Goal: Use online tool/utility: Utilize a website feature to perform a specific function

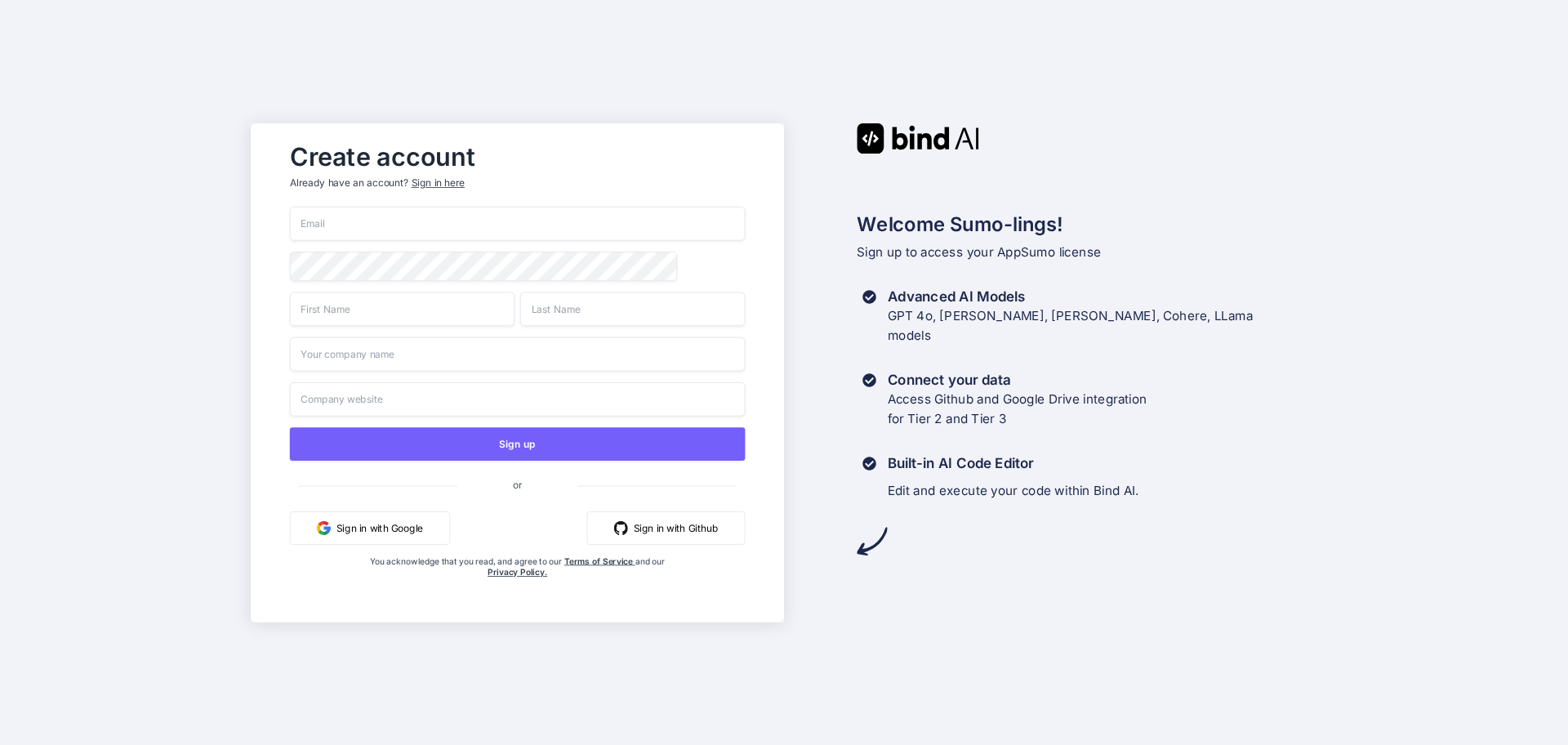
click at [385, 526] on button "Sign in with Google" at bounding box center [371, 526] width 160 height 33
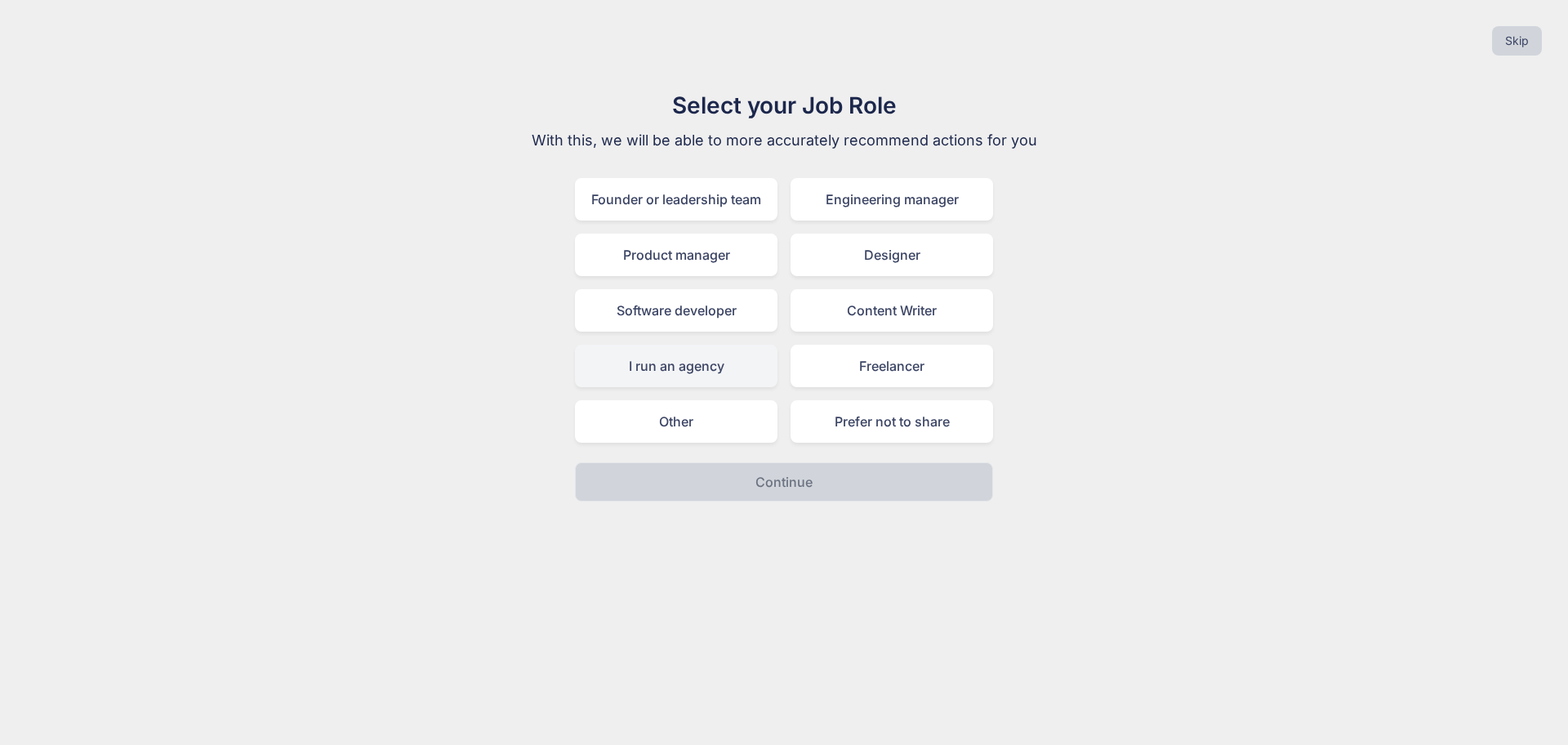
click at [697, 363] on div "I run an agency" at bounding box center [676, 366] width 202 height 42
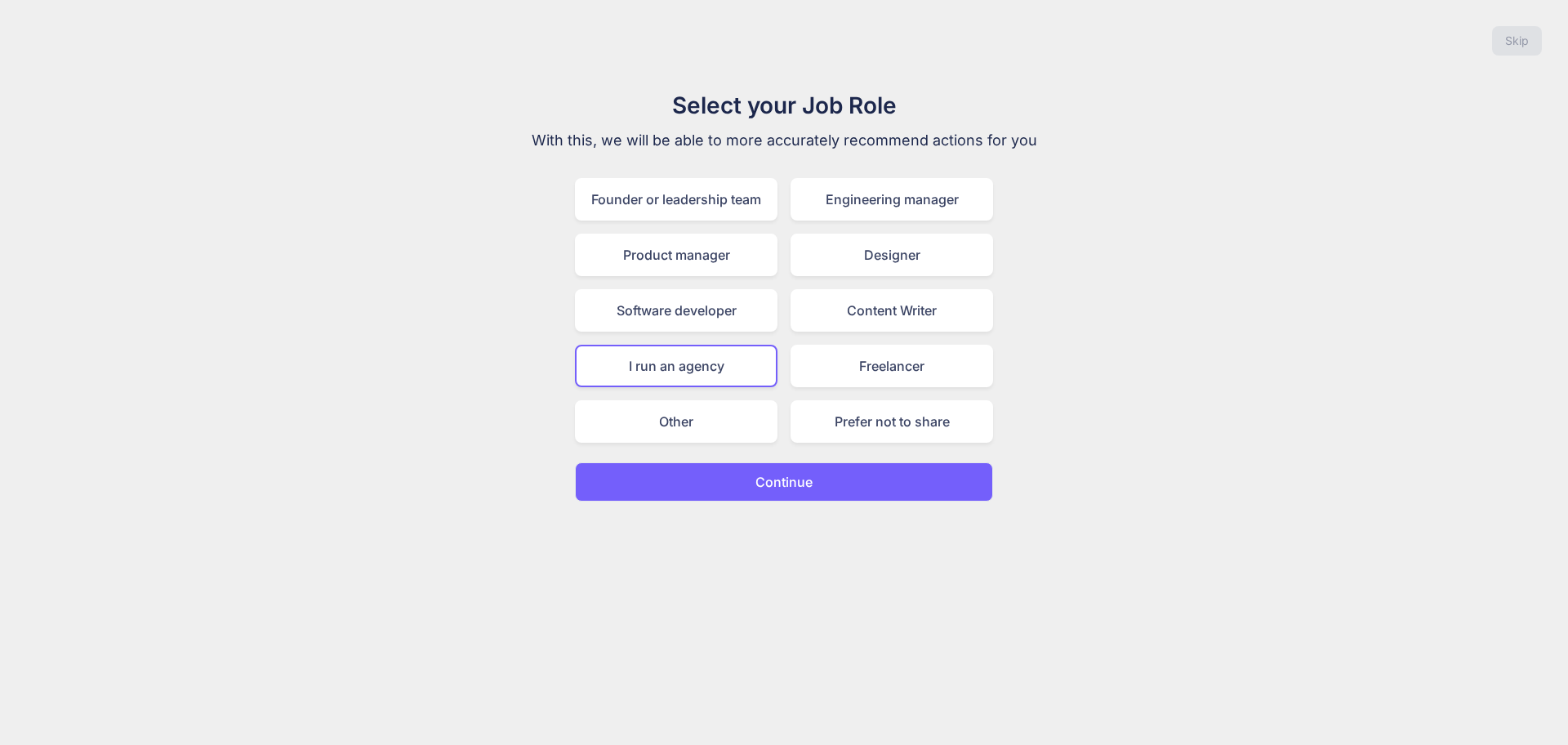
click at [753, 474] on button "Continue" at bounding box center [784, 481] width 418 height 39
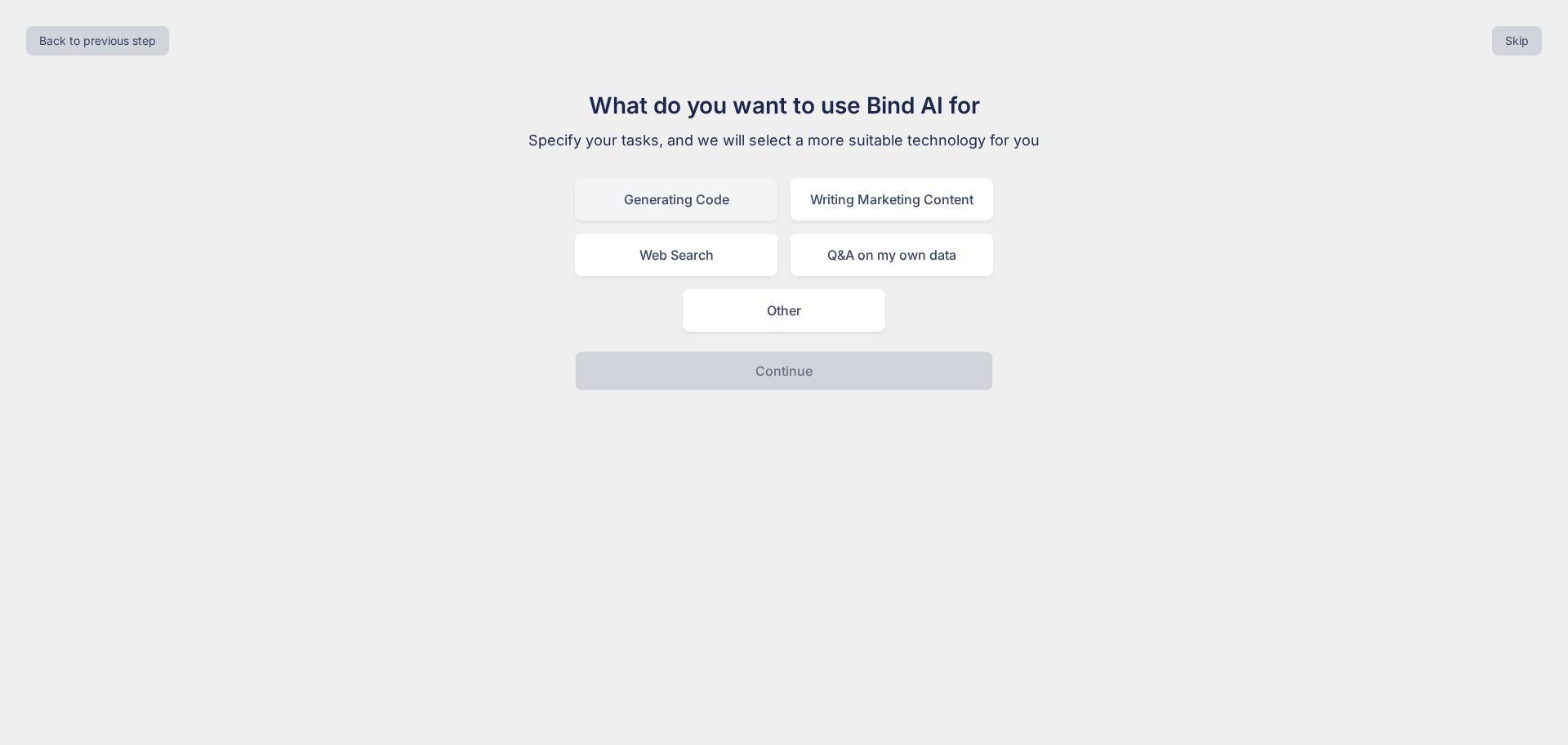
click at [725, 202] on div "Generating Code" at bounding box center [676, 199] width 202 height 42
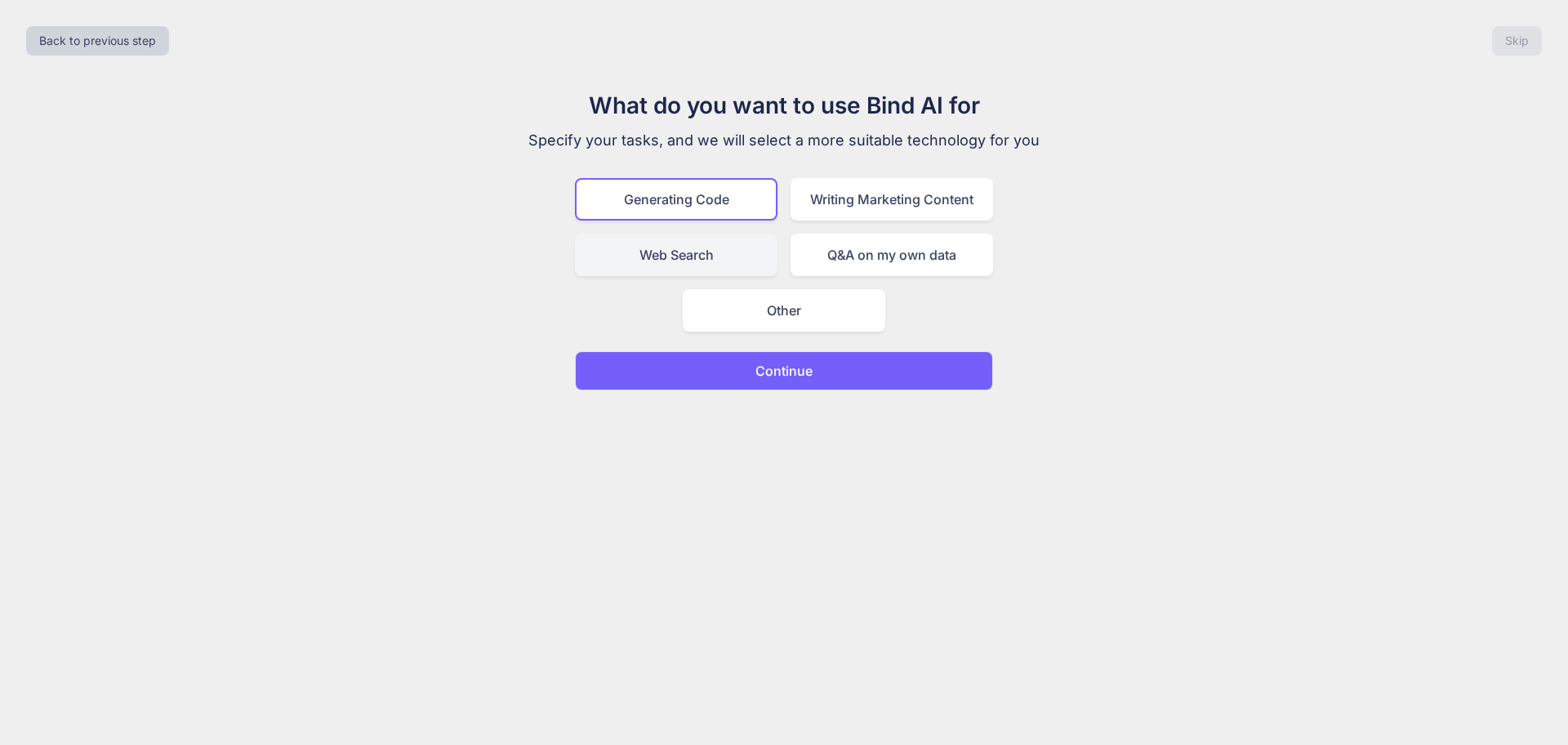
click at [725, 262] on div "Web Search" at bounding box center [676, 255] width 202 height 42
click at [882, 201] on div "Writing Marketing Content" at bounding box center [892, 199] width 202 height 42
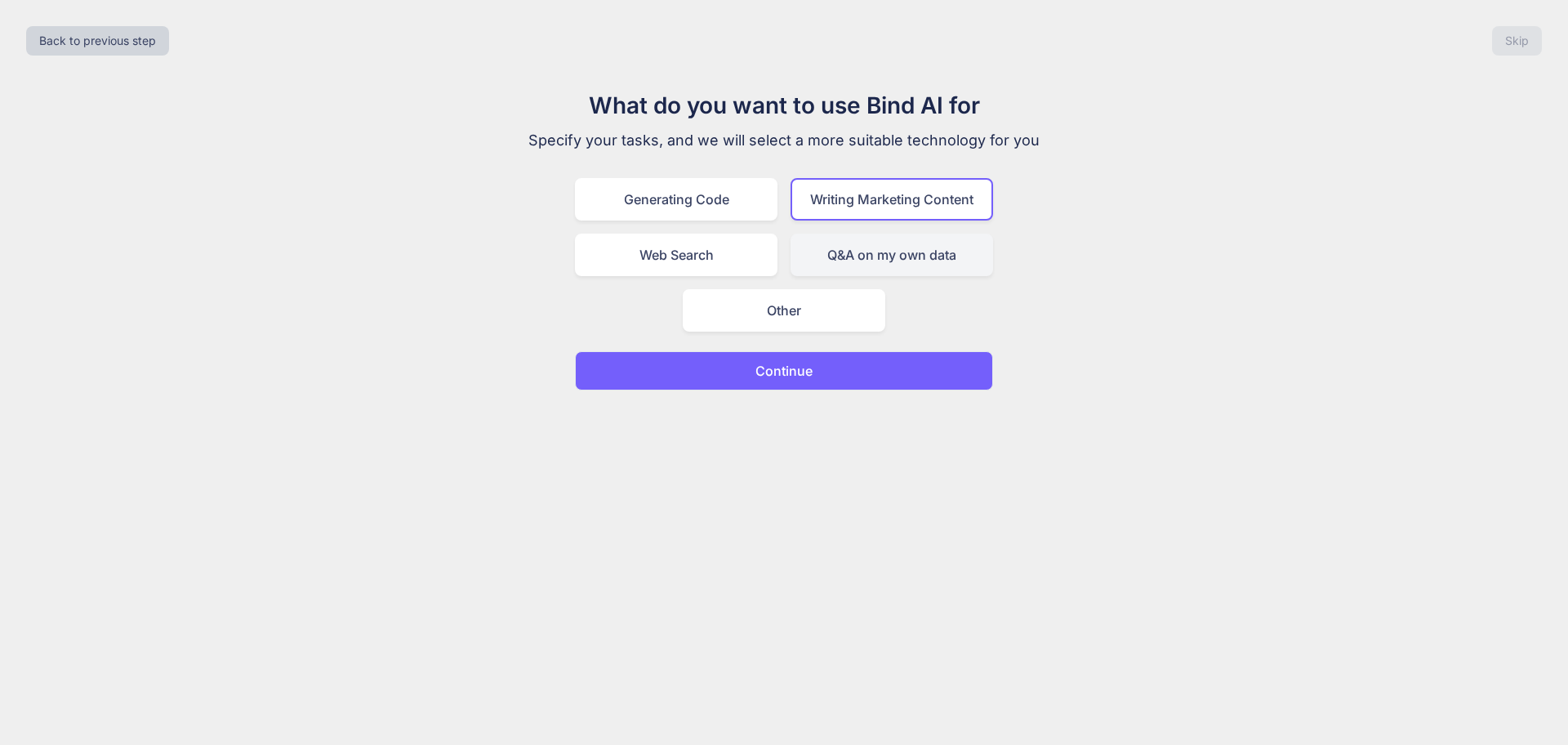
click at [854, 246] on div "Q&A on my own data" at bounding box center [892, 255] width 202 height 42
click at [734, 205] on div "Generating Code" at bounding box center [676, 199] width 202 height 42
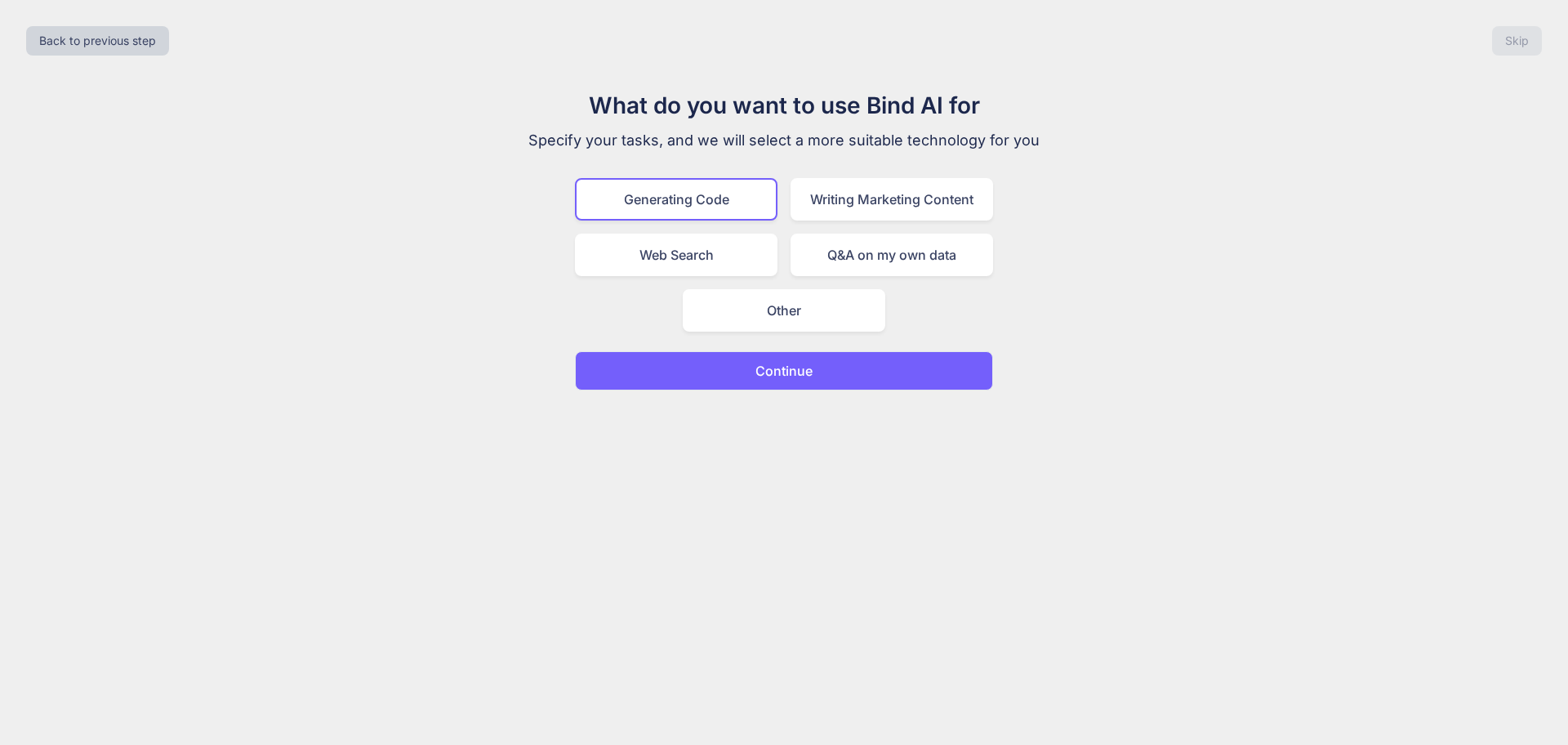
click at [816, 364] on button "Continue" at bounding box center [784, 371] width 418 height 39
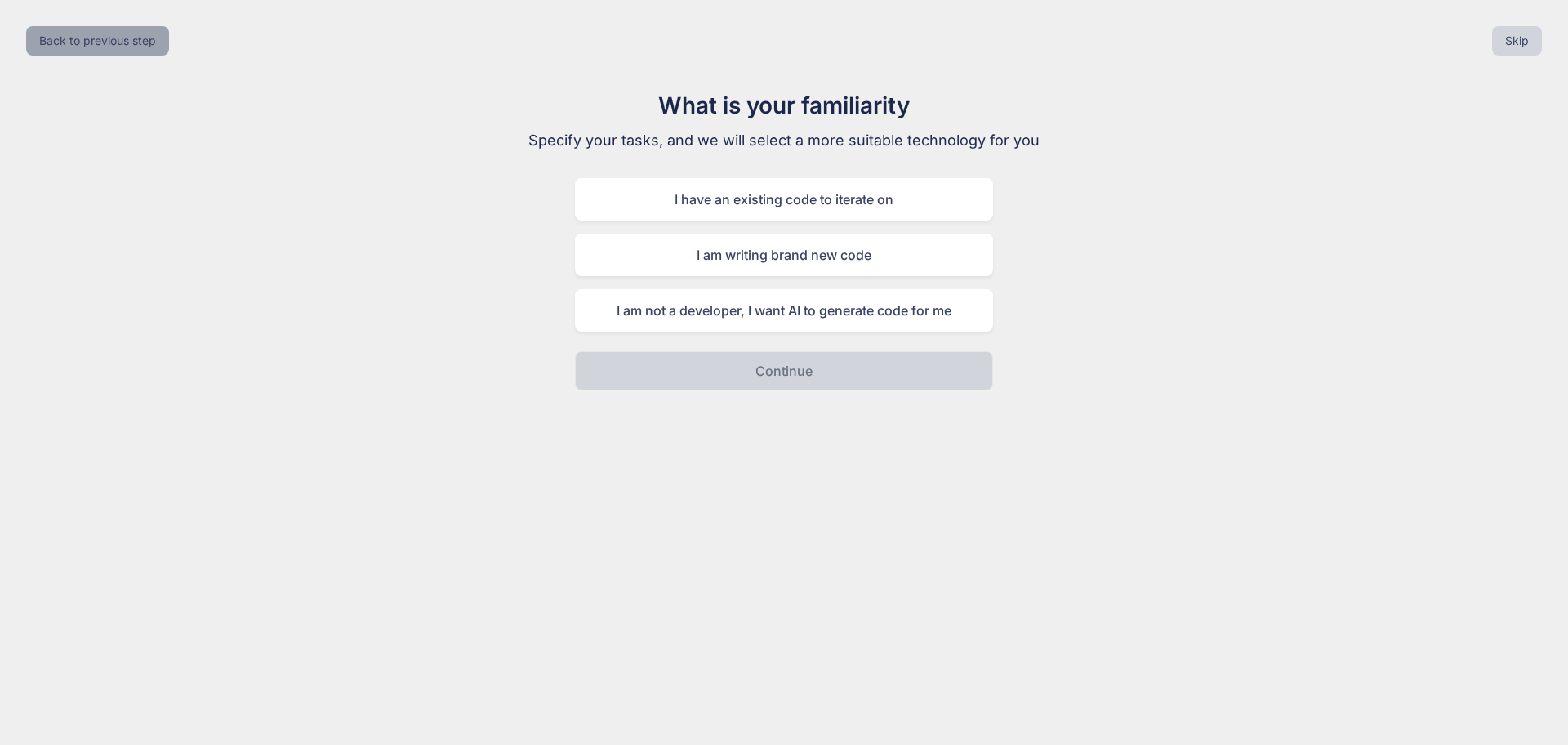
click at [160, 49] on button "Back to previous step" at bounding box center [97, 40] width 143 height 30
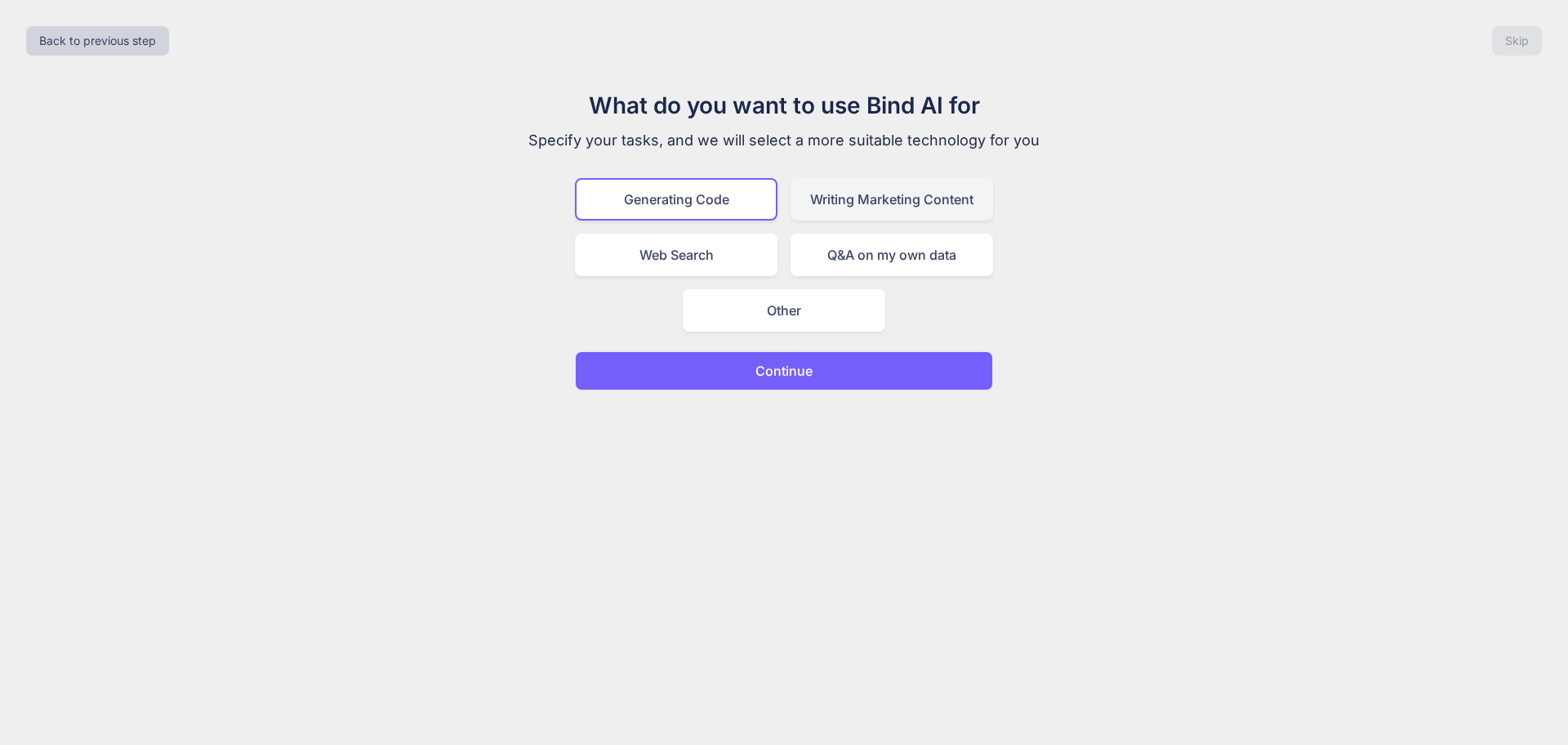
click at [931, 200] on div "Writing Marketing Content" at bounding box center [892, 199] width 202 height 42
click at [794, 370] on p "Continue" at bounding box center [784, 371] width 57 height 20
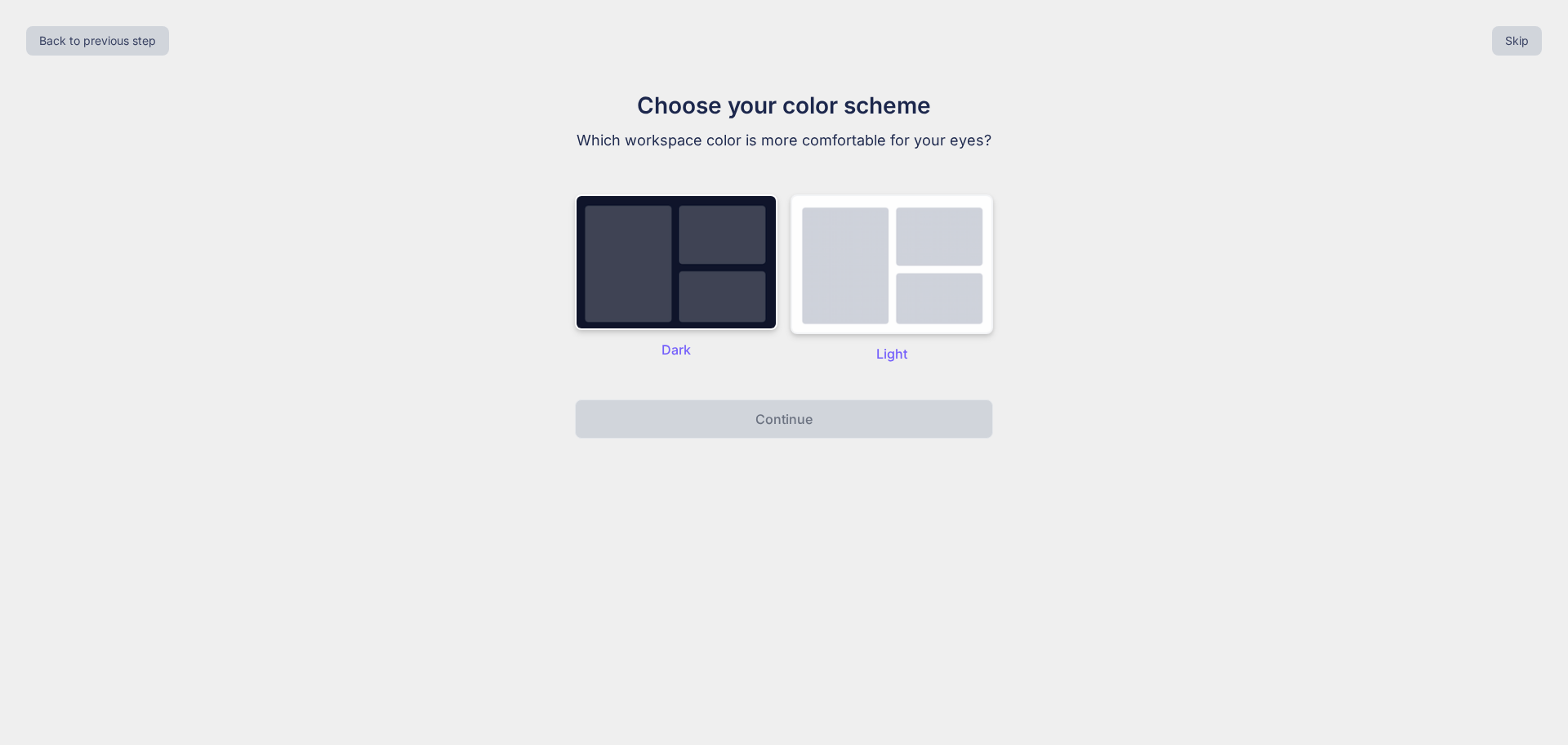
click at [937, 271] on img at bounding box center [892, 264] width 202 height 139
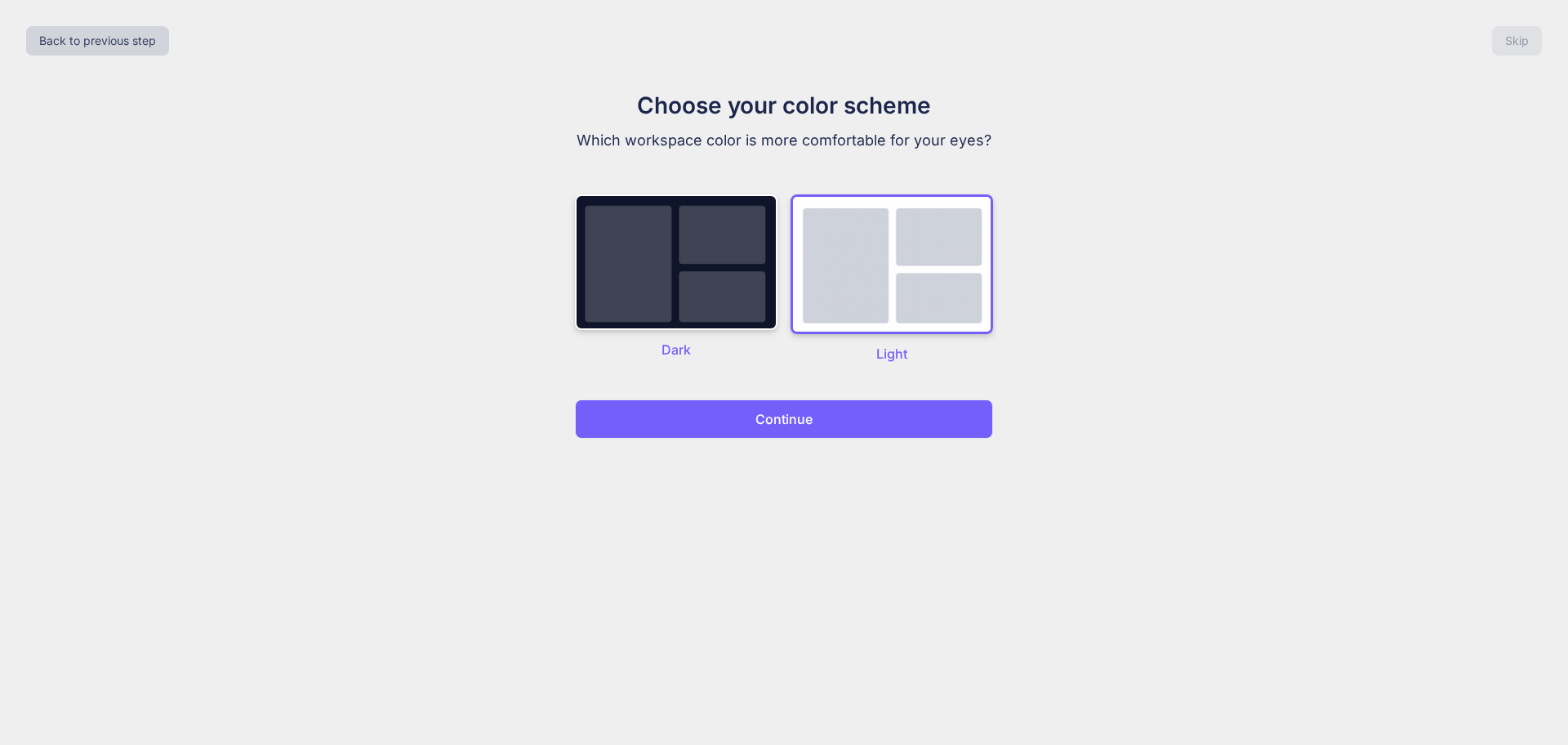
click at [739, 430] on button "Continue" at bounding box center [784, 418] width 418 height 39
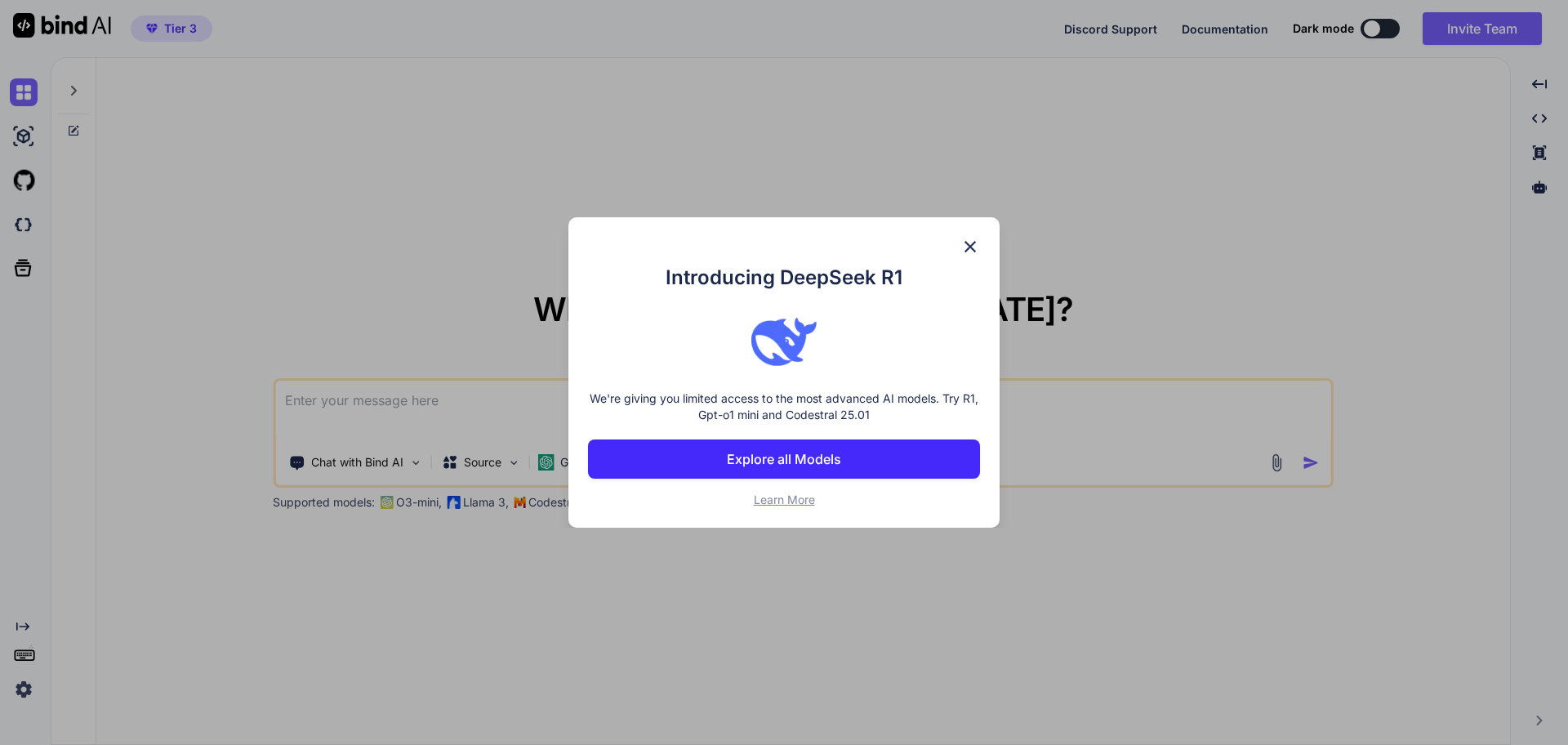
click at [750, 453] on p "Explore all Models" at bounding box center [784, 458] width 115 height 20
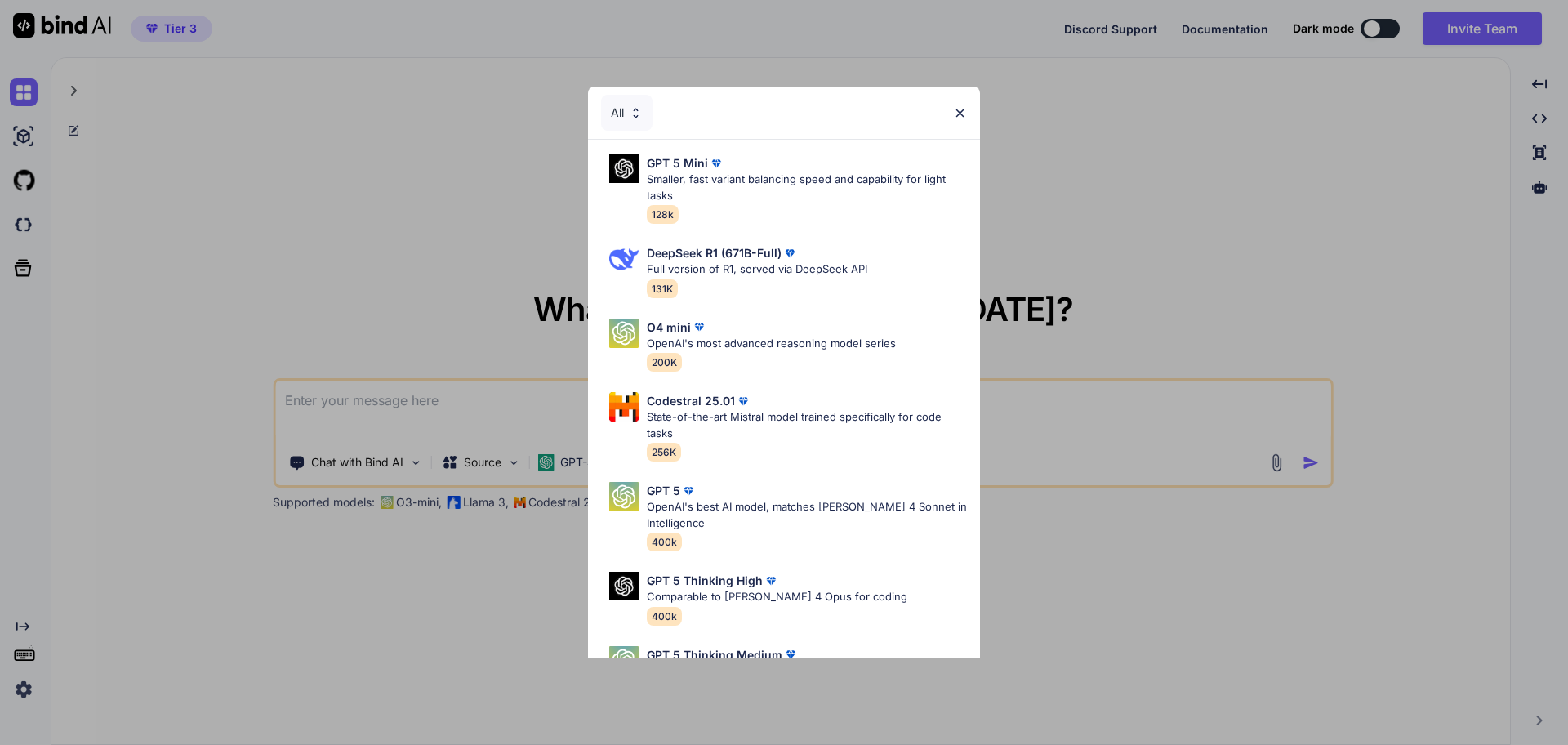
click at [961, 113] on img at bounding box center [960, 113] width 14 height 14
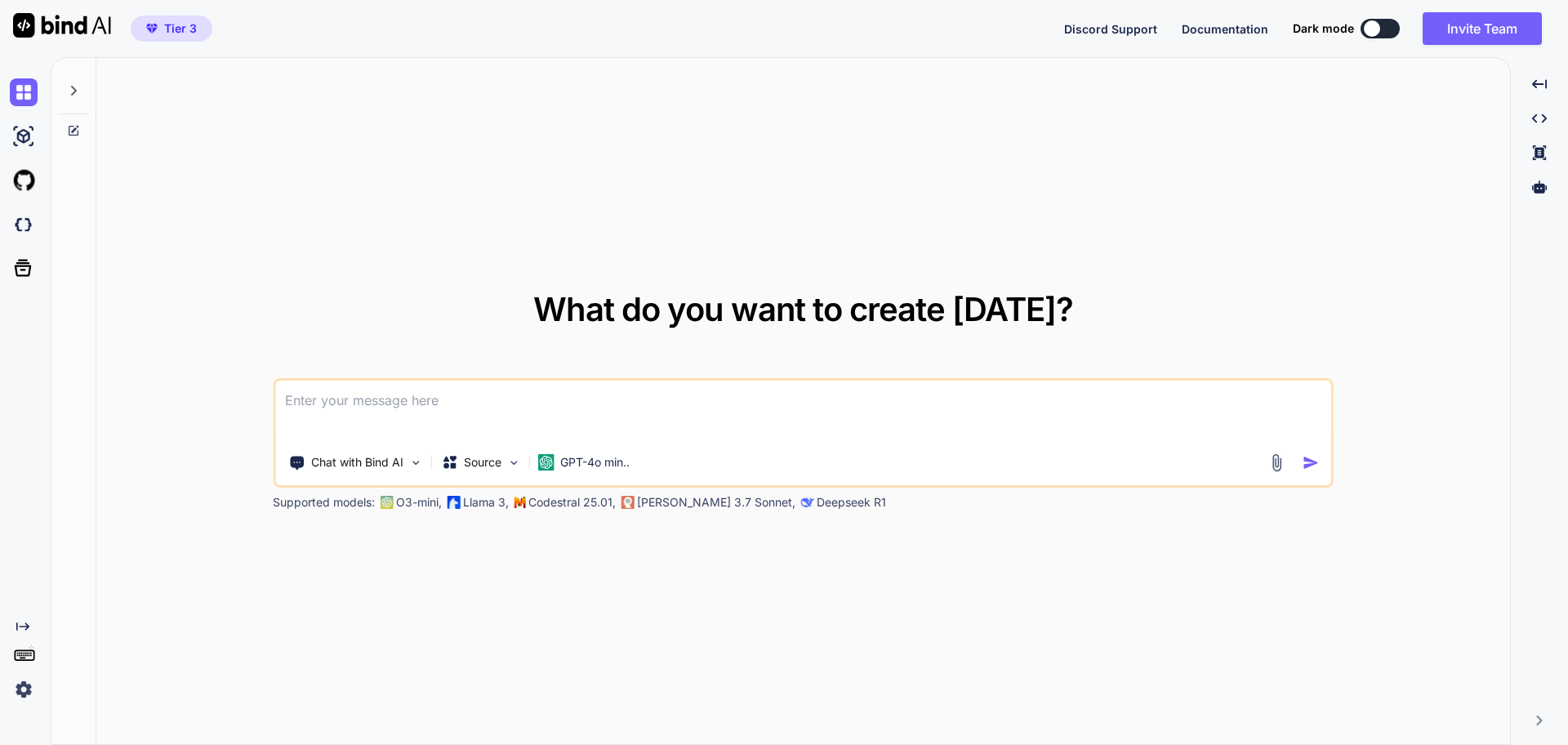
click at [74, 88] on icon at bounding box center [74, 91] width 6 height 10
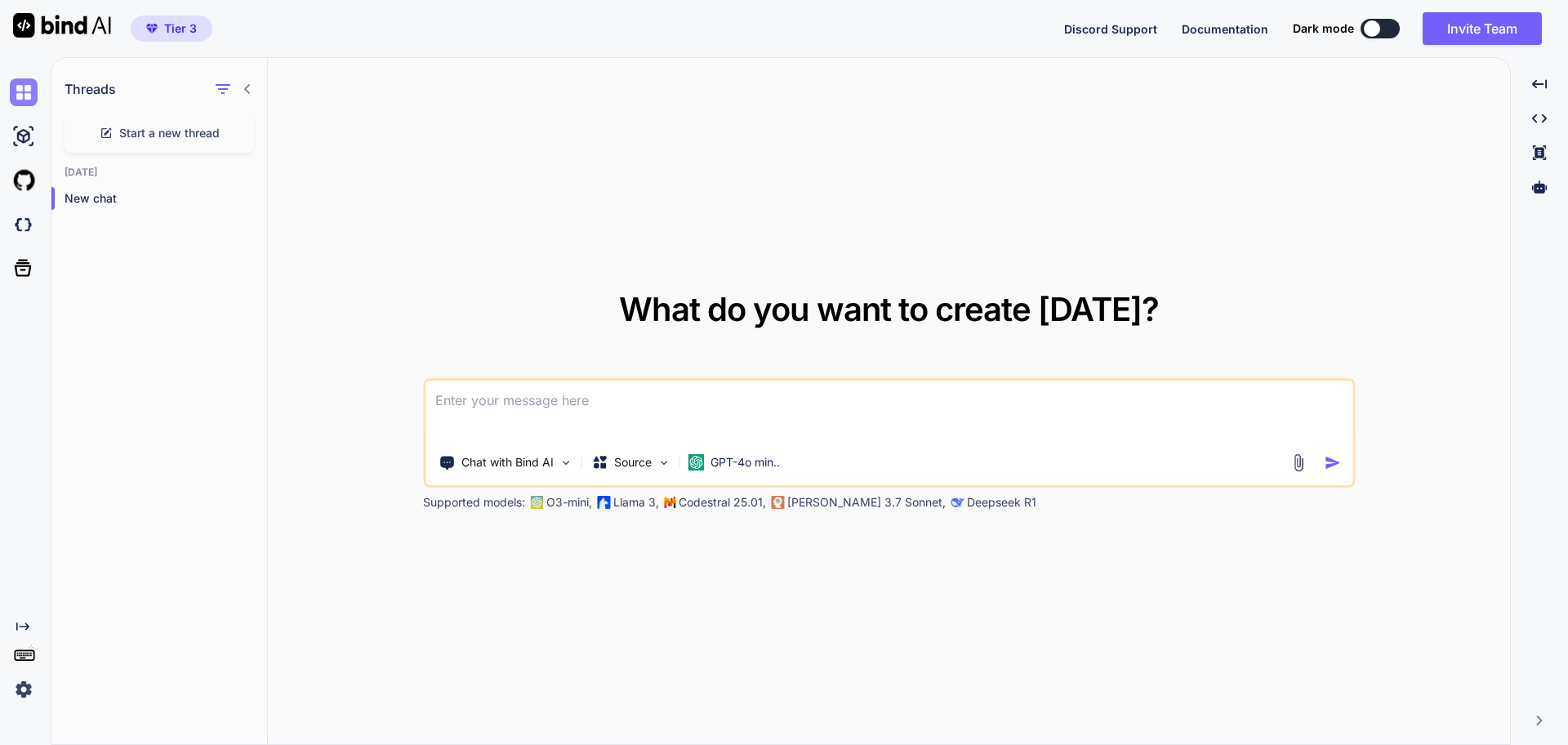
click at [28, 99] on img at bounding box center [23, 92] width 28 height 28
click at [18, 146] on img at bounding box center [23, 136] width 28 height 28
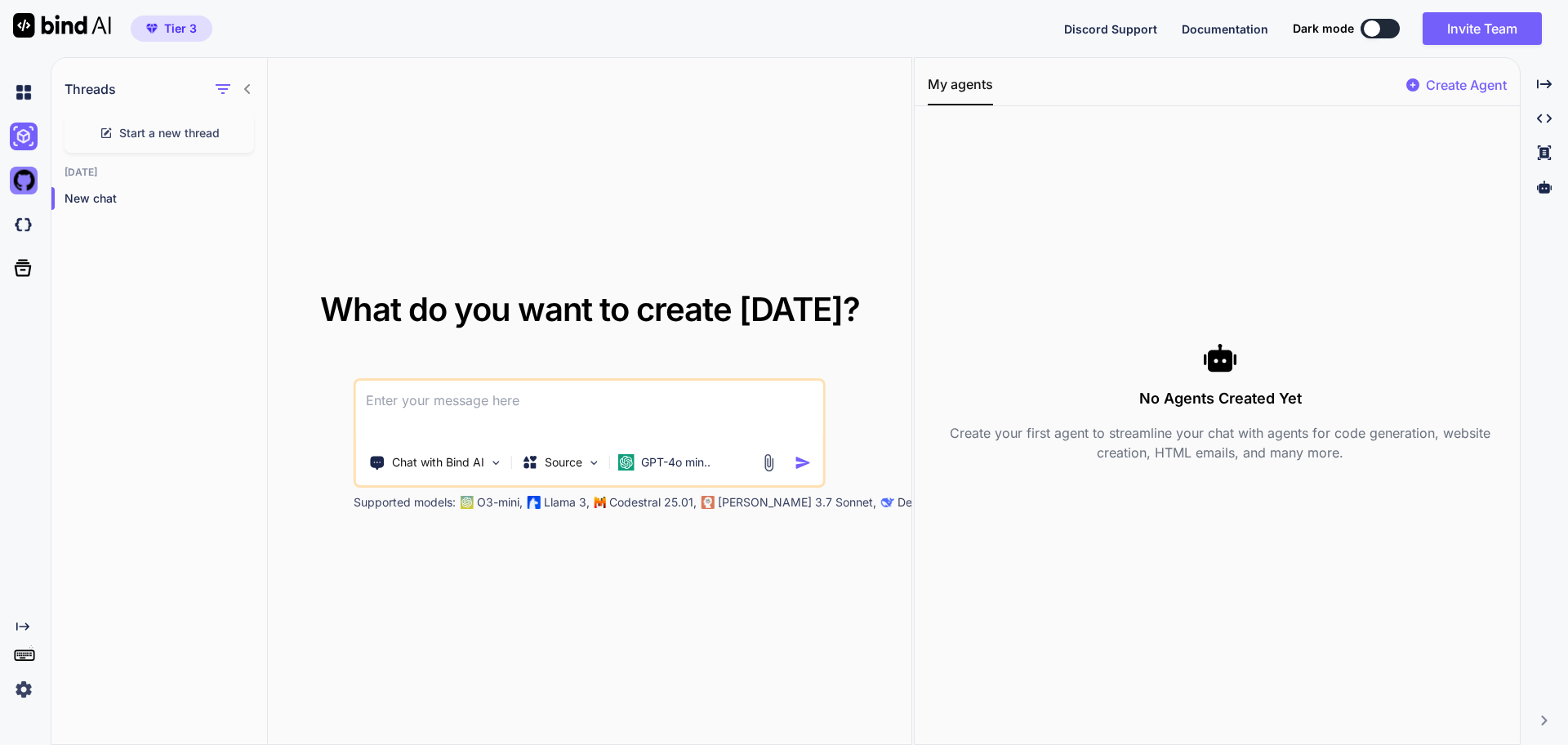
click at [30, 186] on img at bounding box center [23, 180] width 28 height 28
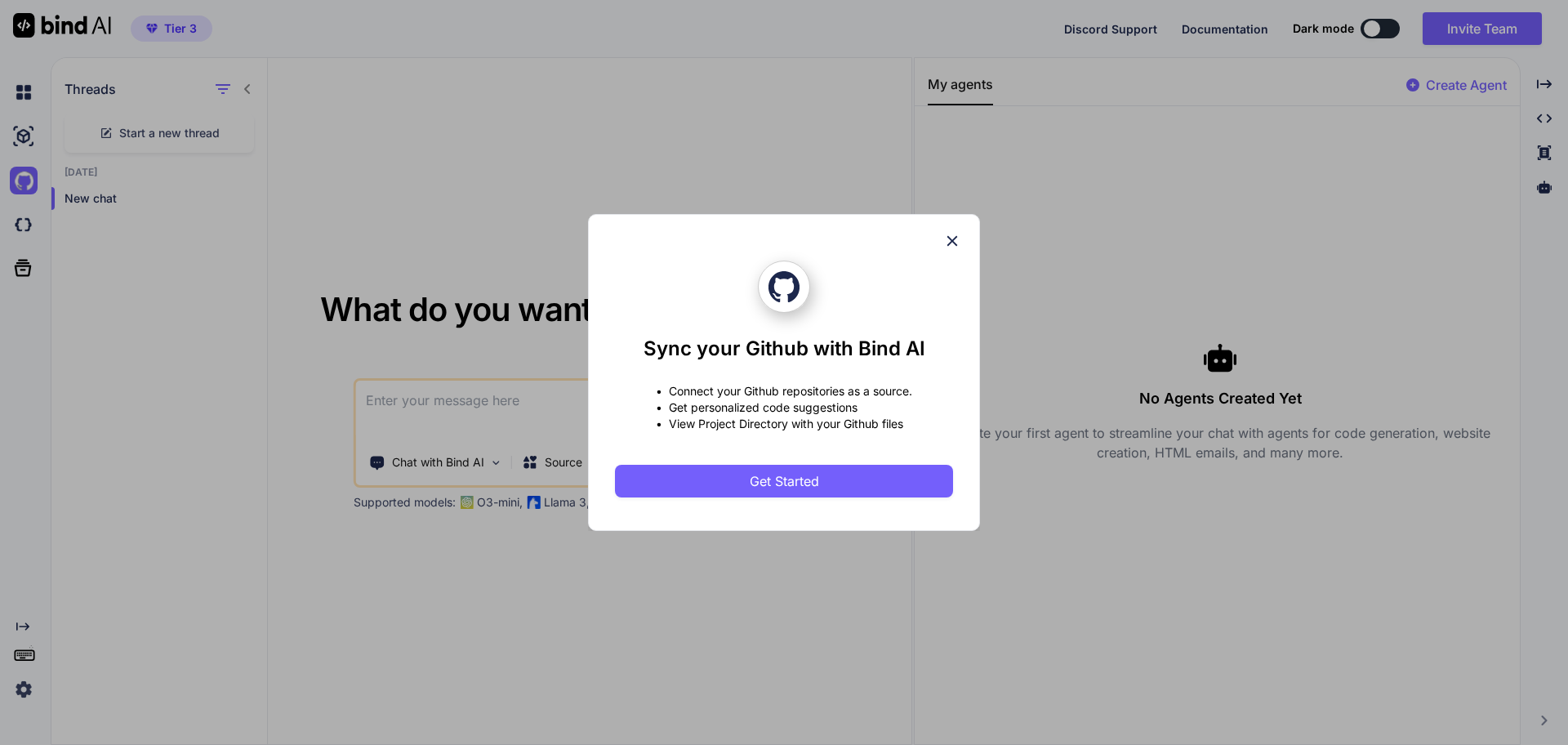
drag, startPoint x: 954, startPoint y: 242, endPoint x: 796, endPoint y: 266, distance: 159.8
click at [954, 243] on icon at bounding box center [951, 241] width 18 height 18
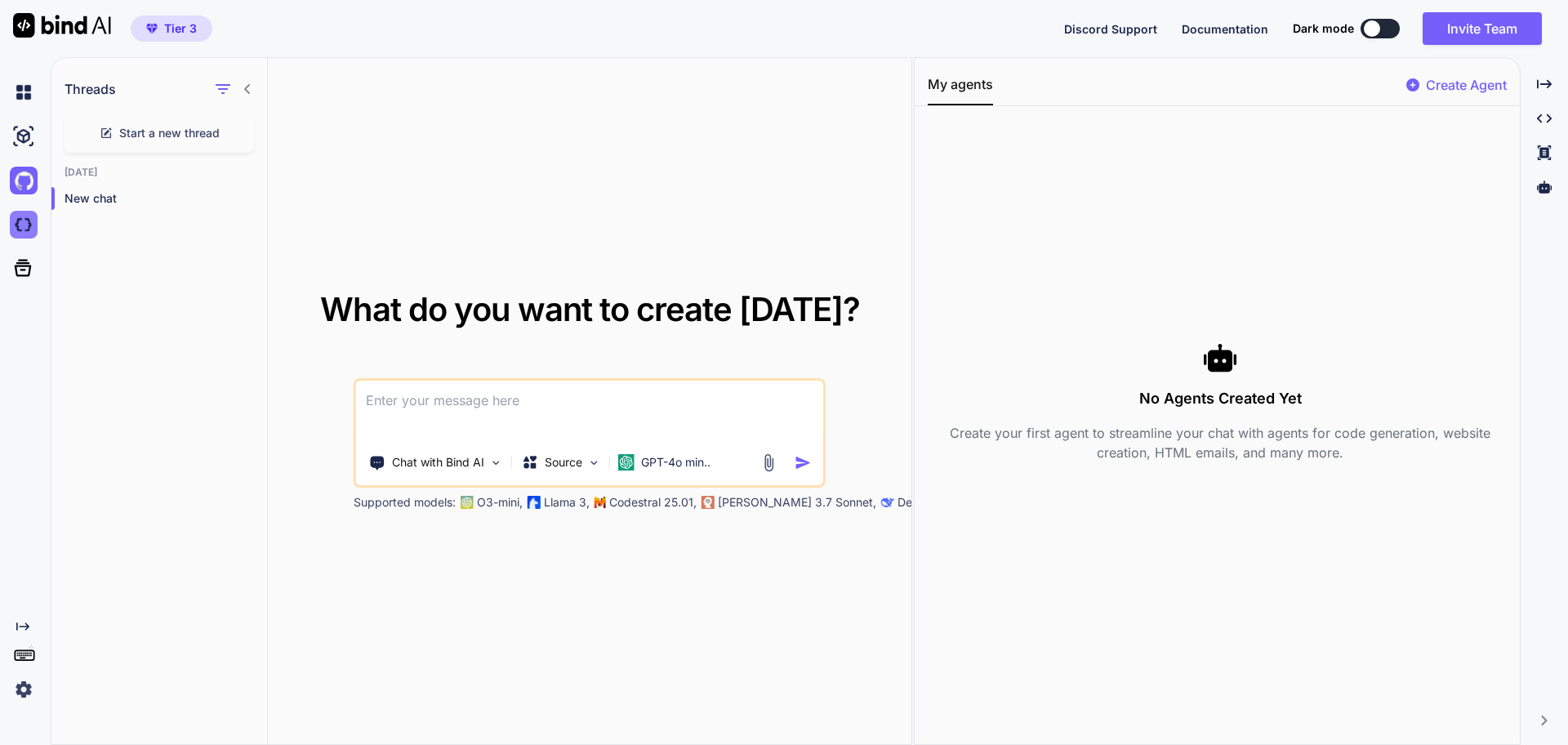
click at [29, 224] on img at bounding box center [23, 224] width 28 height 28
click at [1473, 38] on button "Invite Team" at bounding box center [1481, 29] width 119 height 32
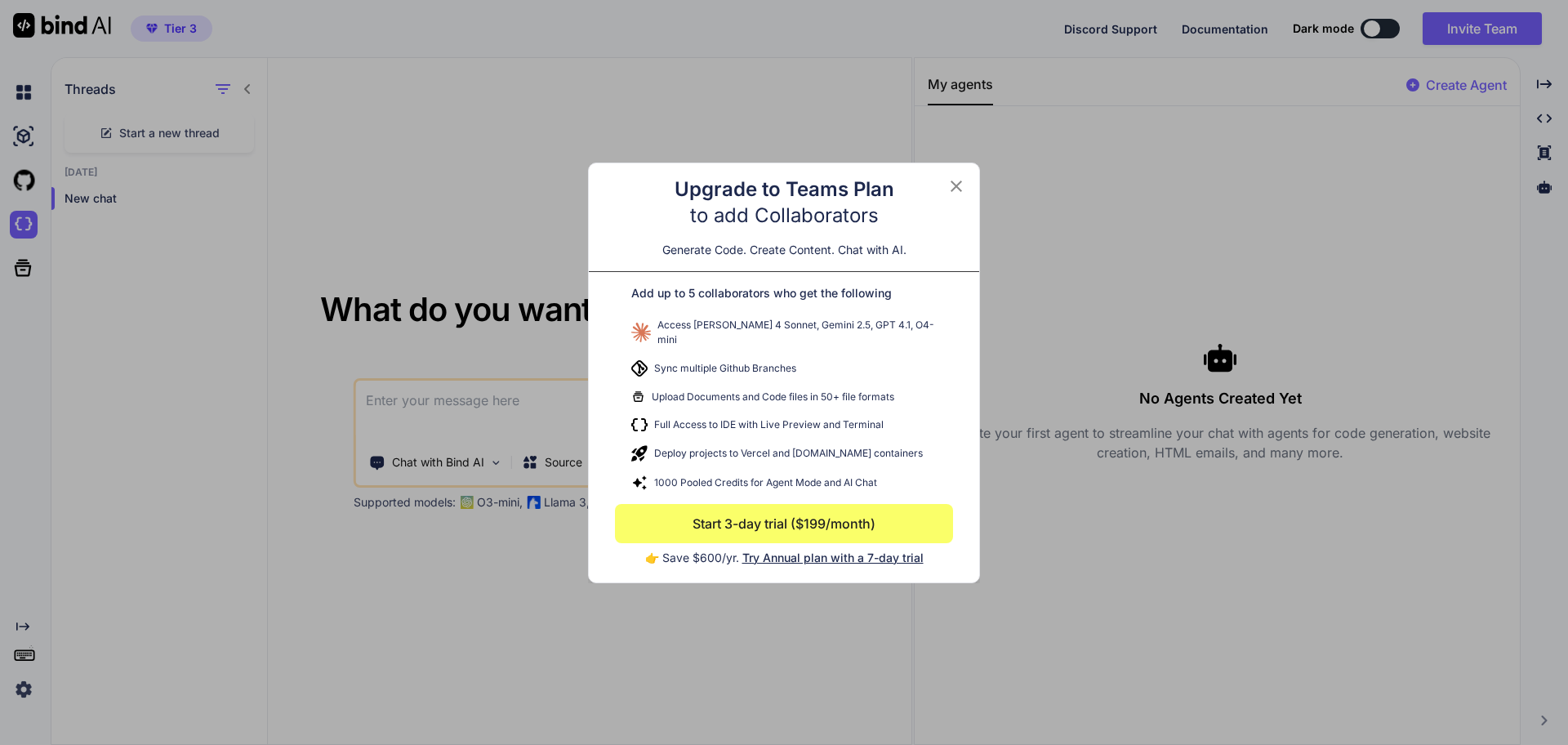
click at [958, 191] on icon at bounding box center [956, 185] width 11 height 11
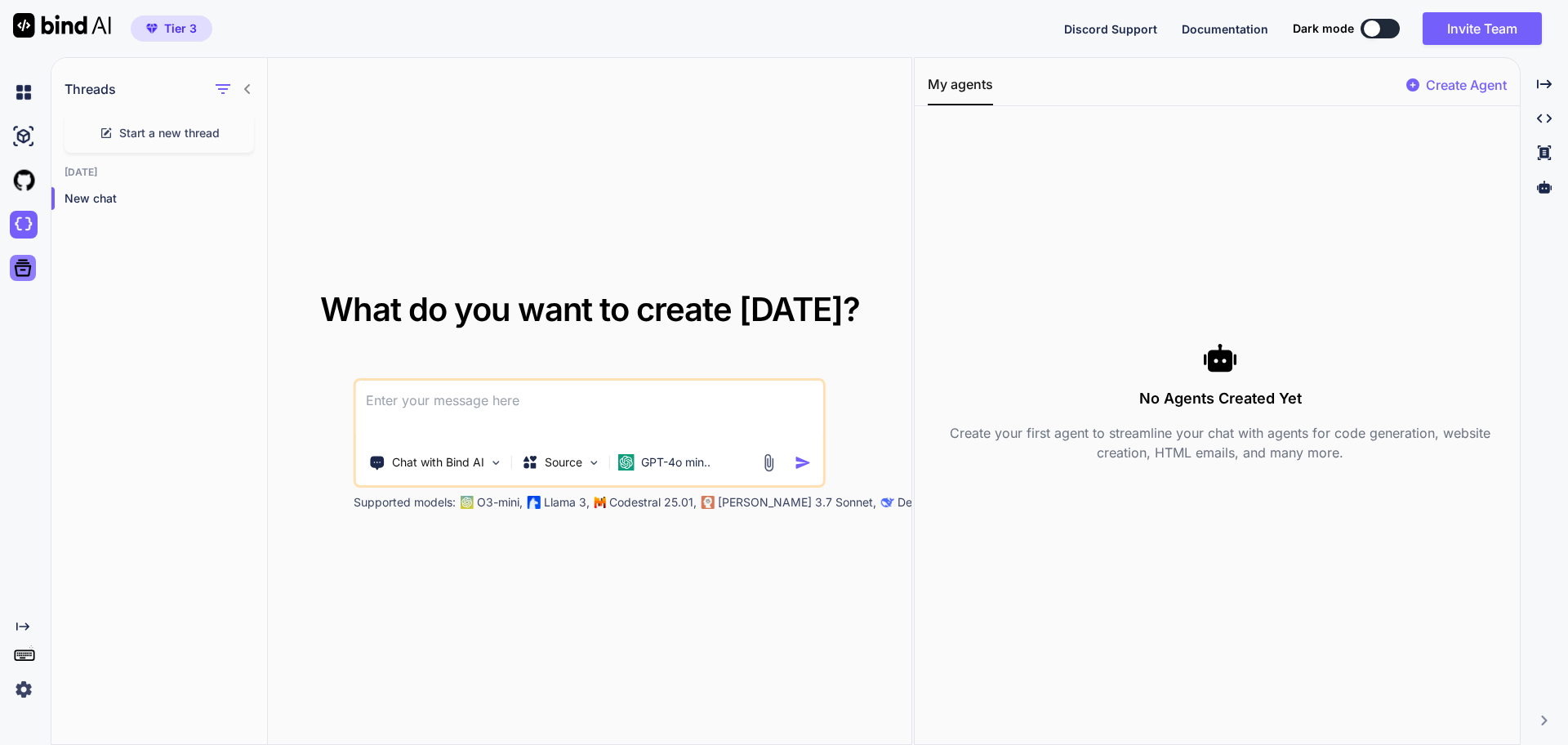
click at [33, 267] on icon at bounding box center [23, 267] width 23 height 23
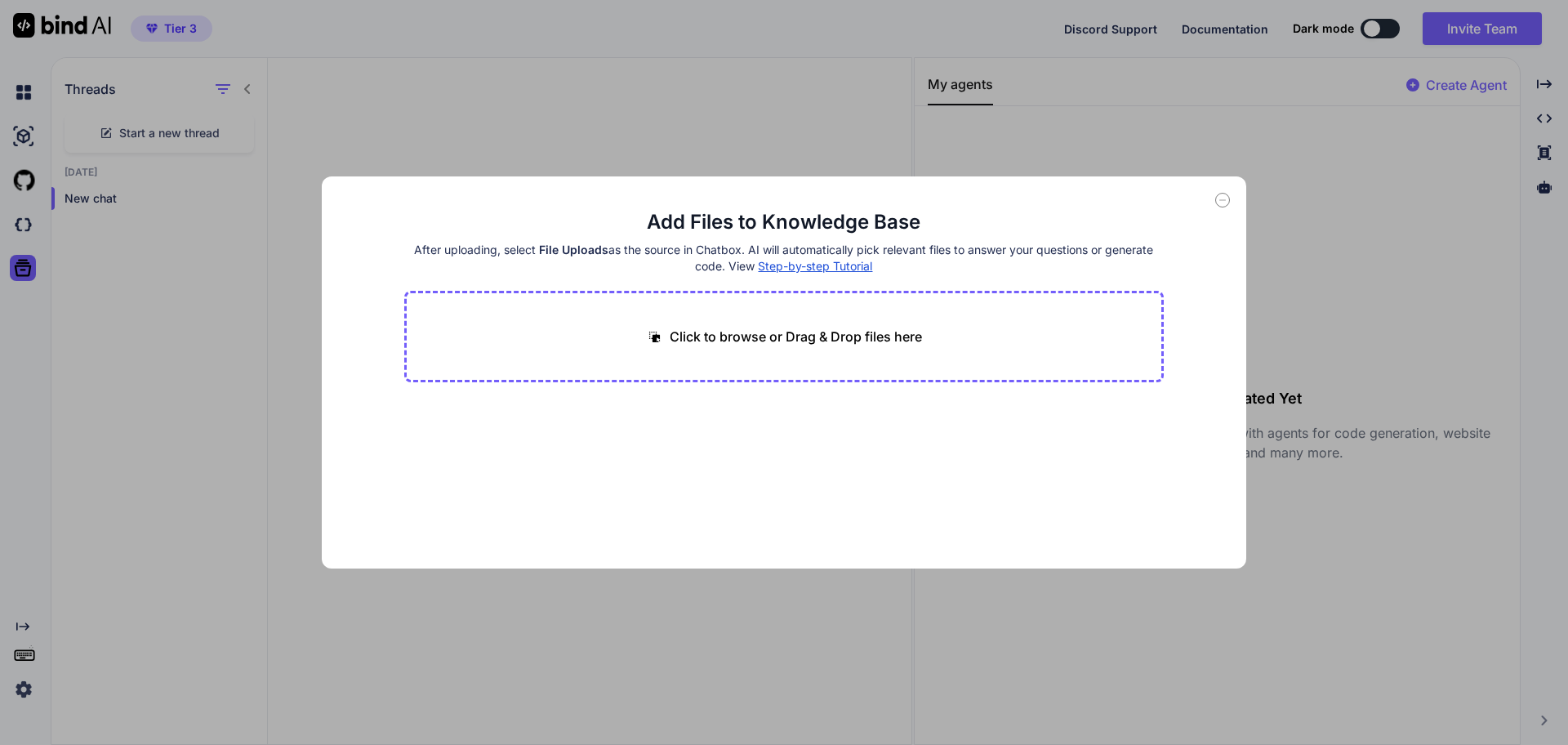
click at [28, 656] on div "Add Files to Knowledge Base After uploading, select File Uploads as the source …" at bounding box center [784, 372] width 1568 height 745
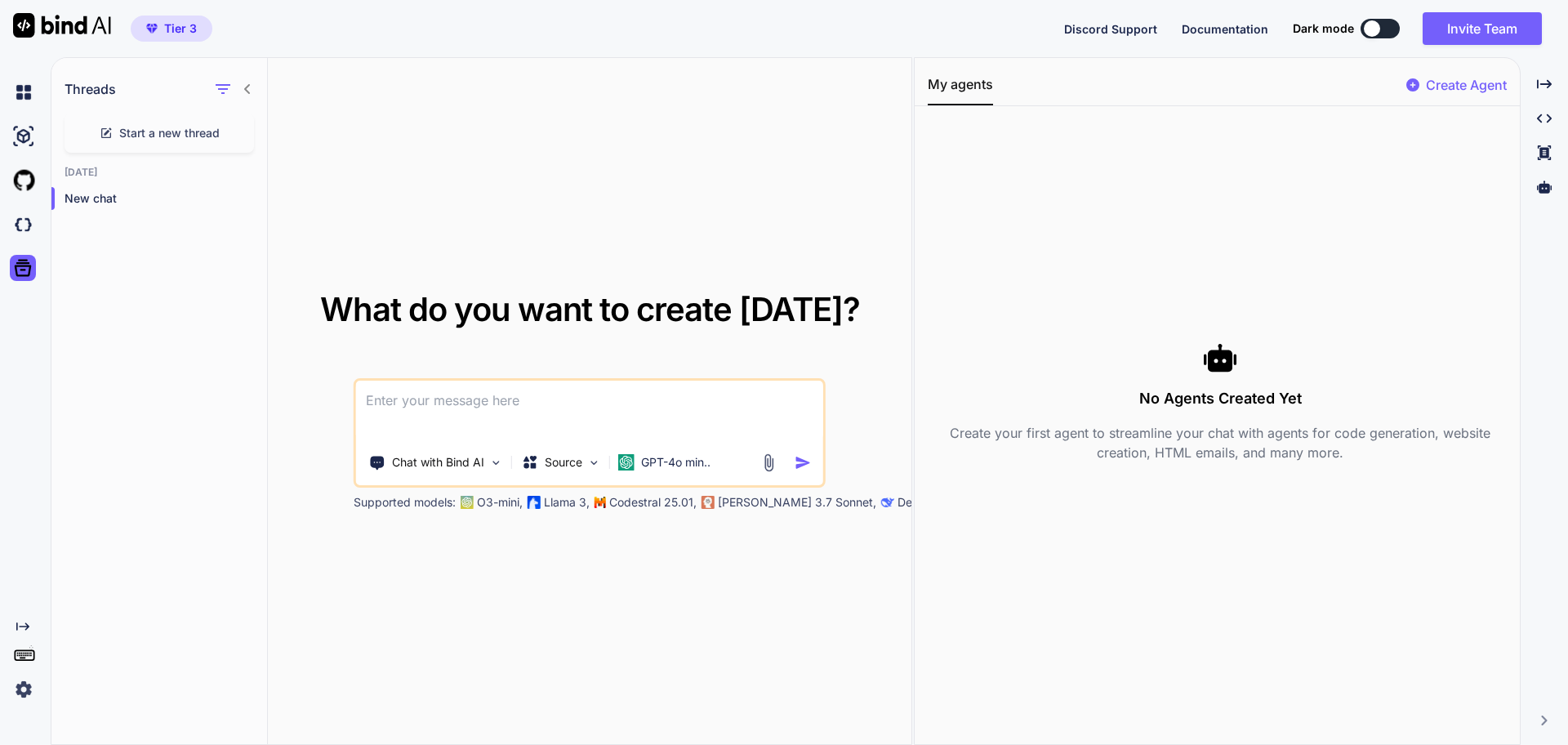
click at [35, 729] on div "Created with Pixso." at bounding box center [25, 401] width 51 height 688
click at [21, 684] on img at bounding box center [23, 689] width 28 height 28
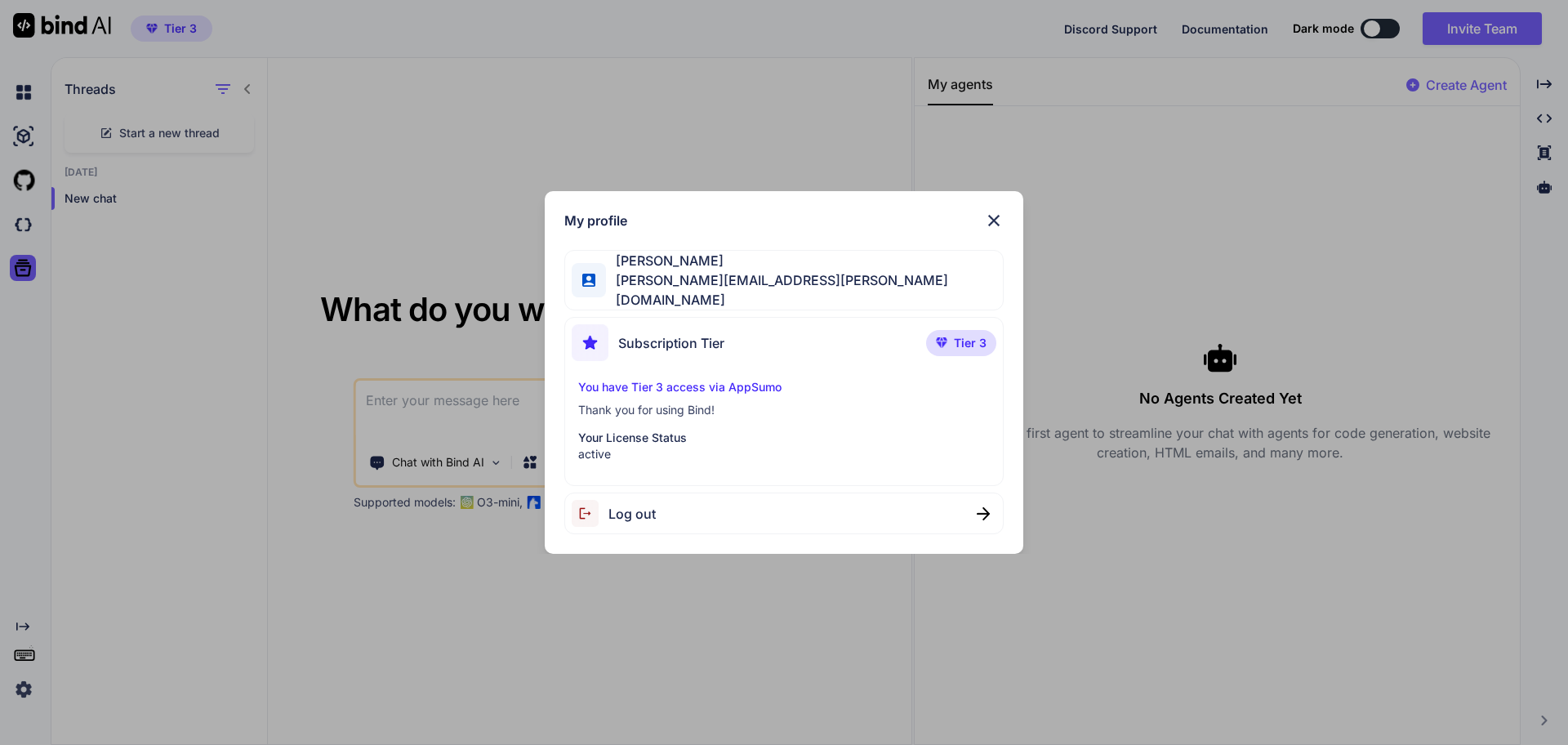
click at [992, 218] on img at bounding box center [993, 221] width 20 height 20
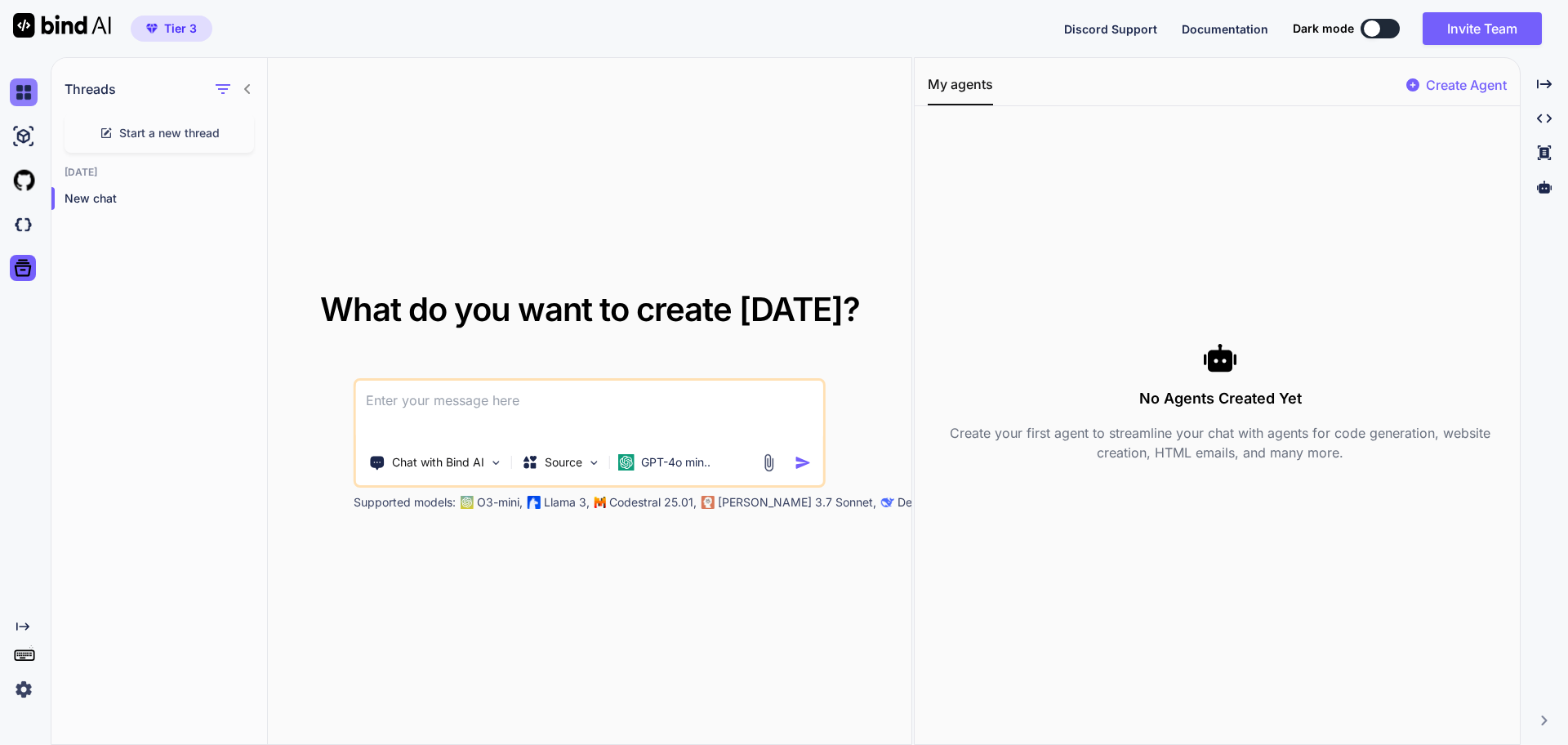
click at [14, 88] on img at bounding box center [23, 92] width 28 height 28
click at [15, 92] on img at bounding box center [23, 92] width 28 height 28
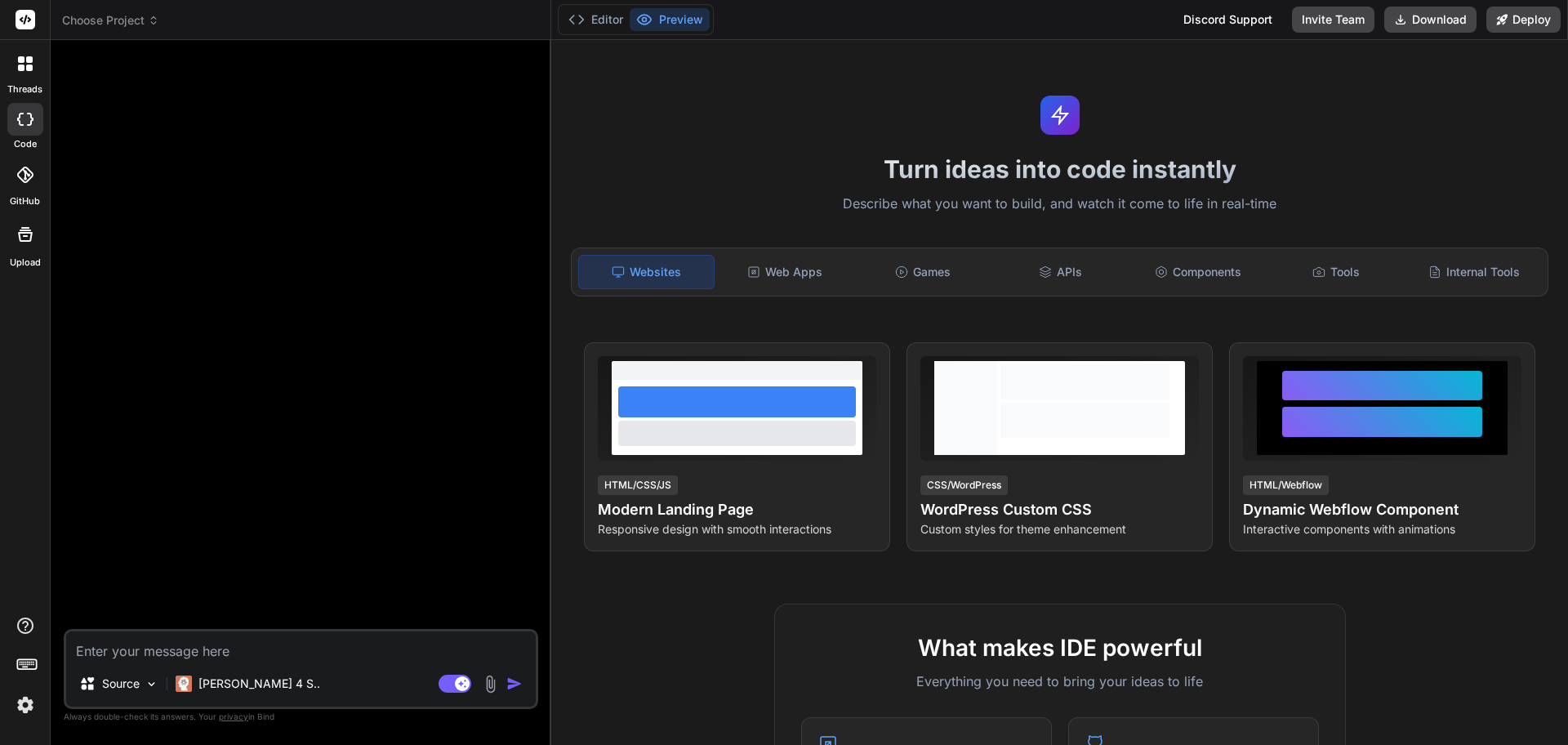
click at [26, 247] on div at bounding box center [25, 234] width 39 height 39
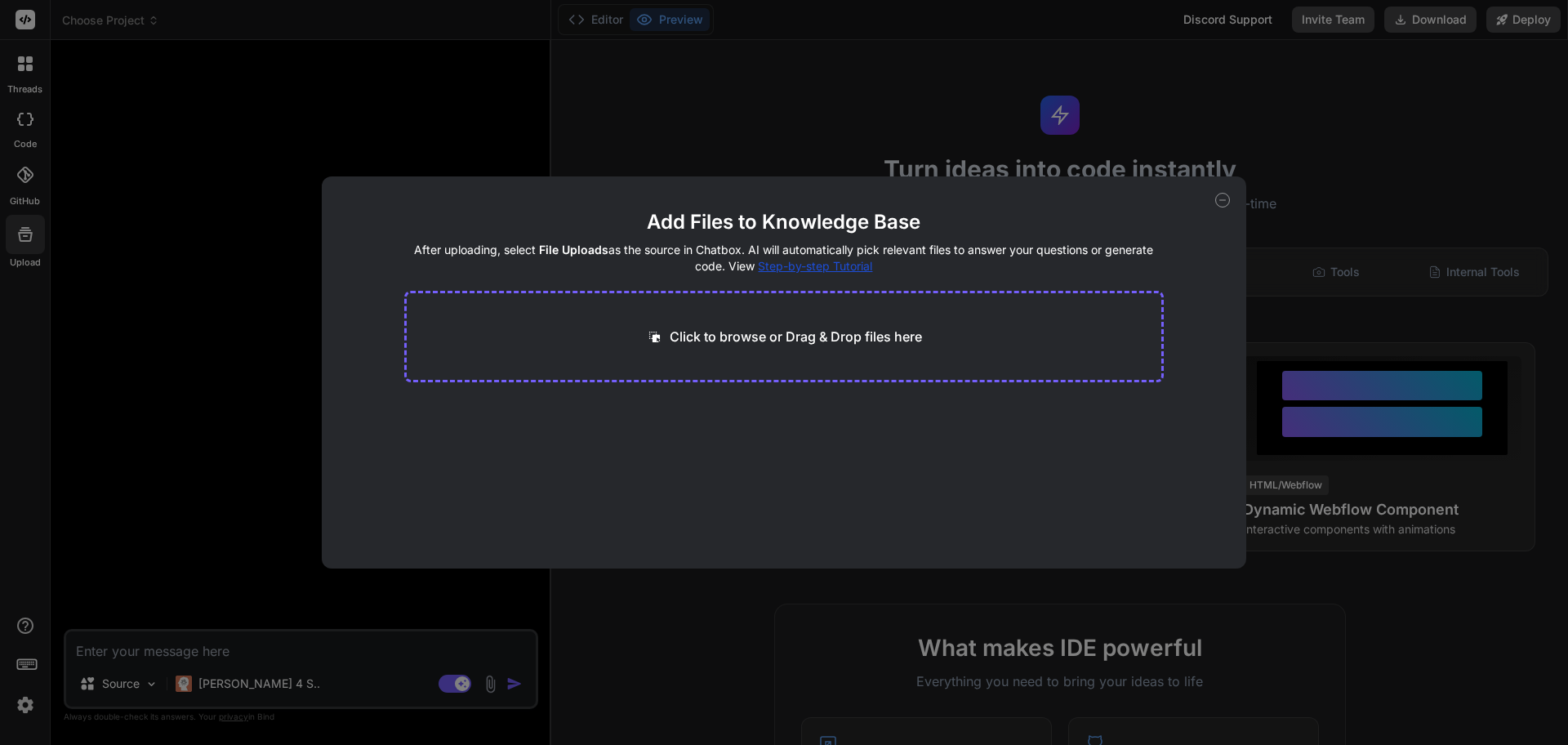
click at [33, 145] on div "Add Files to Knowledge Base After uploading, select File Uploads as the source …" at bounding box center [784, 372] width 1568 height 745
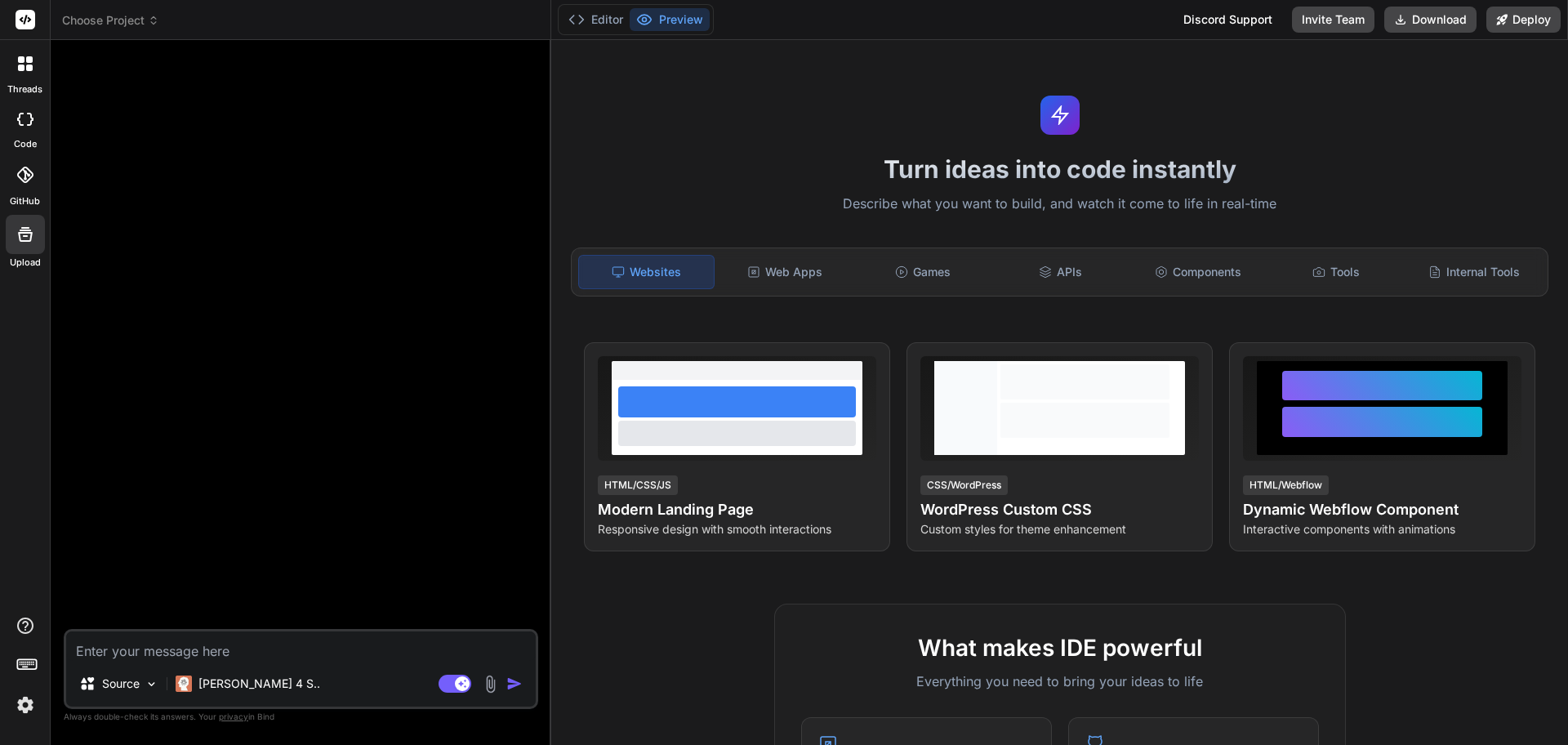
click at [29, 181] on icon at bounding box center [25, 174] width 16 height 16
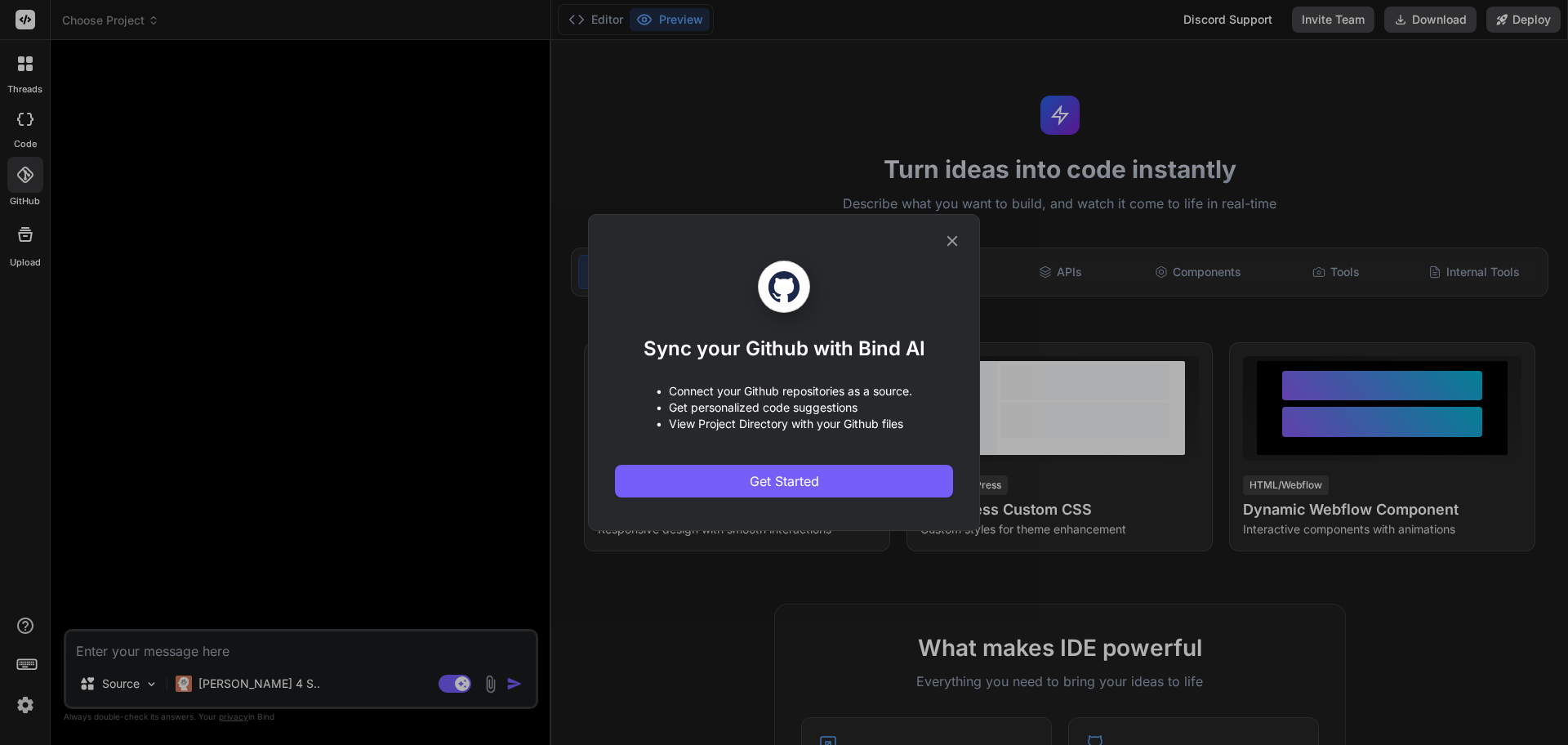
click at [949, 240] on icon at bounding box center [952, 241] width 11 height 11
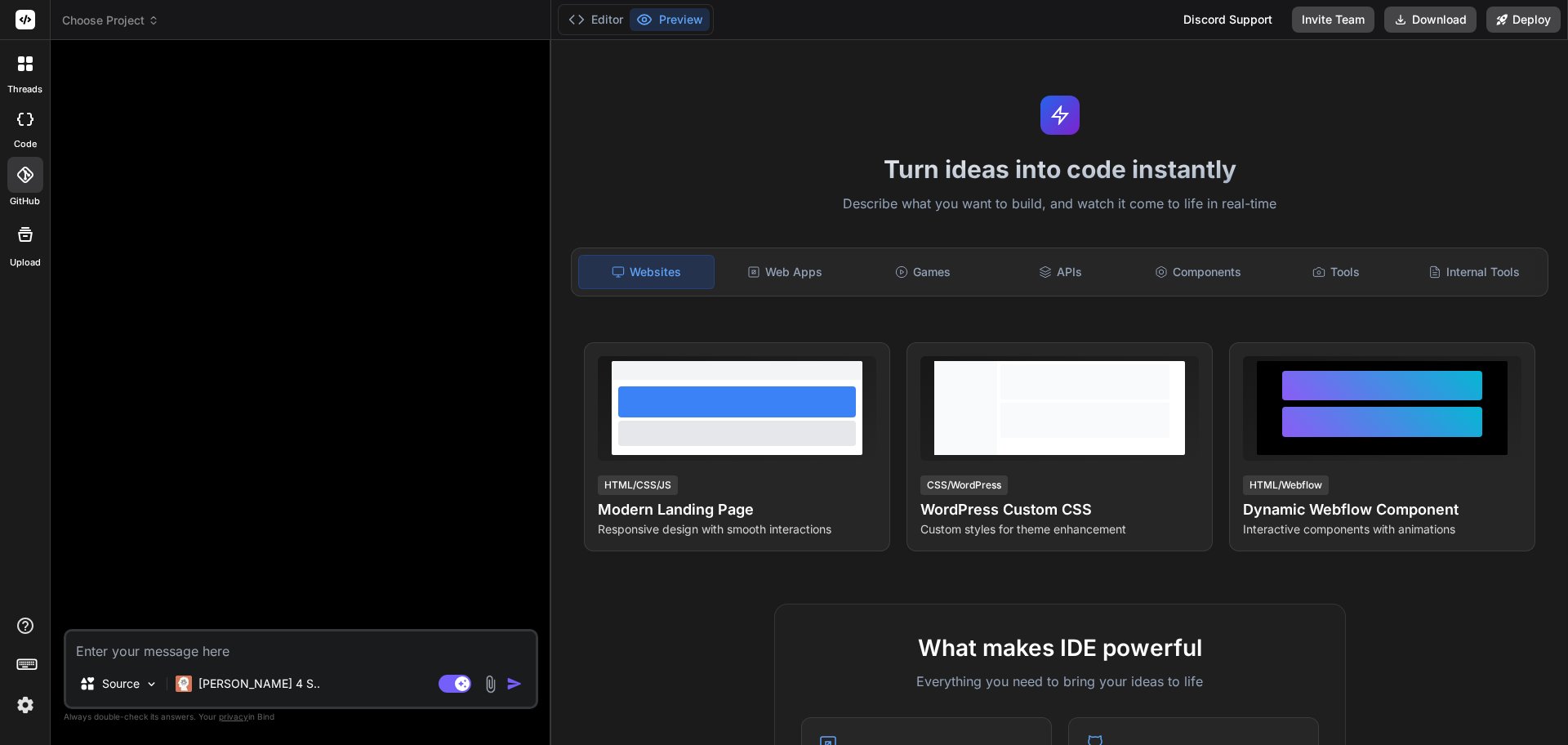
click at [22, 76] on div at bounding box center [26, 64] width 34 height 34
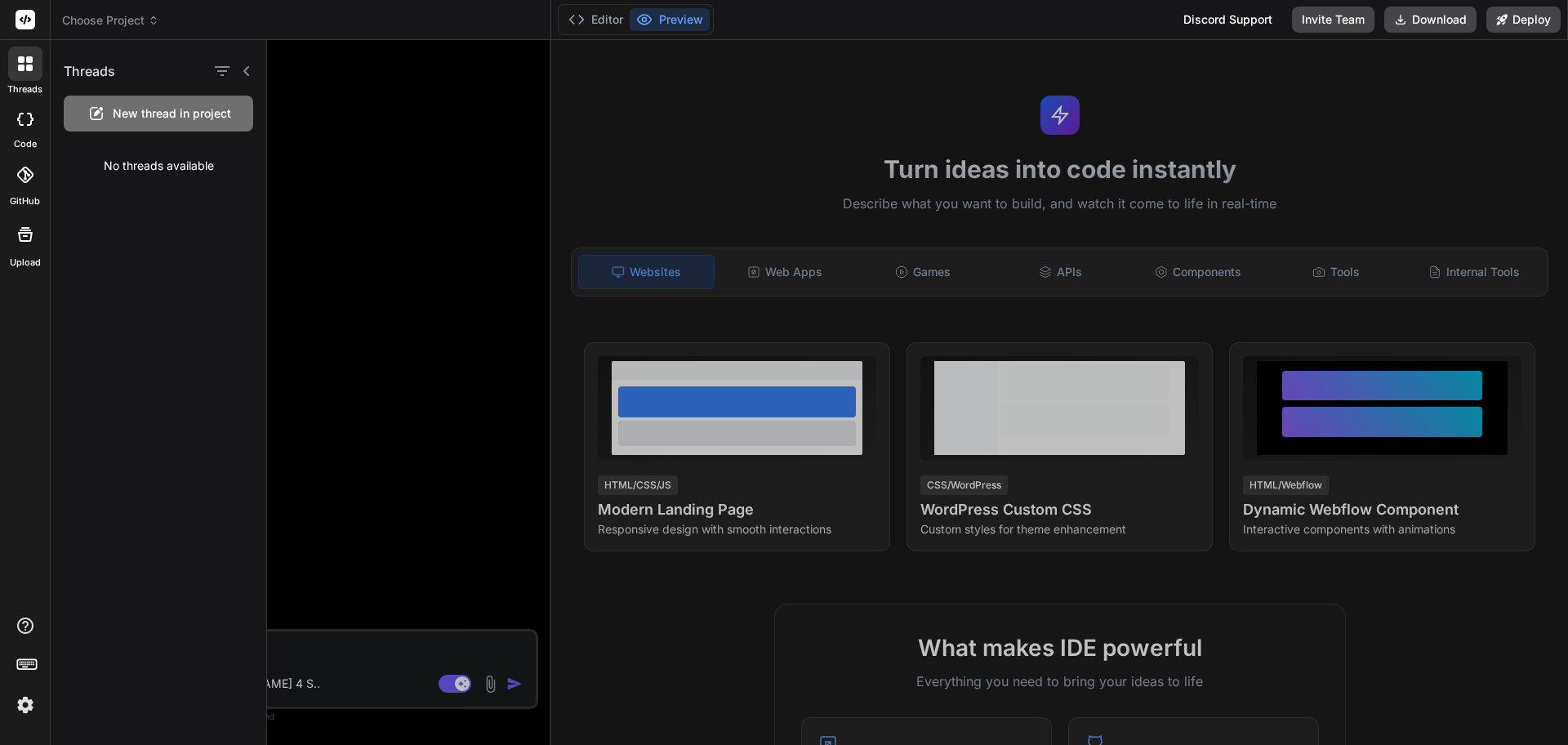
click at [31, 123] on icon at bounding box center [25, 119] width 16 height 13
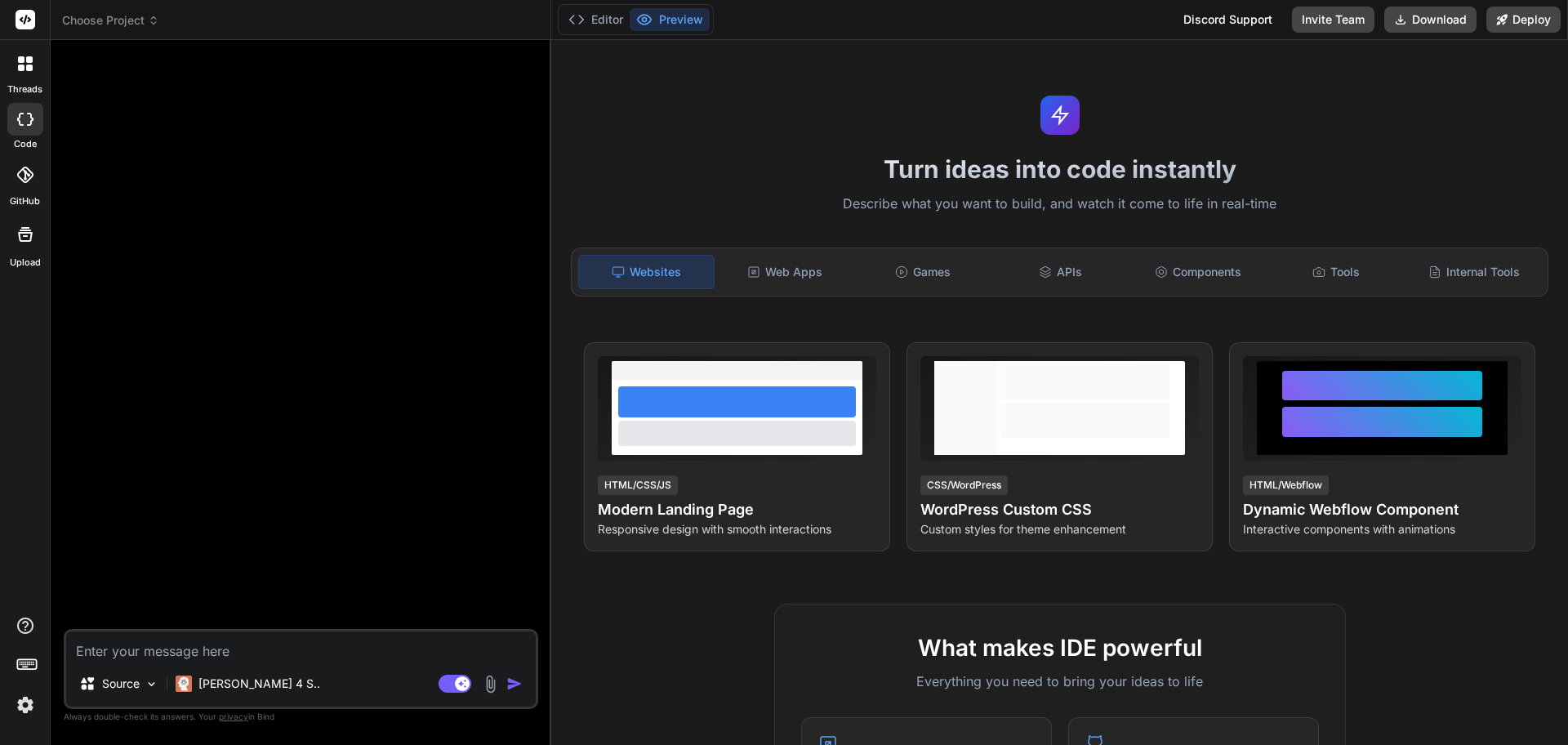
click at [48, 87] on div "threads" at bounding box center [25, 68] width 50 height 56
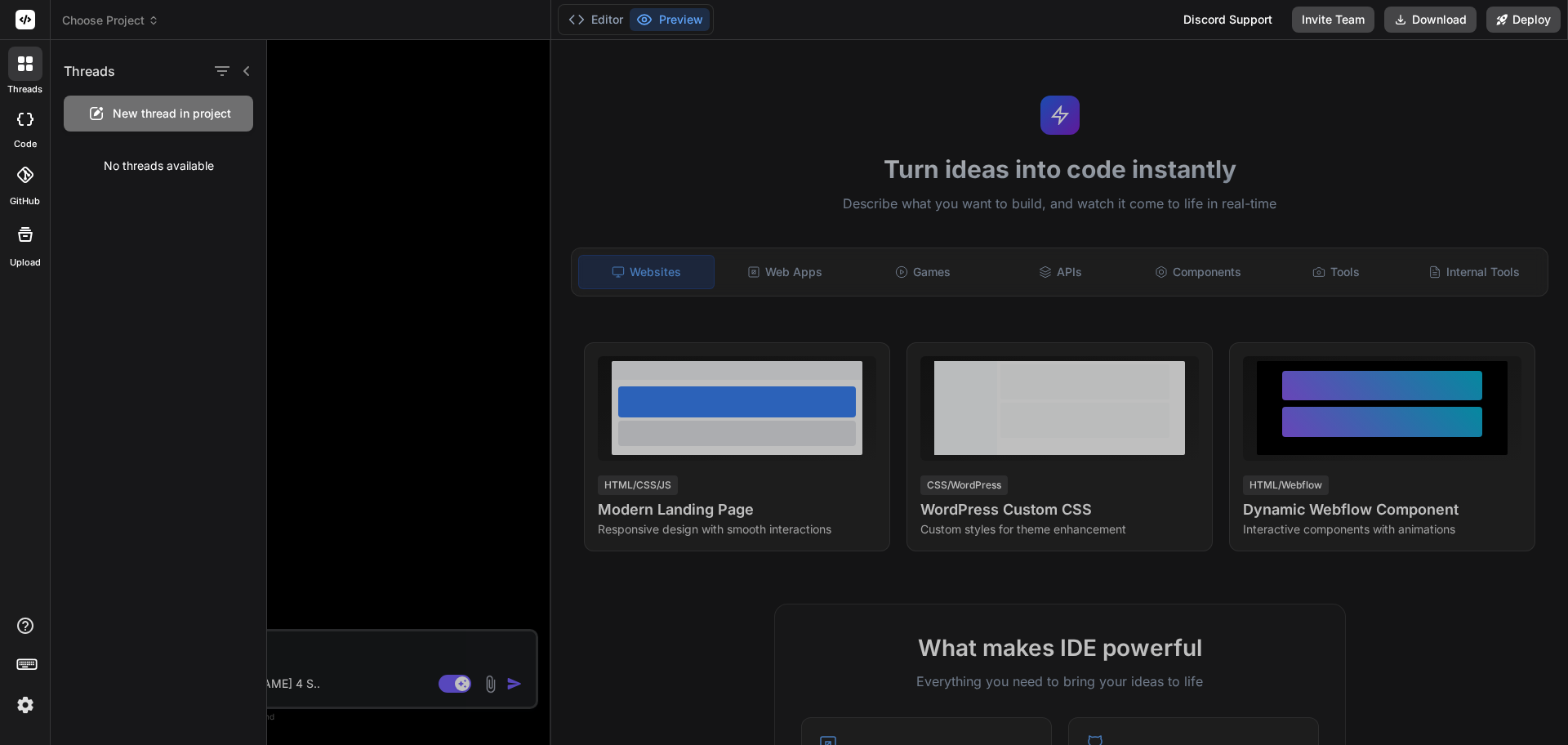
click at [947, 211] on div at bounding box center [918, 393] width 1301 height 705
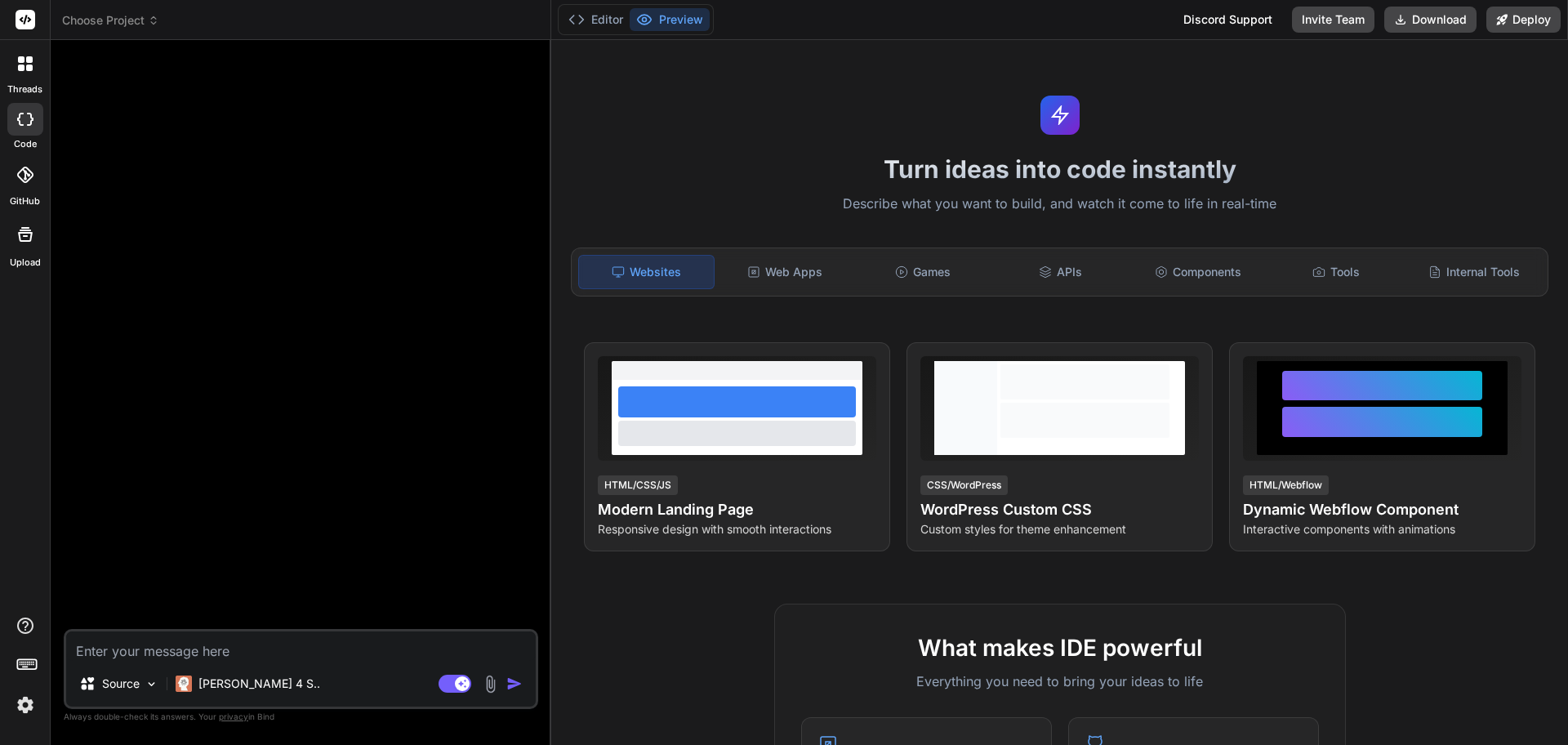
click at [947, 211] on p "Describe what you want to build, and watch it come to life in real-time" at bounding box center [1059, 204] width 997 height 21
click at [797, 285] on div "Web Apps" at bounding box center [785, 272] width 135 height 34
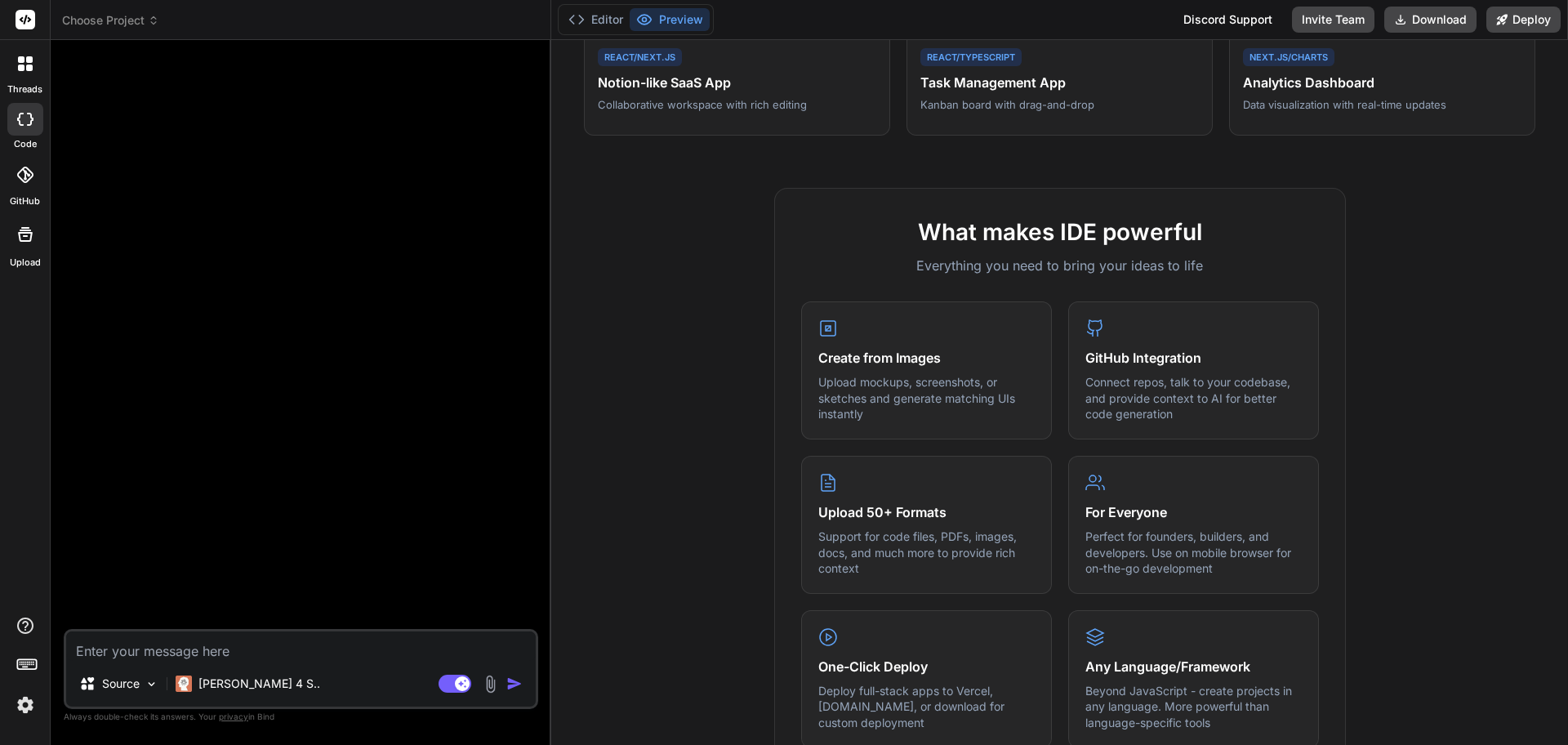
scroll to position [407, 0]
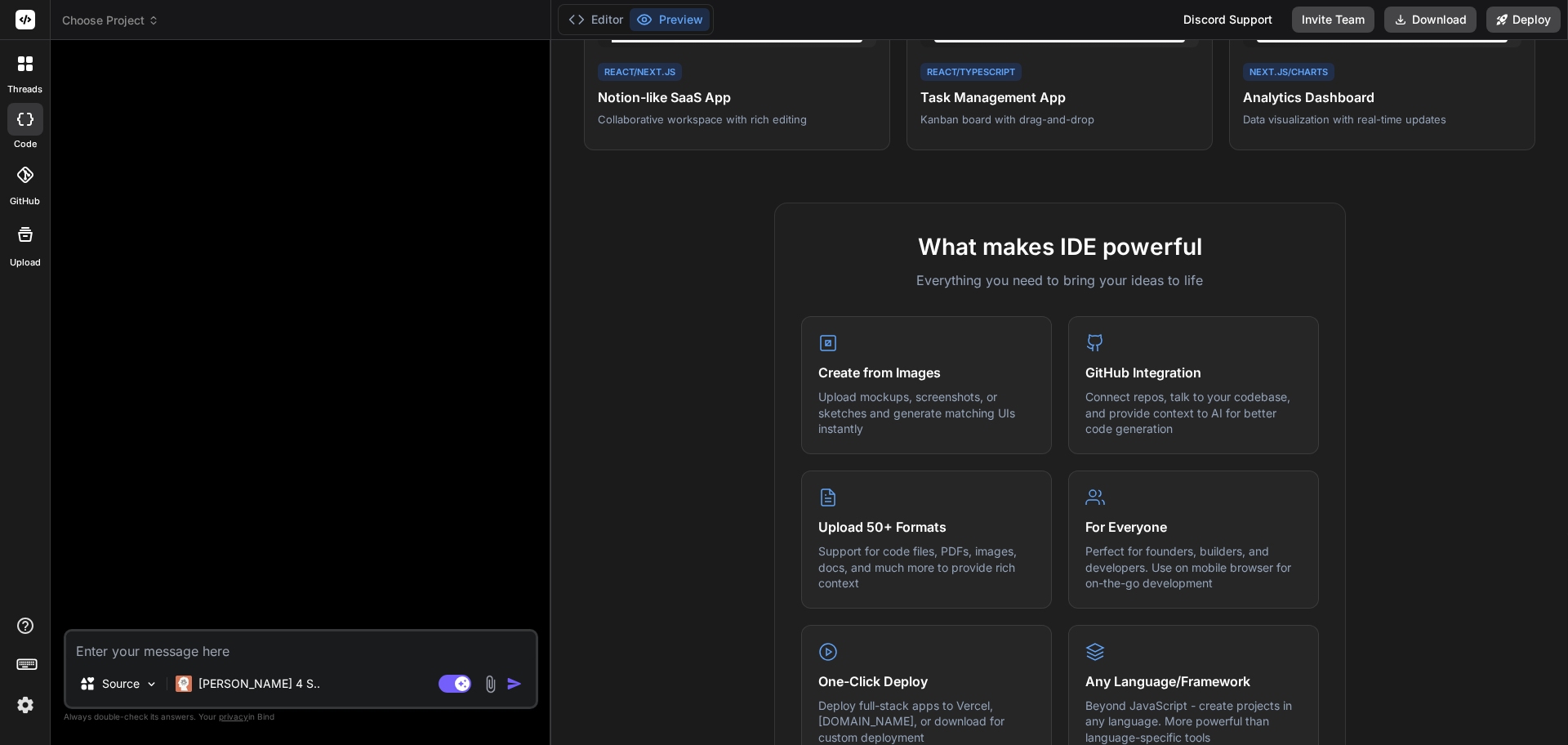
click at [111, 652] on textarea at bounding box center [301, 646] width 470 height 30
type textarea "x"
type textarea "W"
type textarea "x"
type textarea "We"
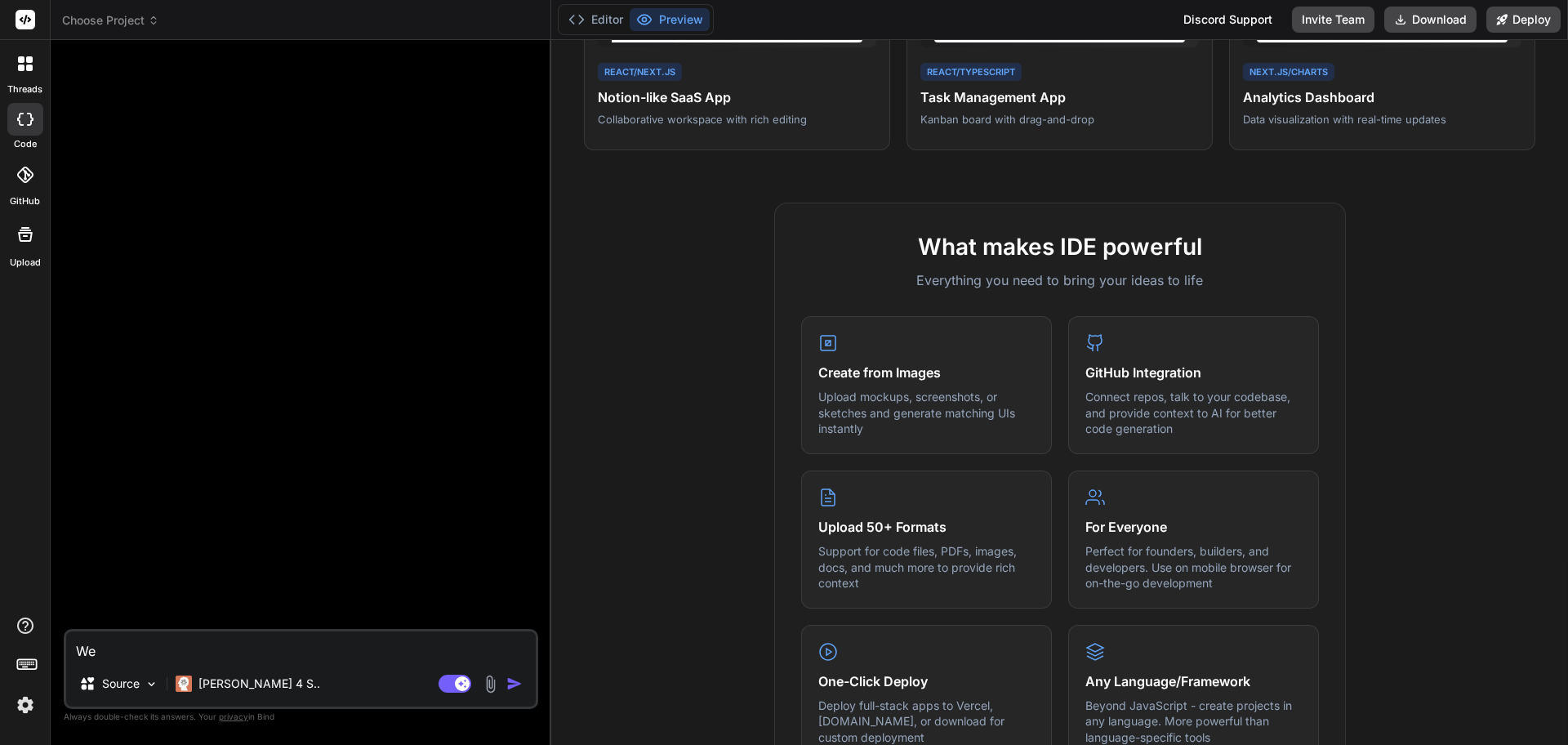
type textarea "x"
type textarea "We"
type textarea "x"
type textarea "We wa"
type textarea "x"
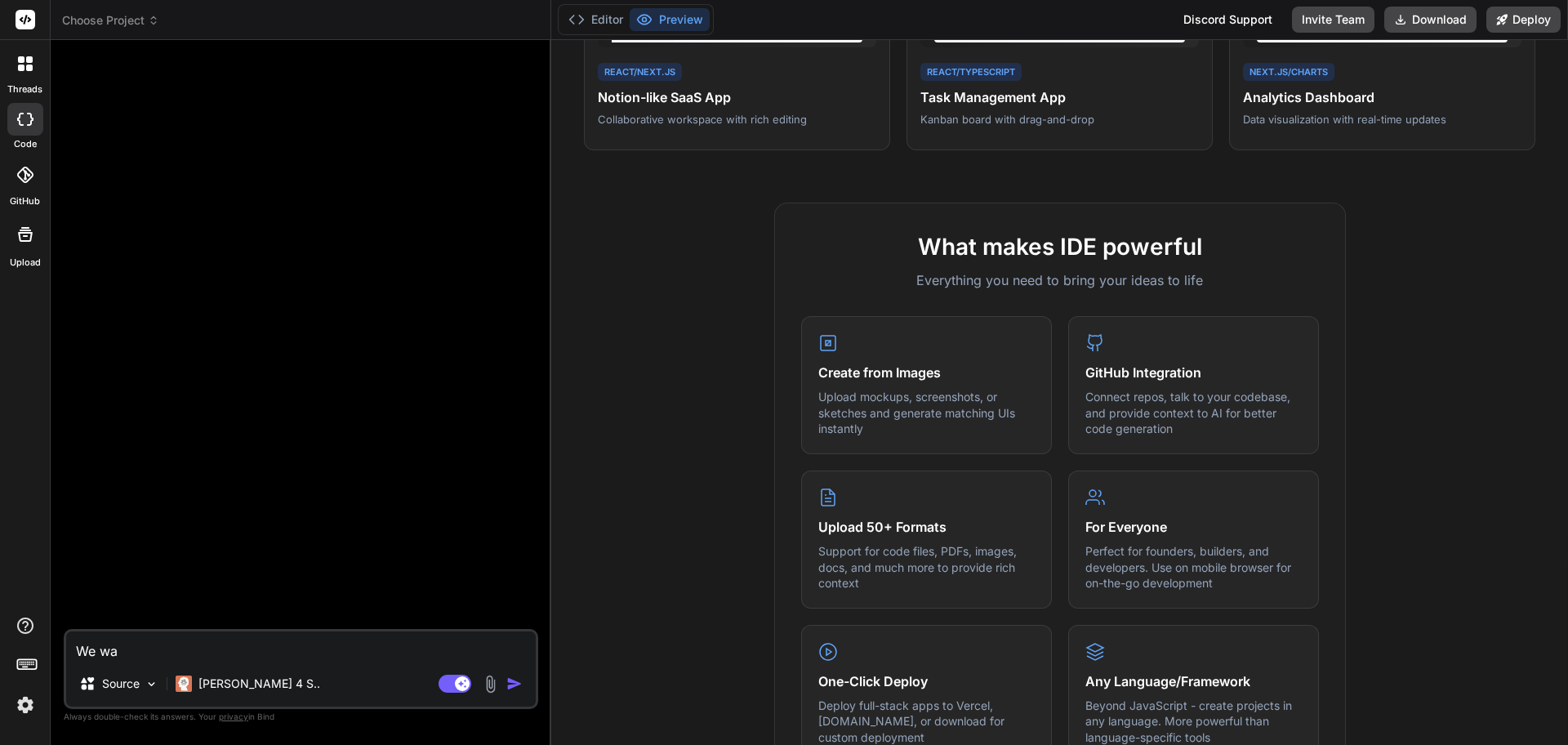
type textarea "We wan"
type textarea "x"
type textarea "We want"
type textarea "x"
type textarea "We want"
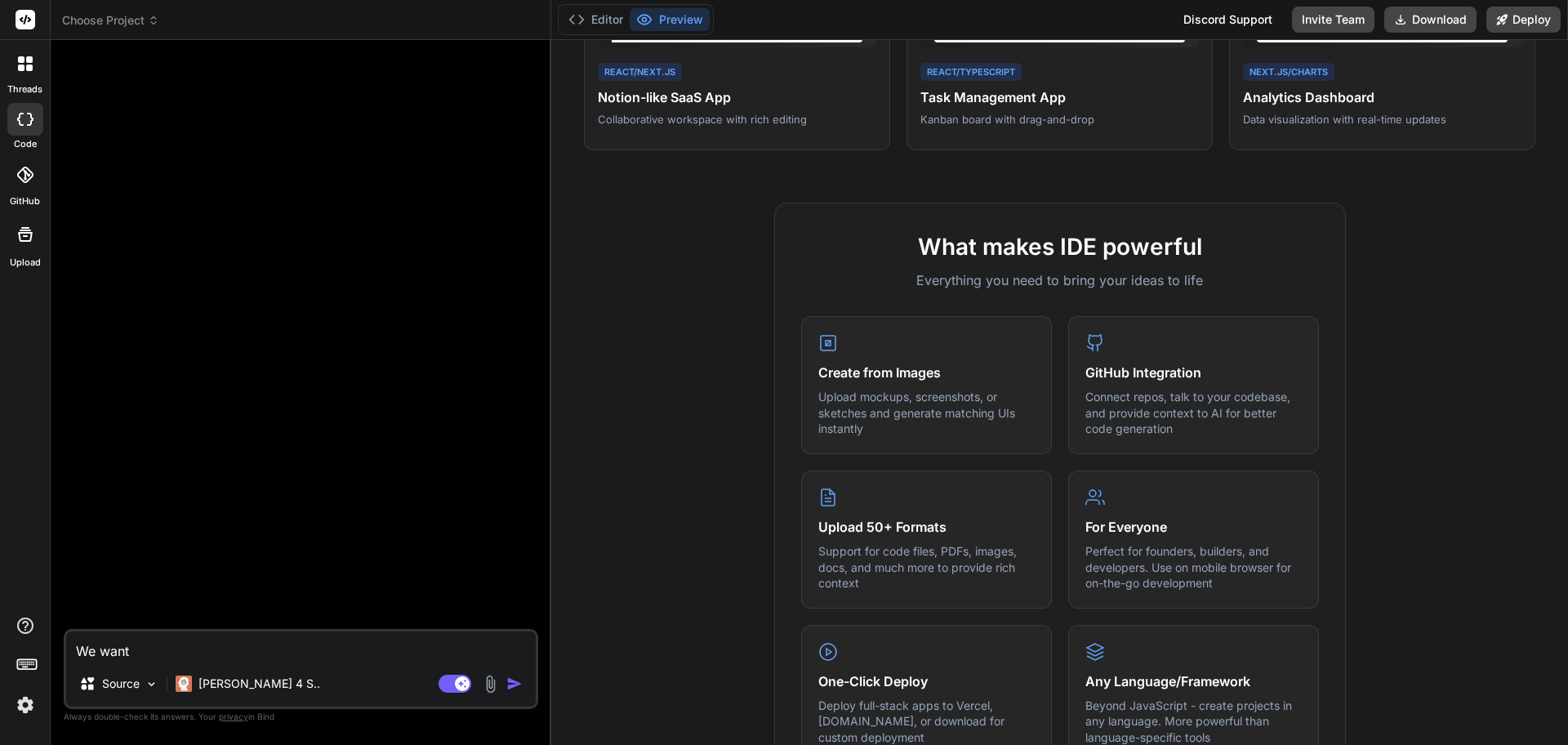
type textarea "x"
type textarea "We want t"
type textarea "x"
type textarea "We want to"
type textarea "x"
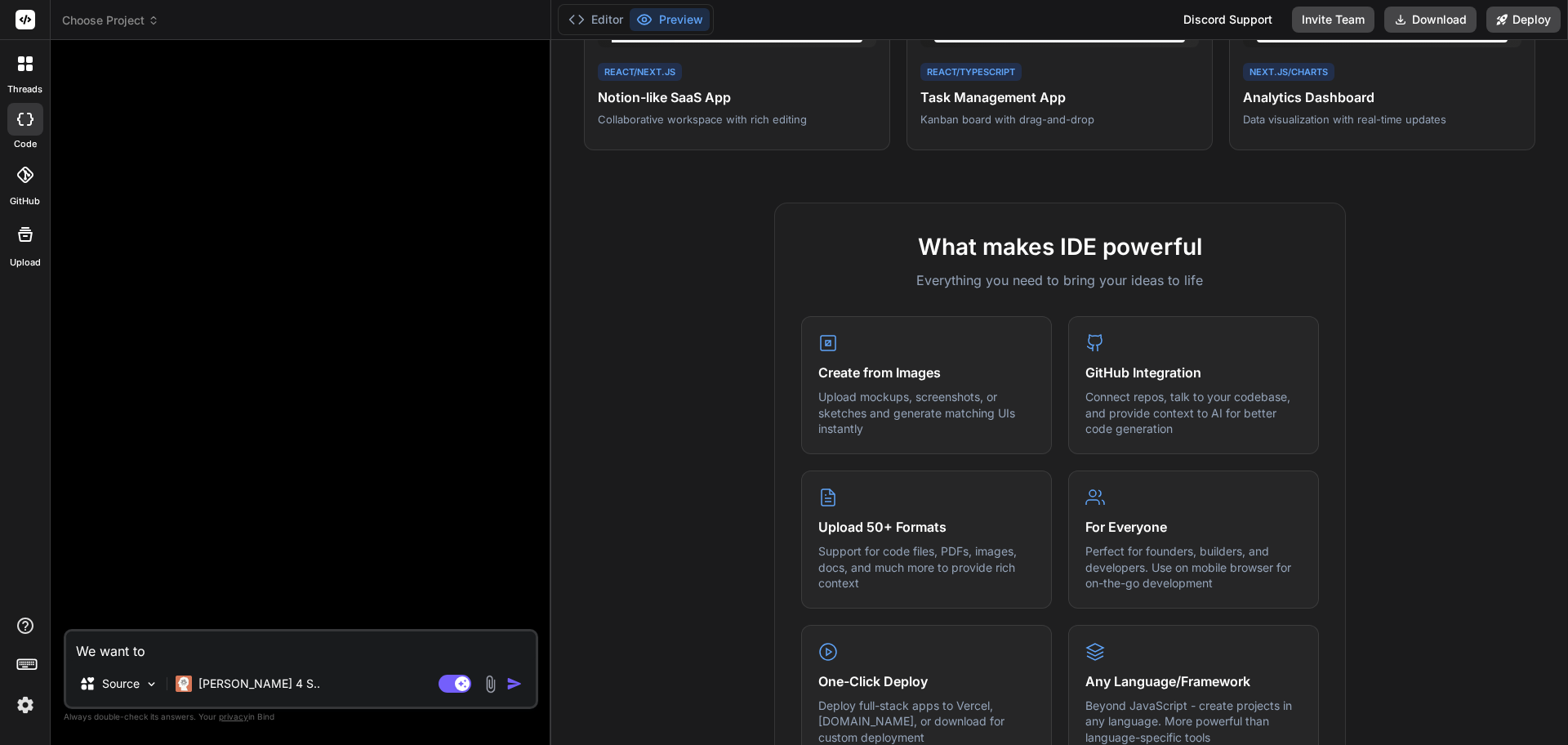
type textarea "We want to"
type textarea "x"
type textarea "We want to d"
type textarea "x"
type textarea "We want to de"
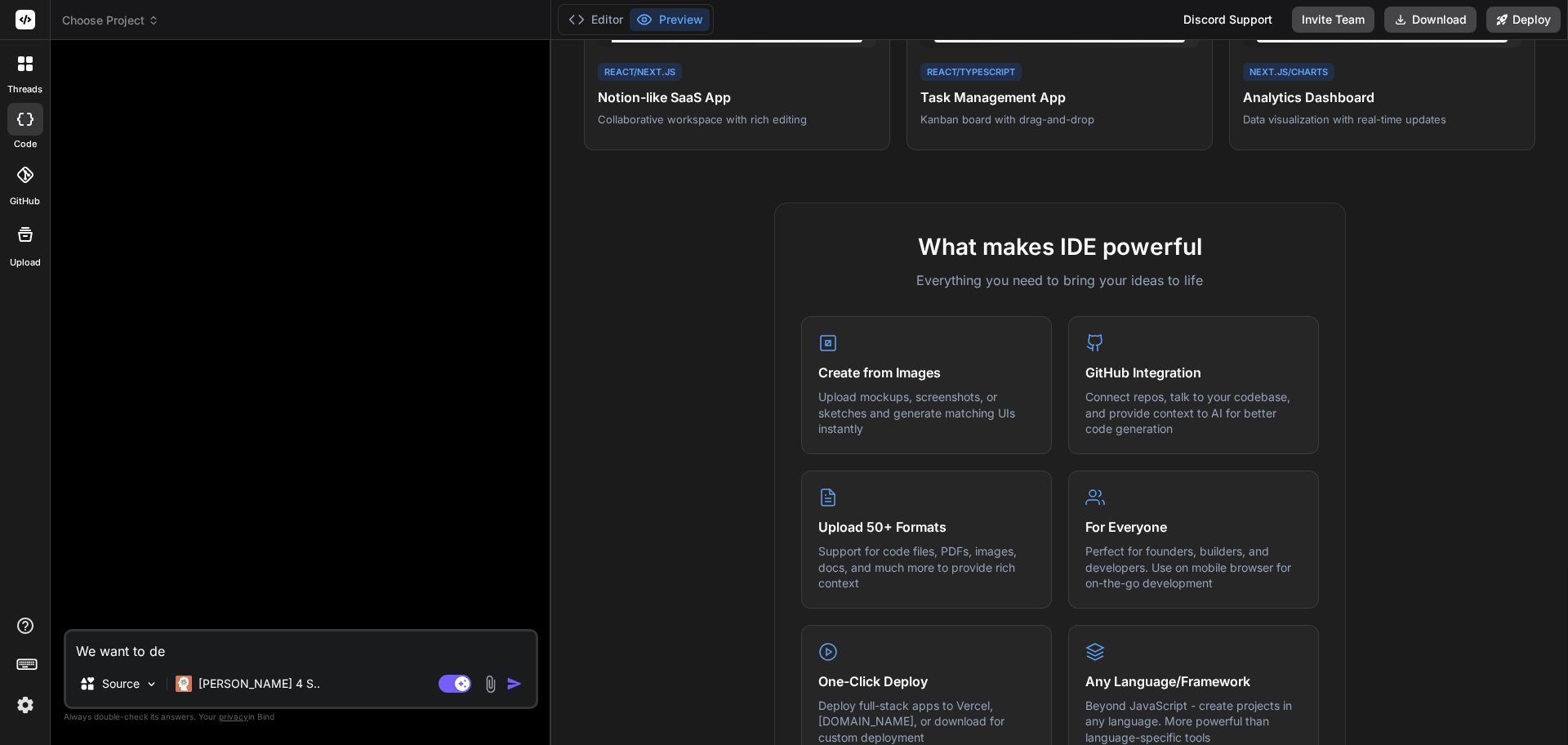
type textarea "x"
type textarea "We want to dev"
type textarea "x"
type textarea "We want to deve"
type textarea "x"
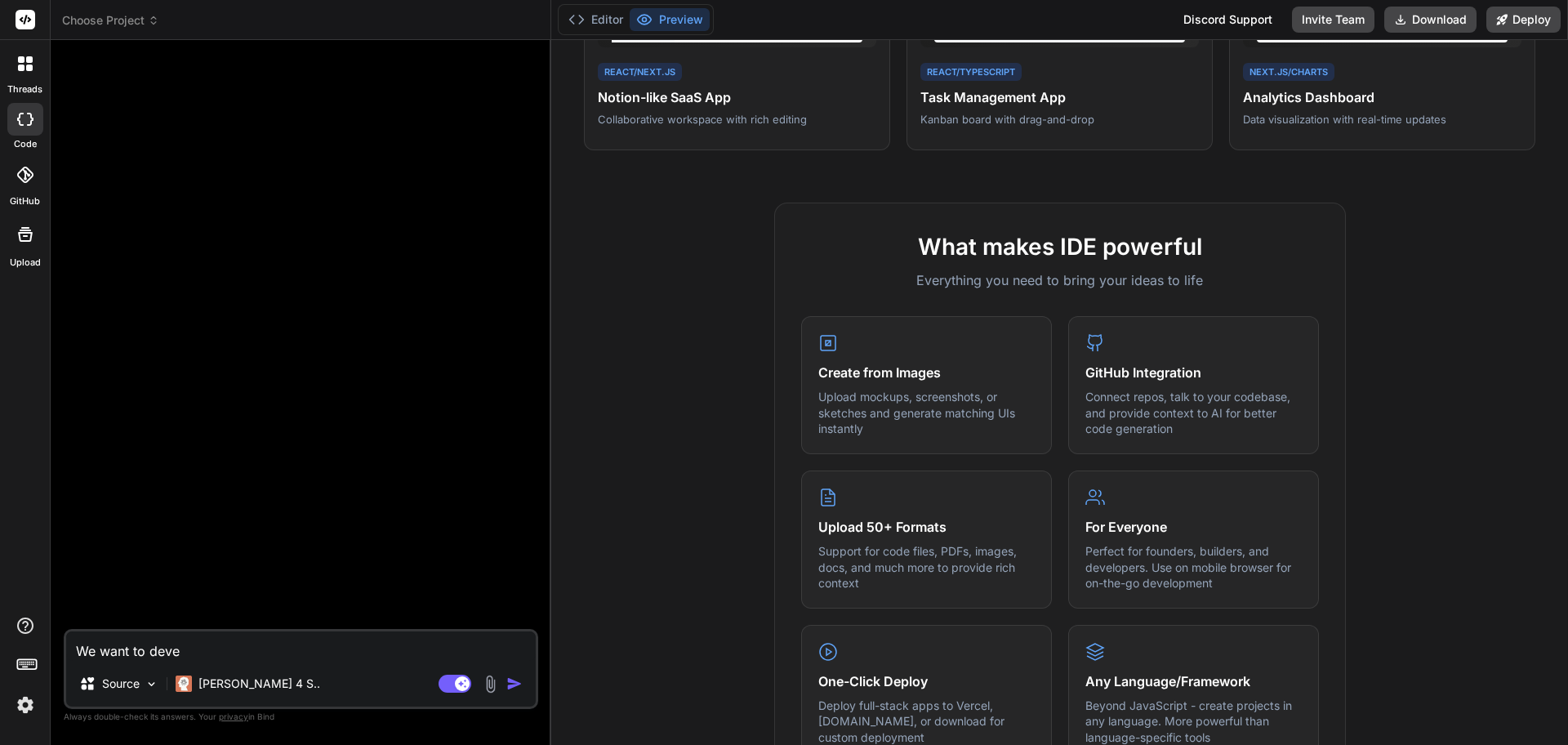
type textarea "We want to devel"
type textarea "x"
type textarea "We want to develo"
type textarea "x"
type textarea "We want to develop"
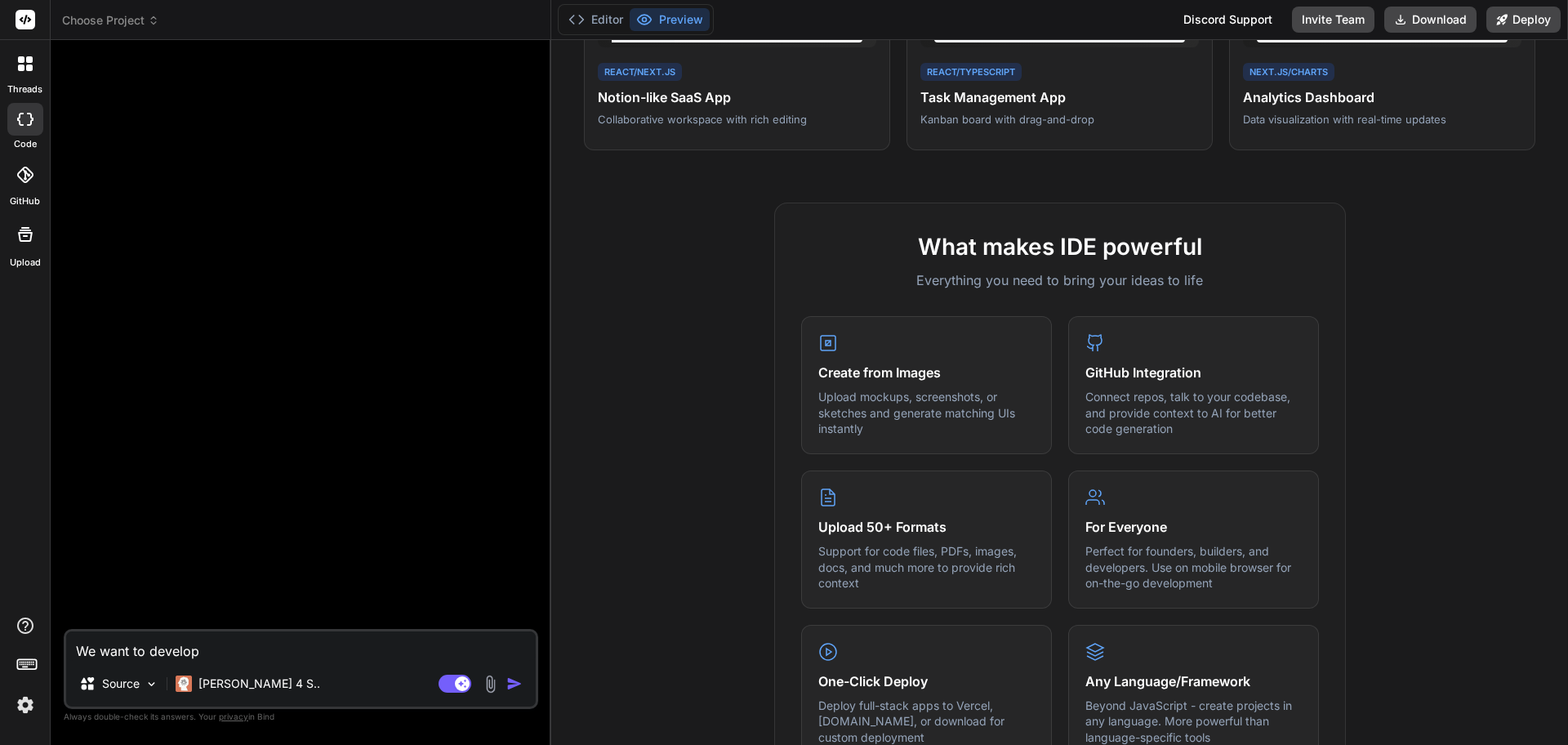
type textarea "x"
type textarea "We want to develop"
type textarea "x"
type textarea "We want to develop a"
type textarea "x"
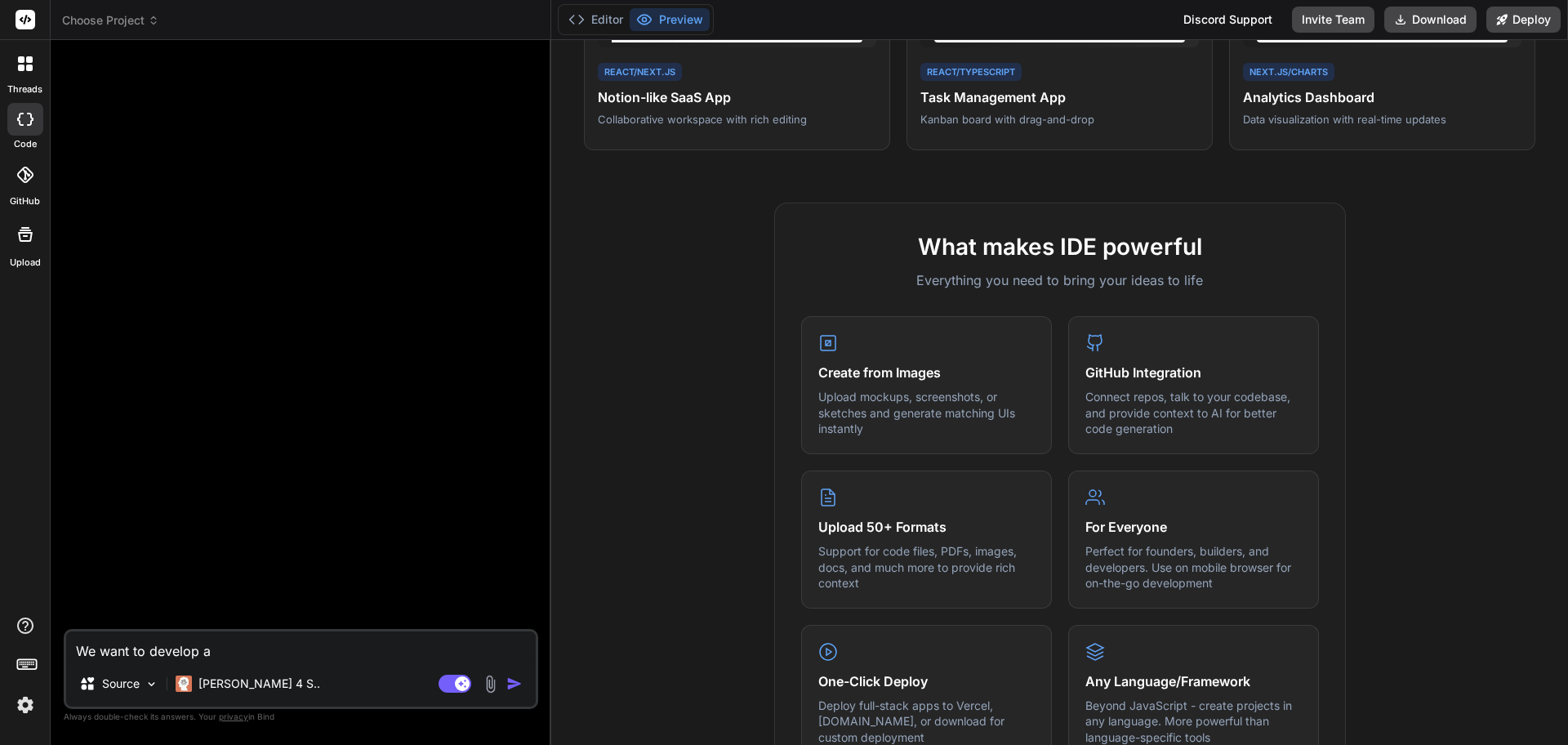
type textarea "We want to develop an"
type textarea "x"
type textarea "We want to develop an"
type textarea "x"
type textarea "We want to develop an a"
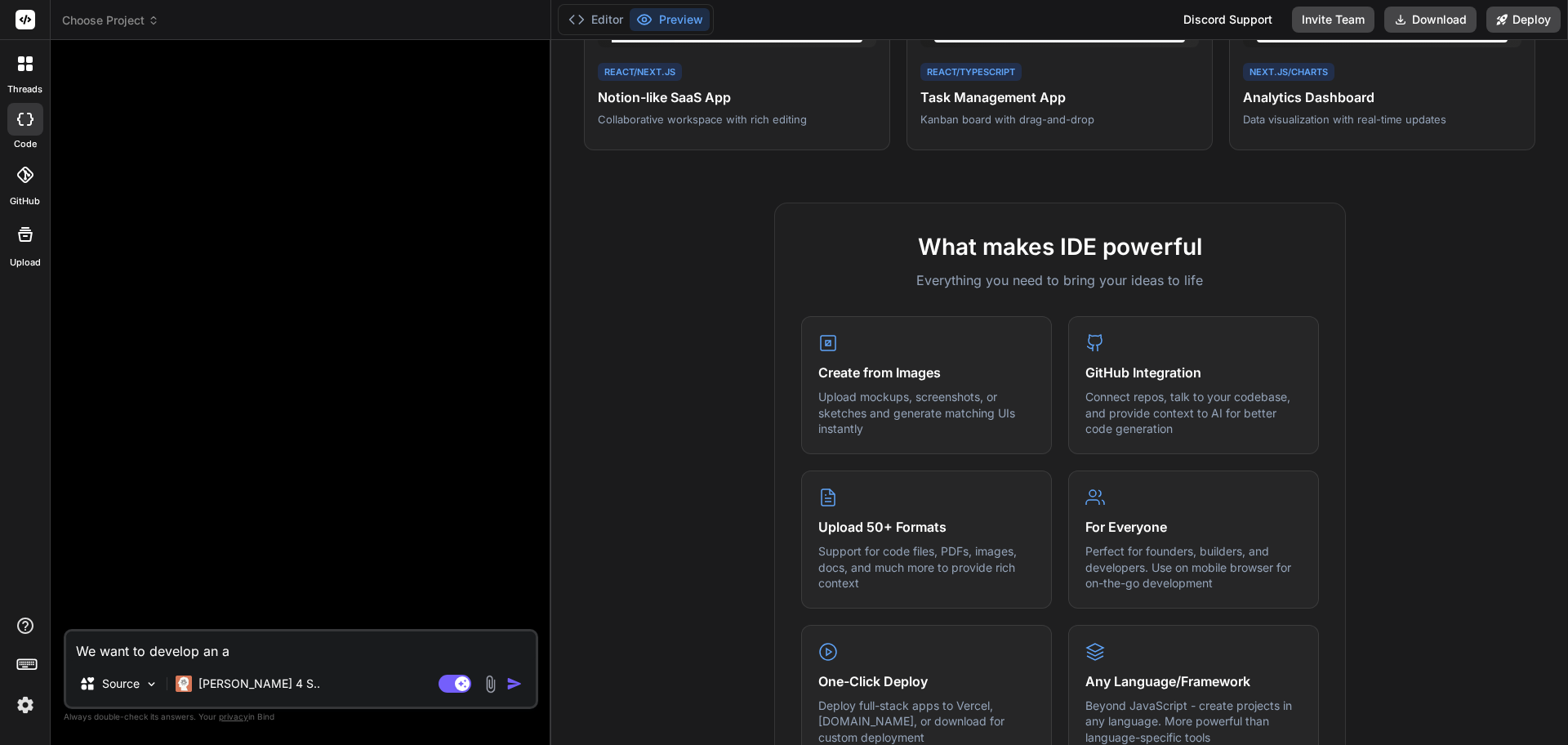
type textarea "x"
type textarea "We want to develop an ap"
type textarea "x"
type textarea "We want to develop an app"
type textarea "x"
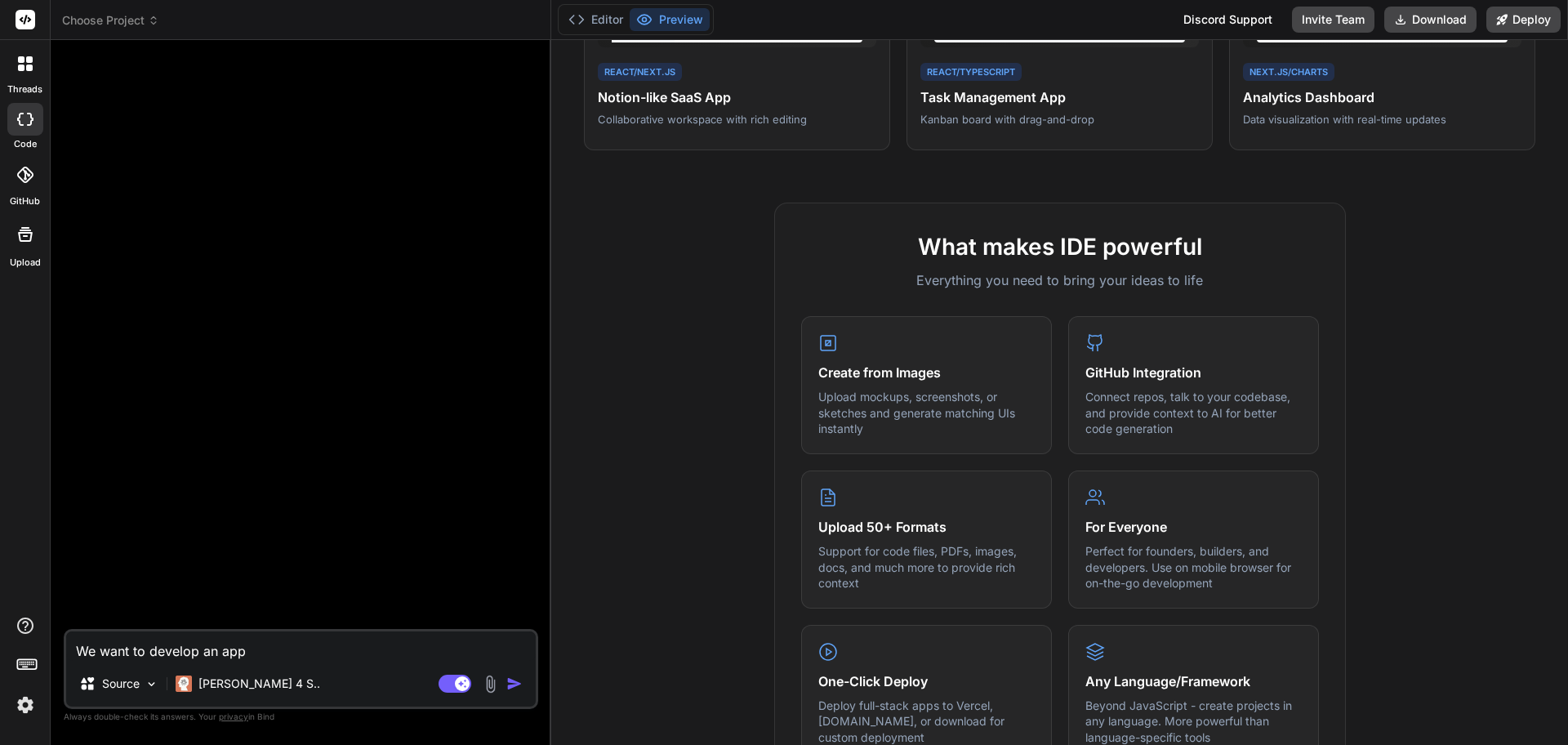
type textarea "We want to develop an appl"
type textarea "x"
type textarea "We want to develop an appli"
type textarea "x"
type textarea "We want to develop an applic"
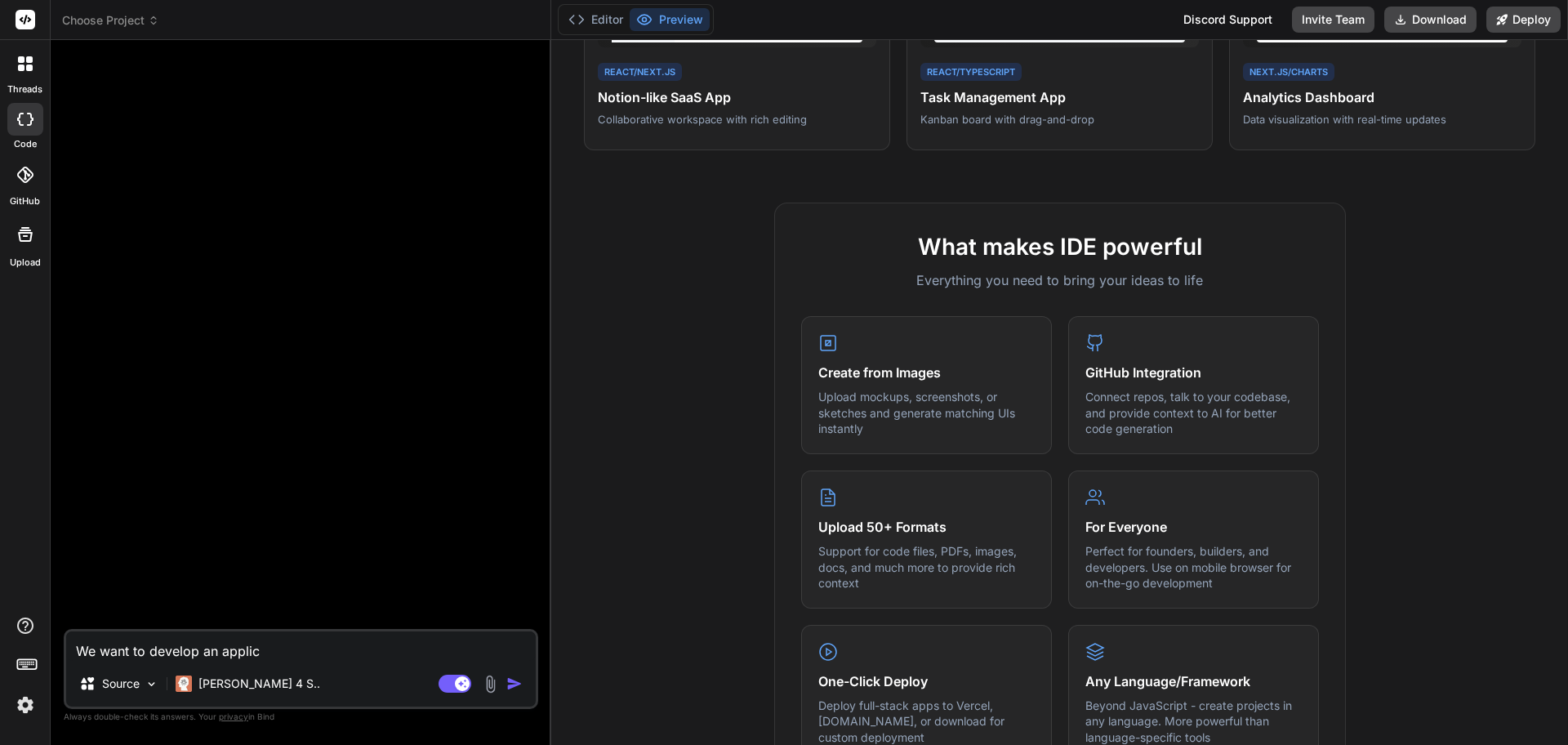
type textarea "x"
type textarea "We want to develop an applica"
type textarea "x"
type textarea "We want to develop an applicat"
type textarea "x"
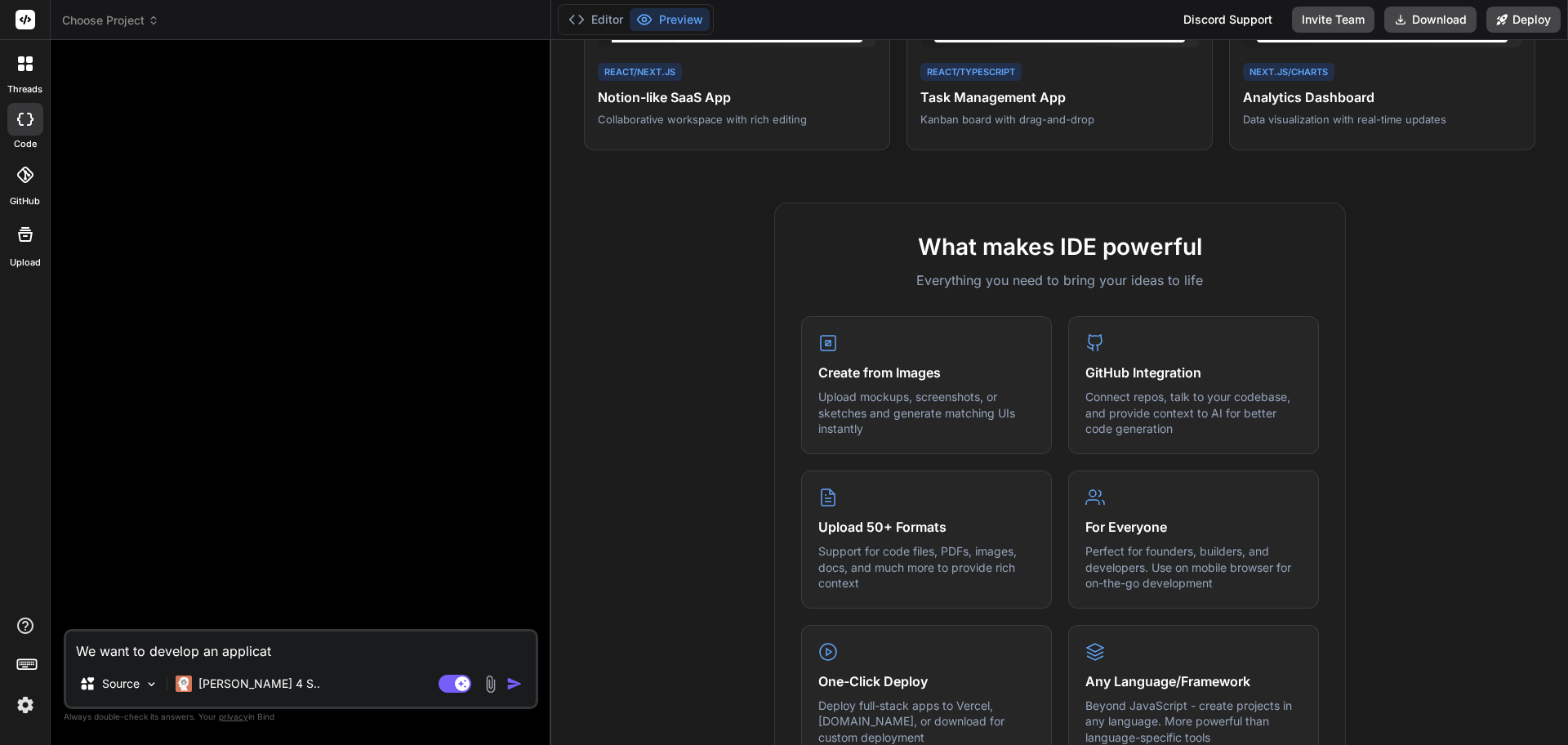
type textarea "We want to develop an applicati"
type textarea "x"
type textarea "We want to develop an applicatio"
type textarea "x"
type textarea "We want to develop an application"
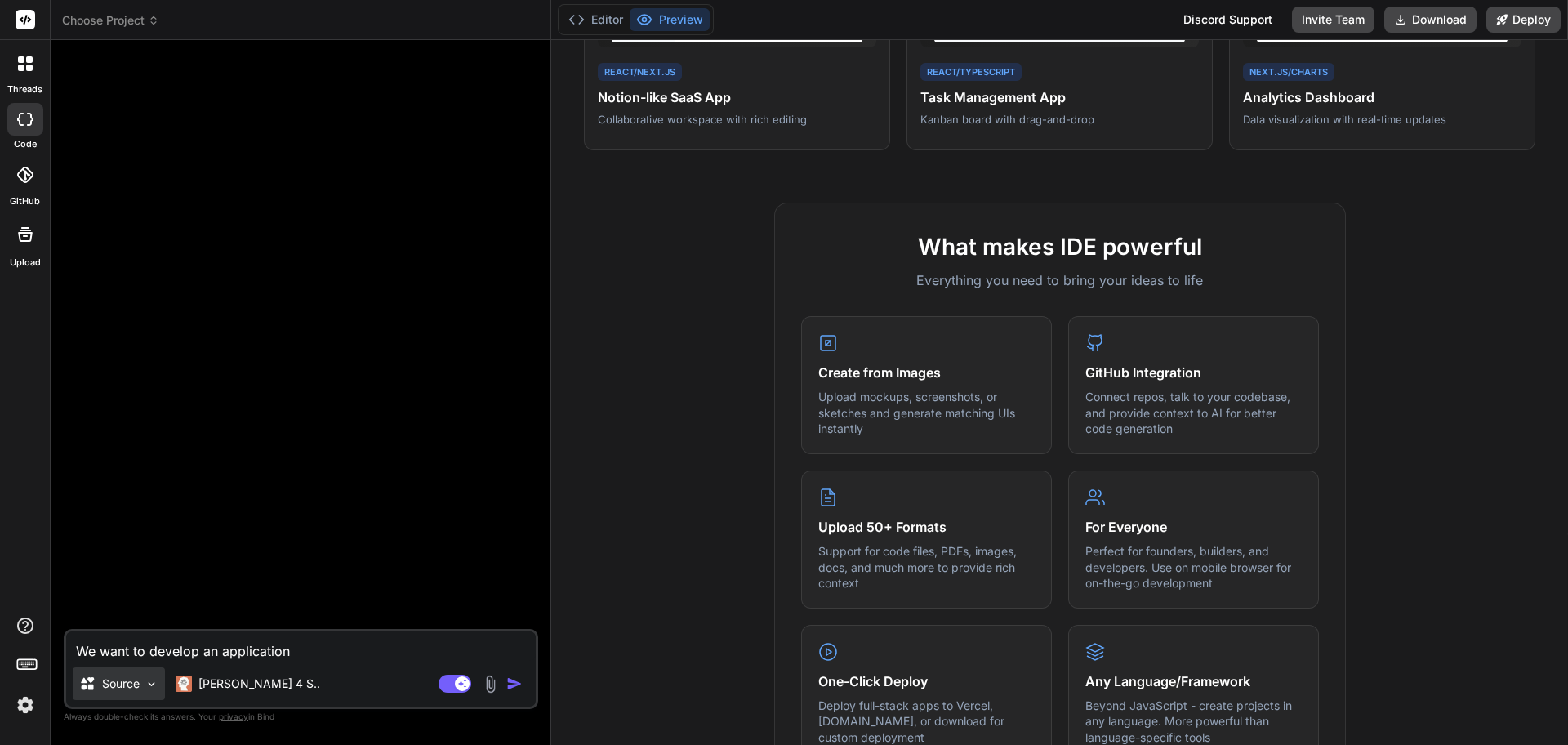
click at [154, 687] on img at bounding box center [151, 684] width 14 height 14
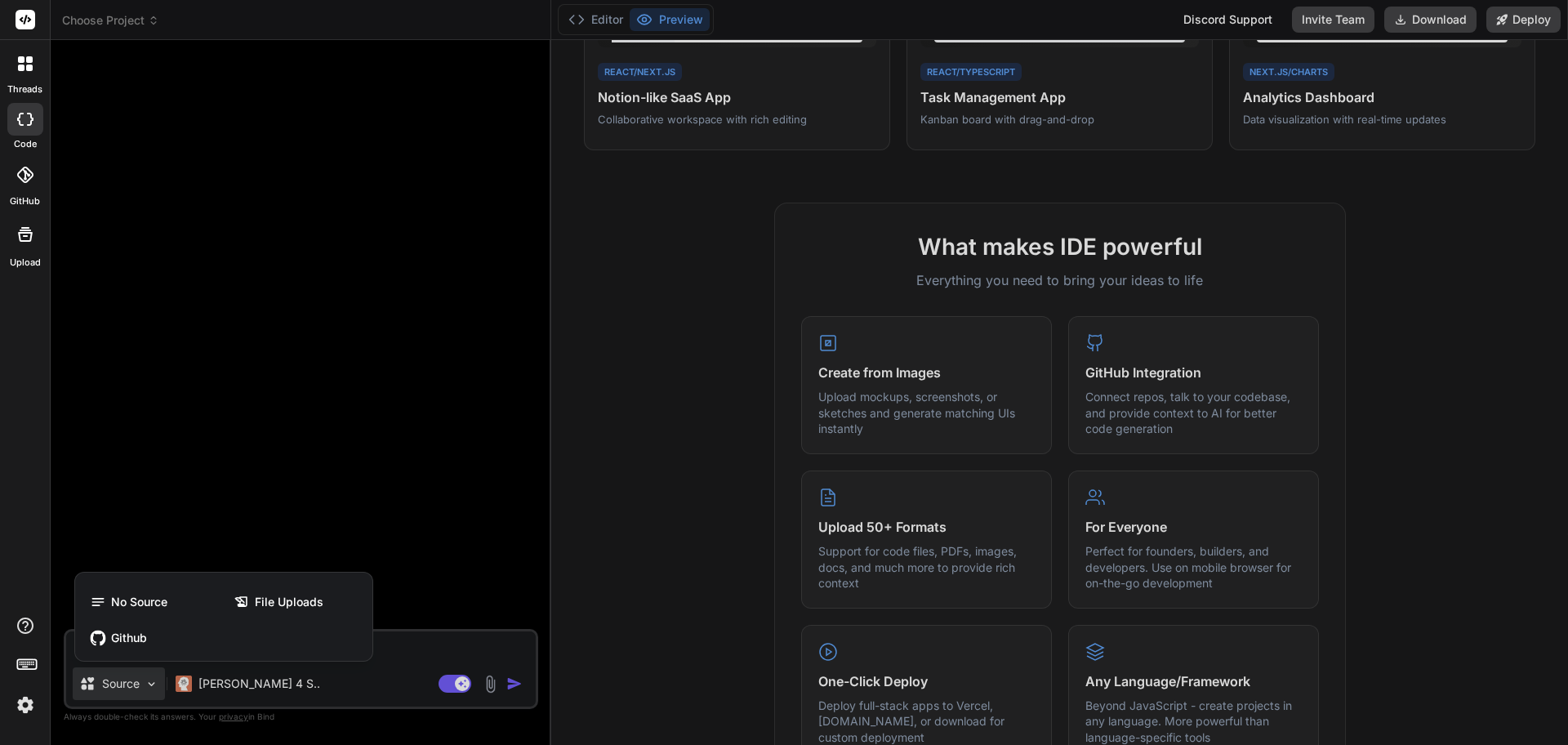
click at [201, 684] on div at bounding box center [784, 372] width 1568 height 745
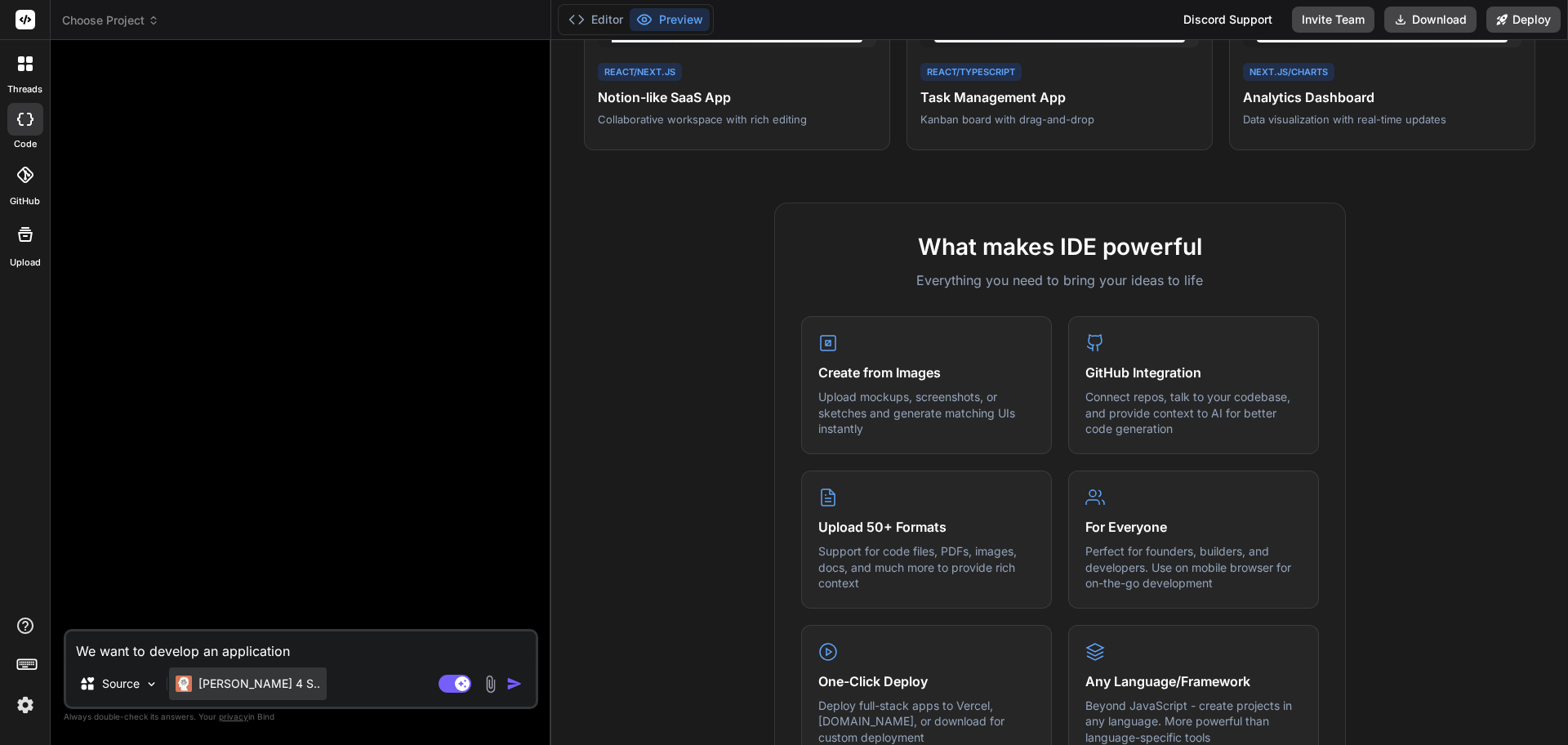
click at [202, 684] on p "Claude 4 S.." at bounding box center [259, 683] width 121 height 16
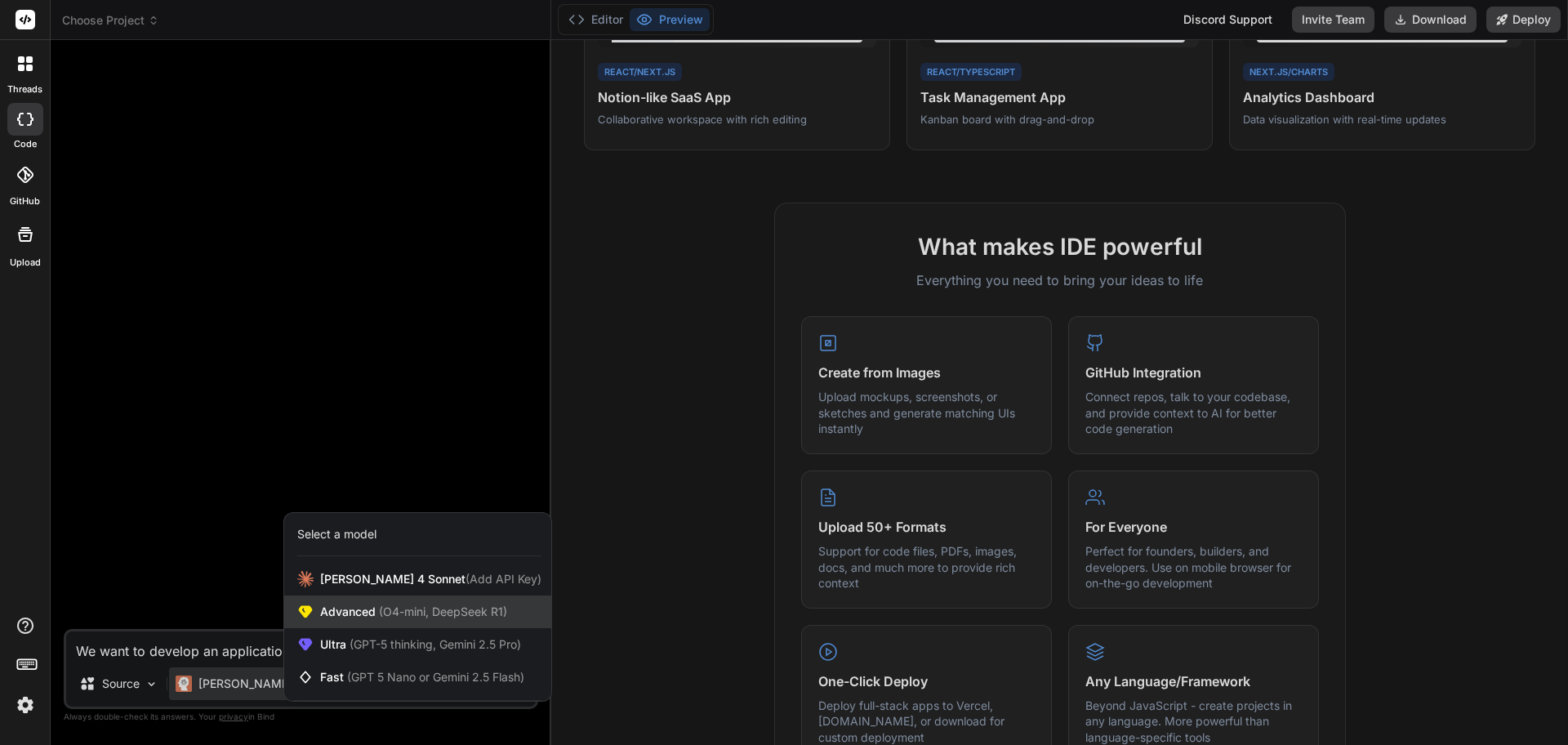
click at [413, 615] on span "(O4-mini, DeepSeek R1)" at bounding box center [441, 611] width 132 height 14
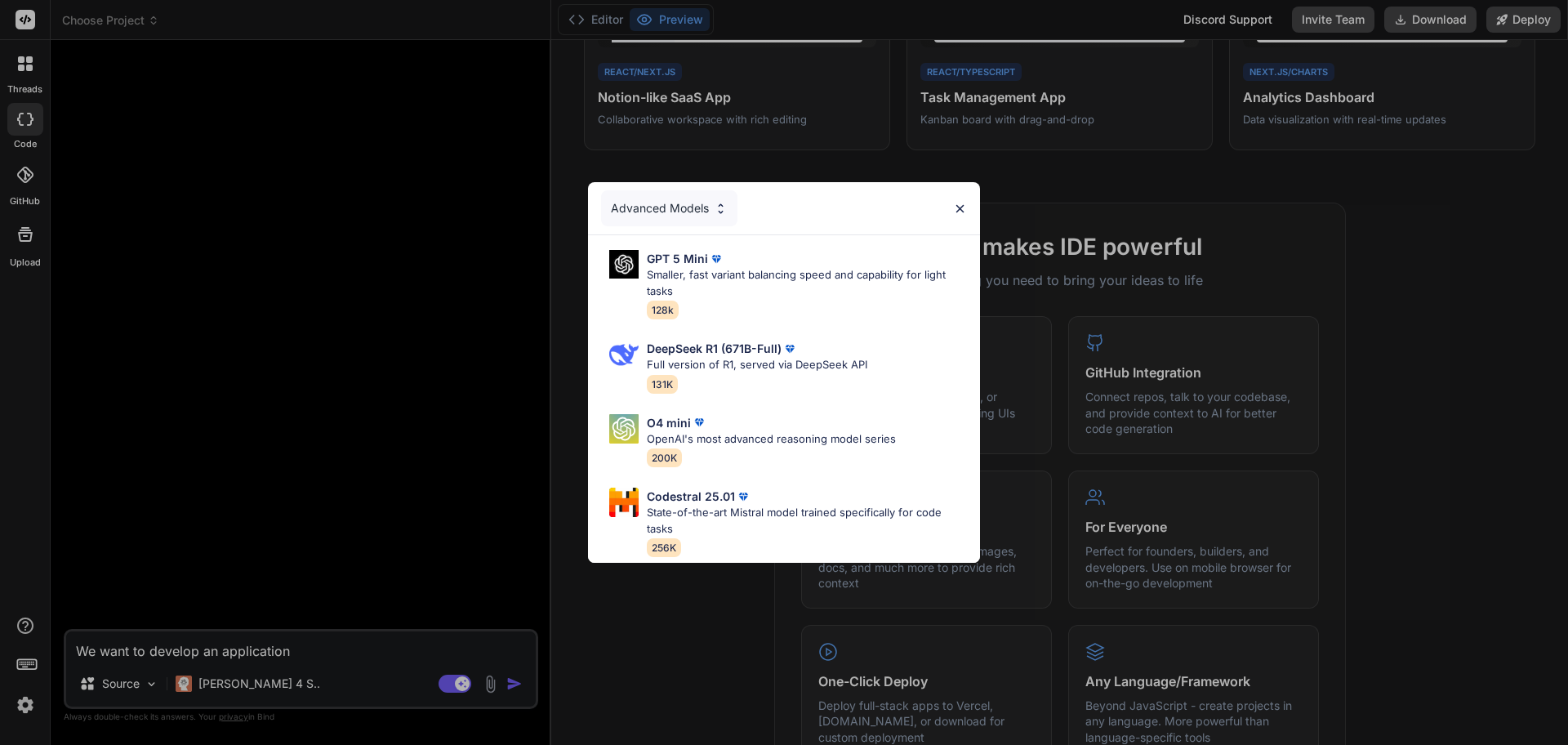
click at [963, 202] on img at bounding box center [960, 208] width 14 height 14
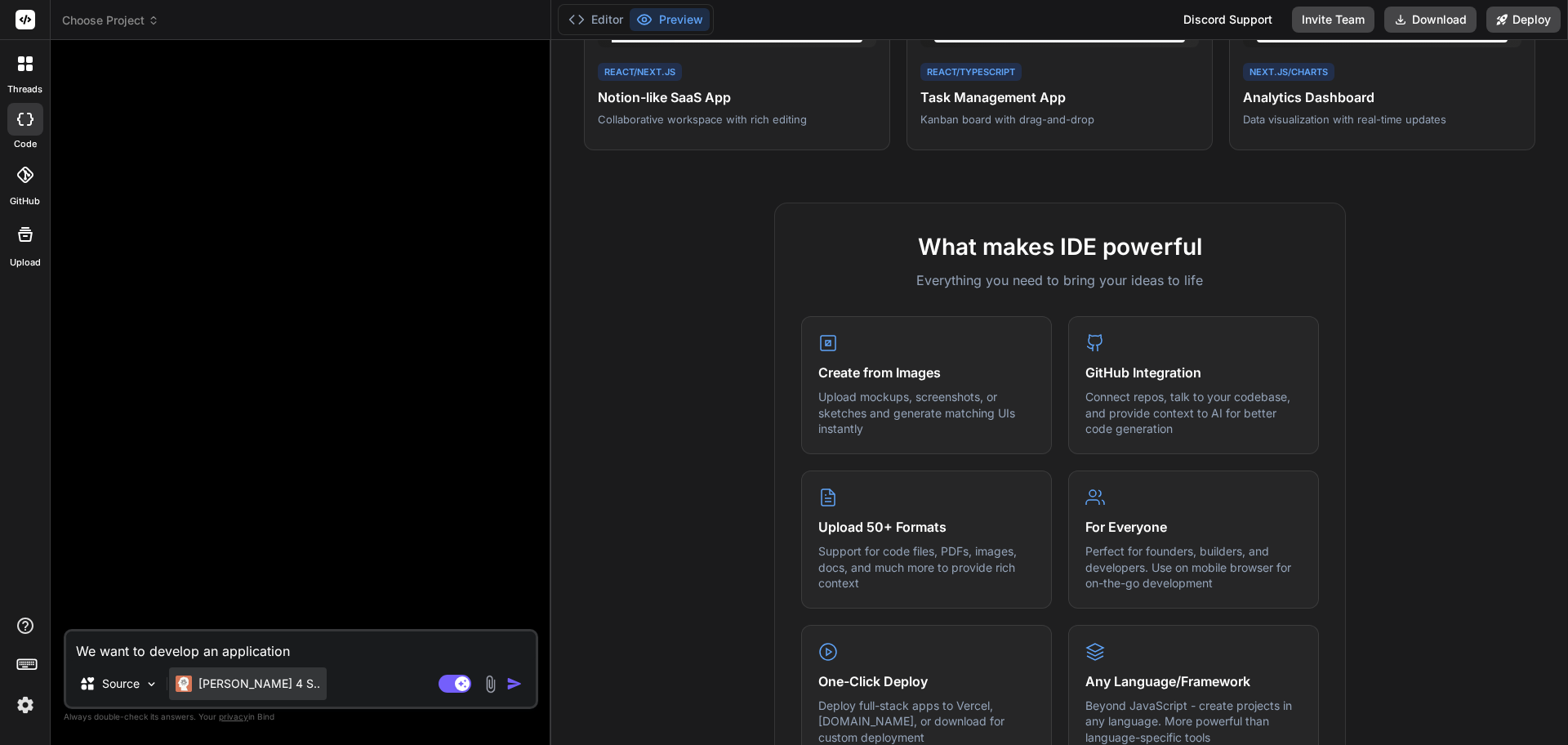
click at [218, 675] on p "Claude 4 S.." at bounding box center [259, 683] width 121 height 16
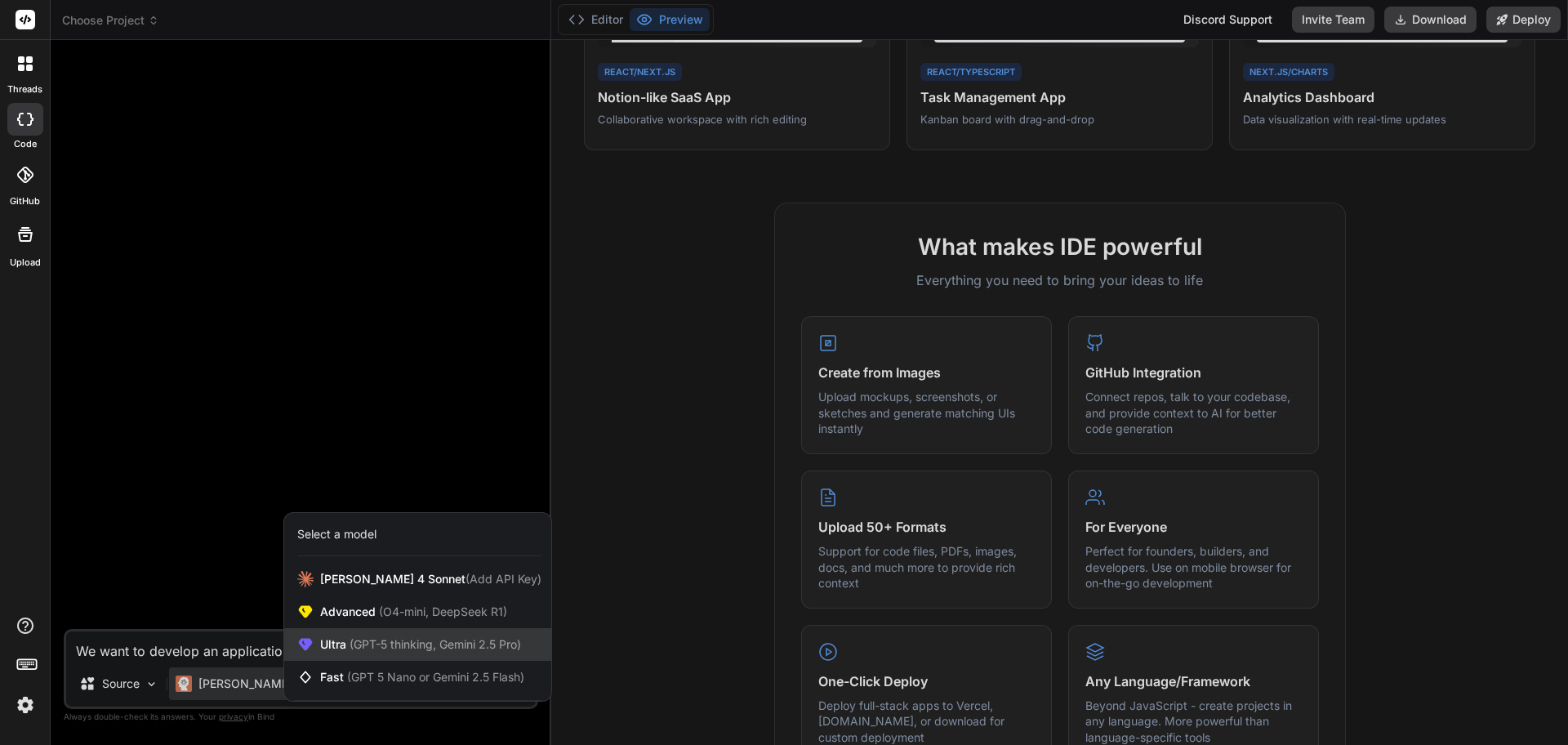
click at [408, 653] on div "Ultra (GPT-5 thinking, Gemini 2.5 Pro)" at bounding box center [418, 644] width 267 height 32
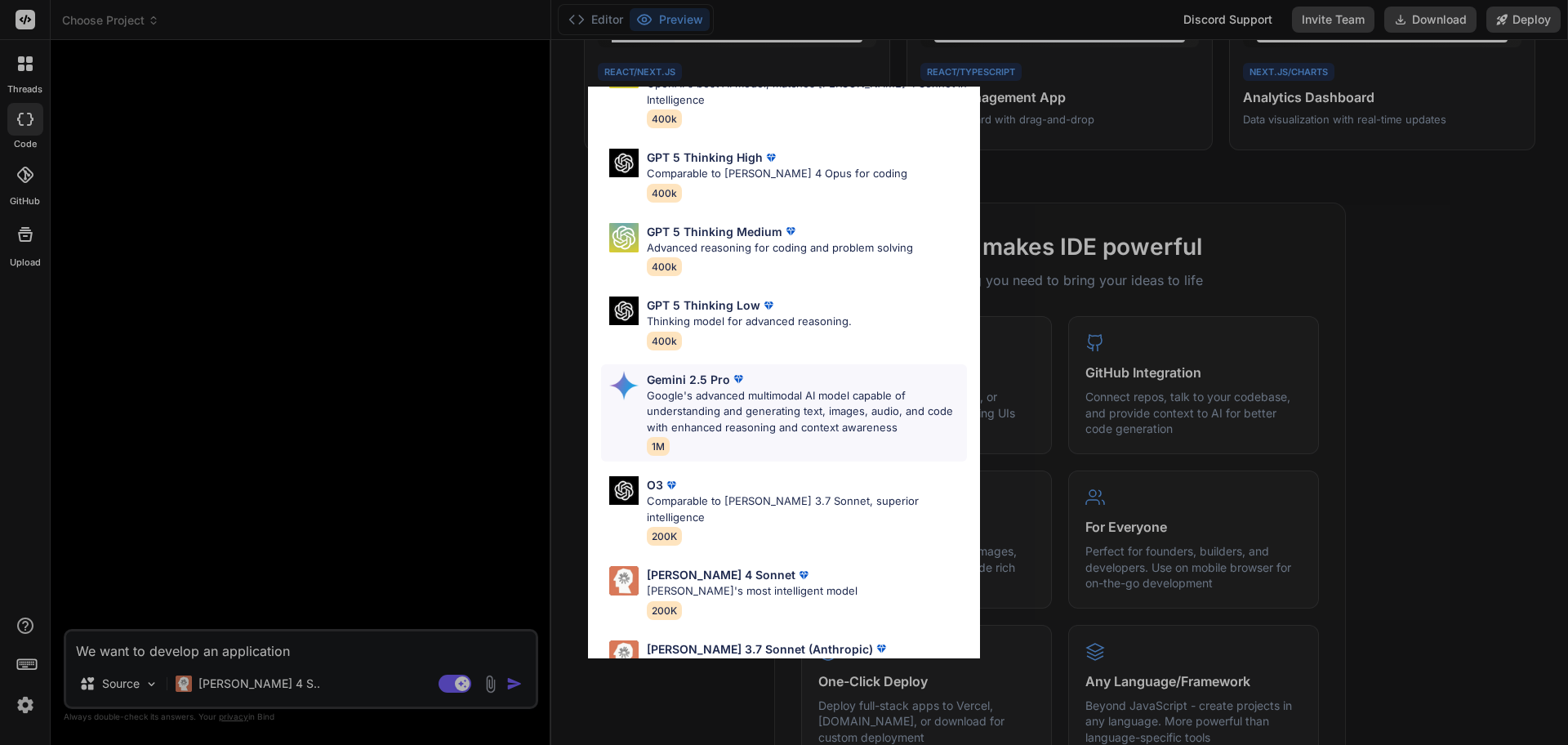
scroll to position [101, 0]
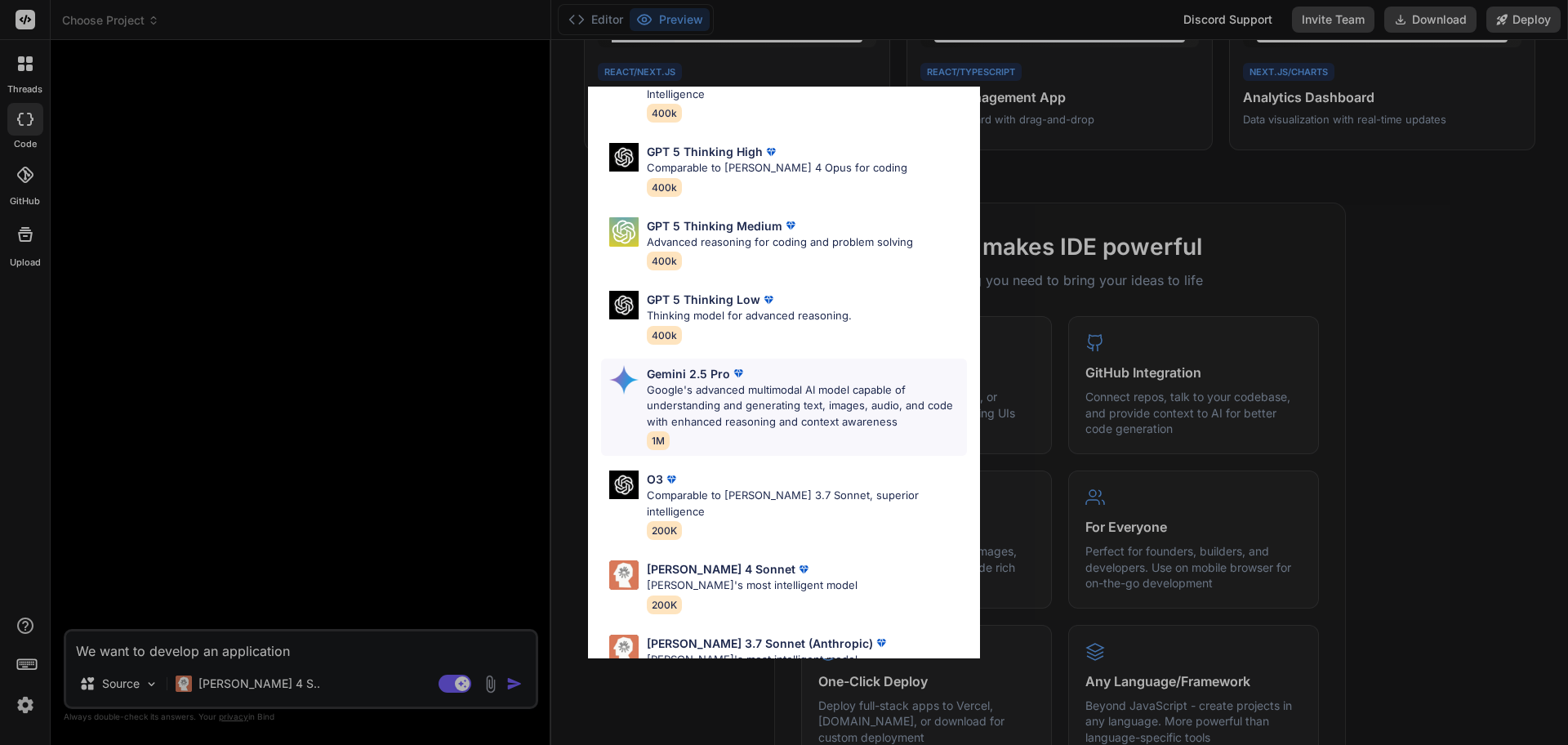
click at [815, 402] on p "Google's advanced multimodal AI model capable of understanding and generating t…" at bounding box center [806, 406] width 320 height 48
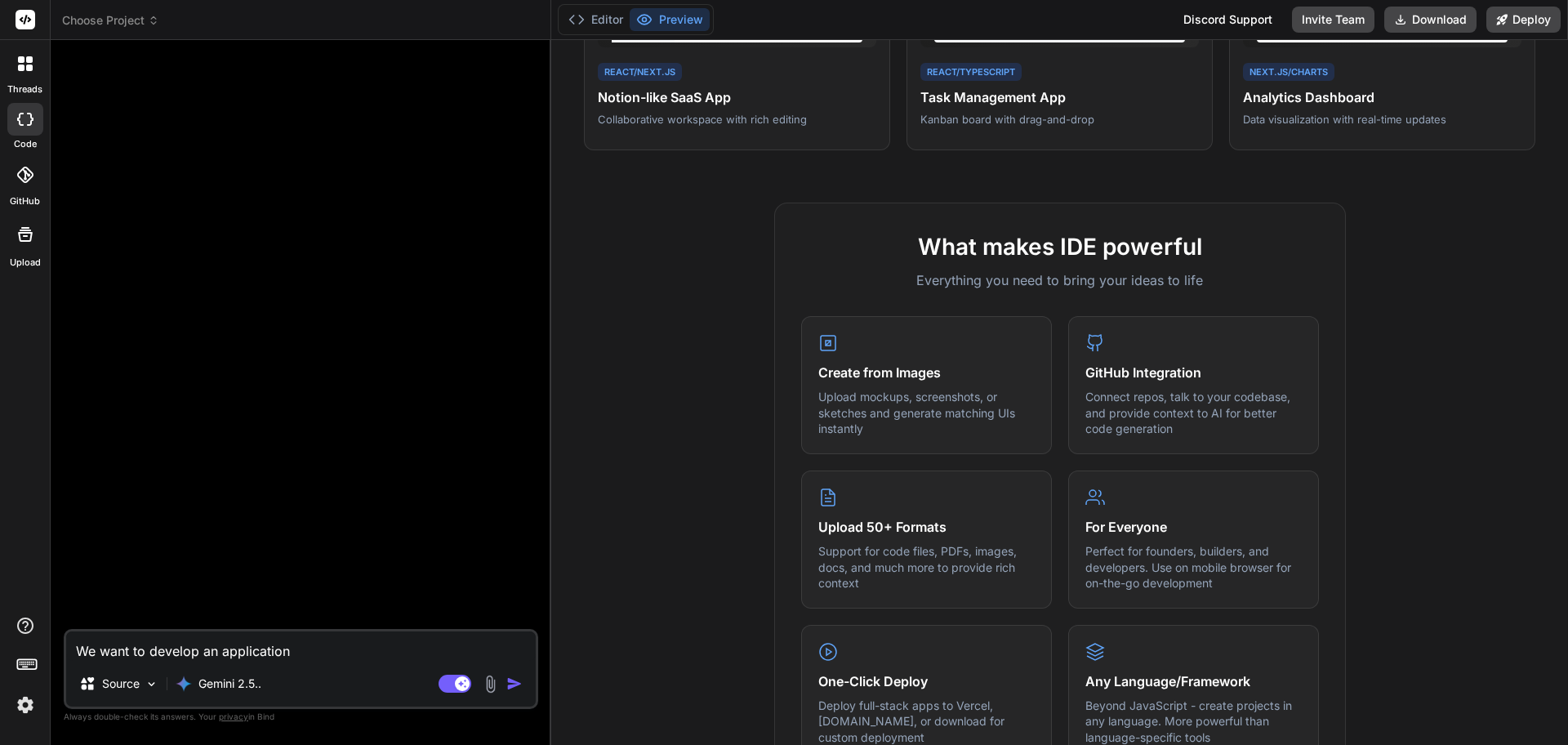
click at [315, 650] on textarea "We want to develop an application" at bounding box center [301, 646] width 470 height 30
type textarea "x"
type textarea "We want to develop an application"
type textarea "x"
type textarea "We want to develop an application t"
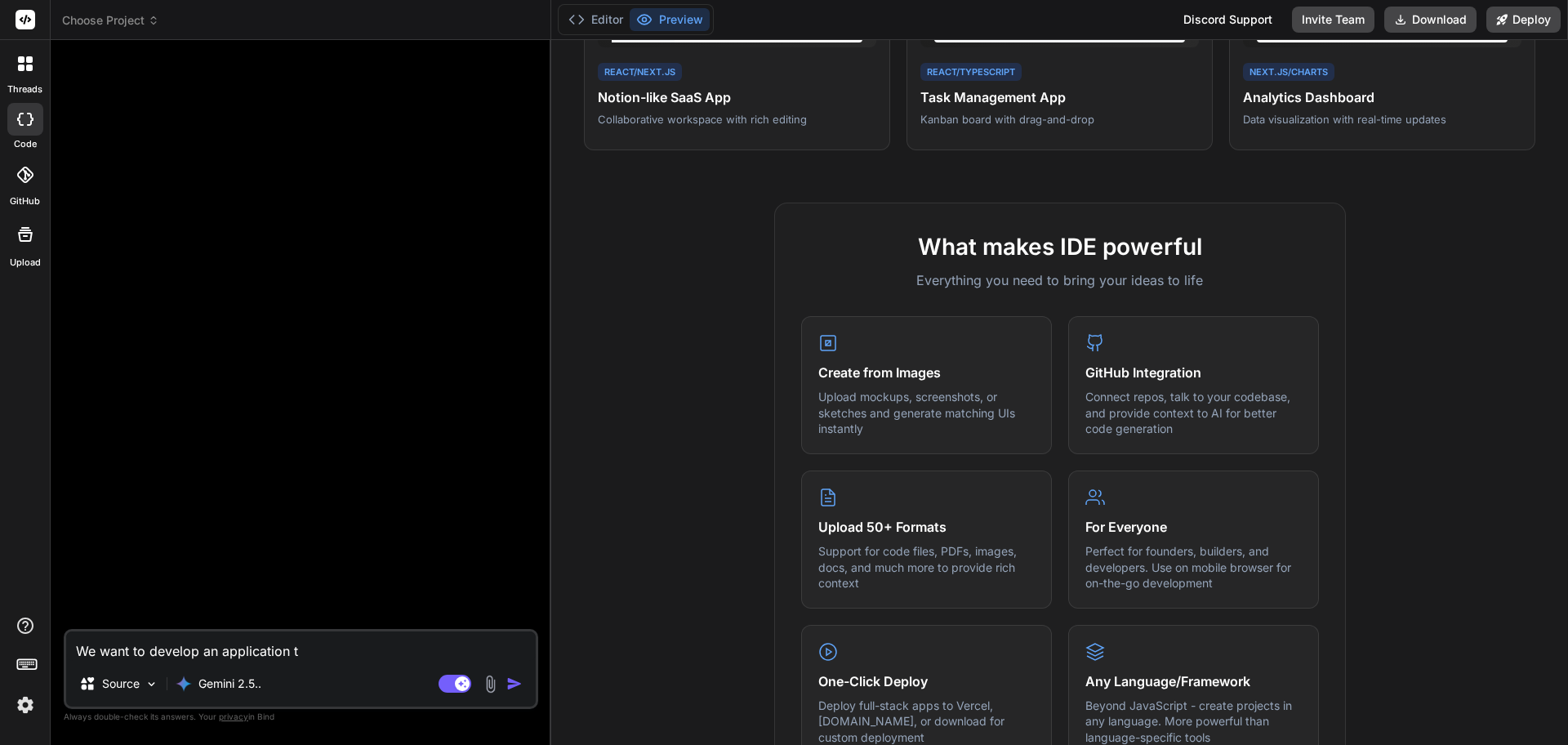
type textarea "x"
type textarea "We want to develop an application tha"
type textarea "x"
type textarea "We want to develop an application that"
type textarea "x"
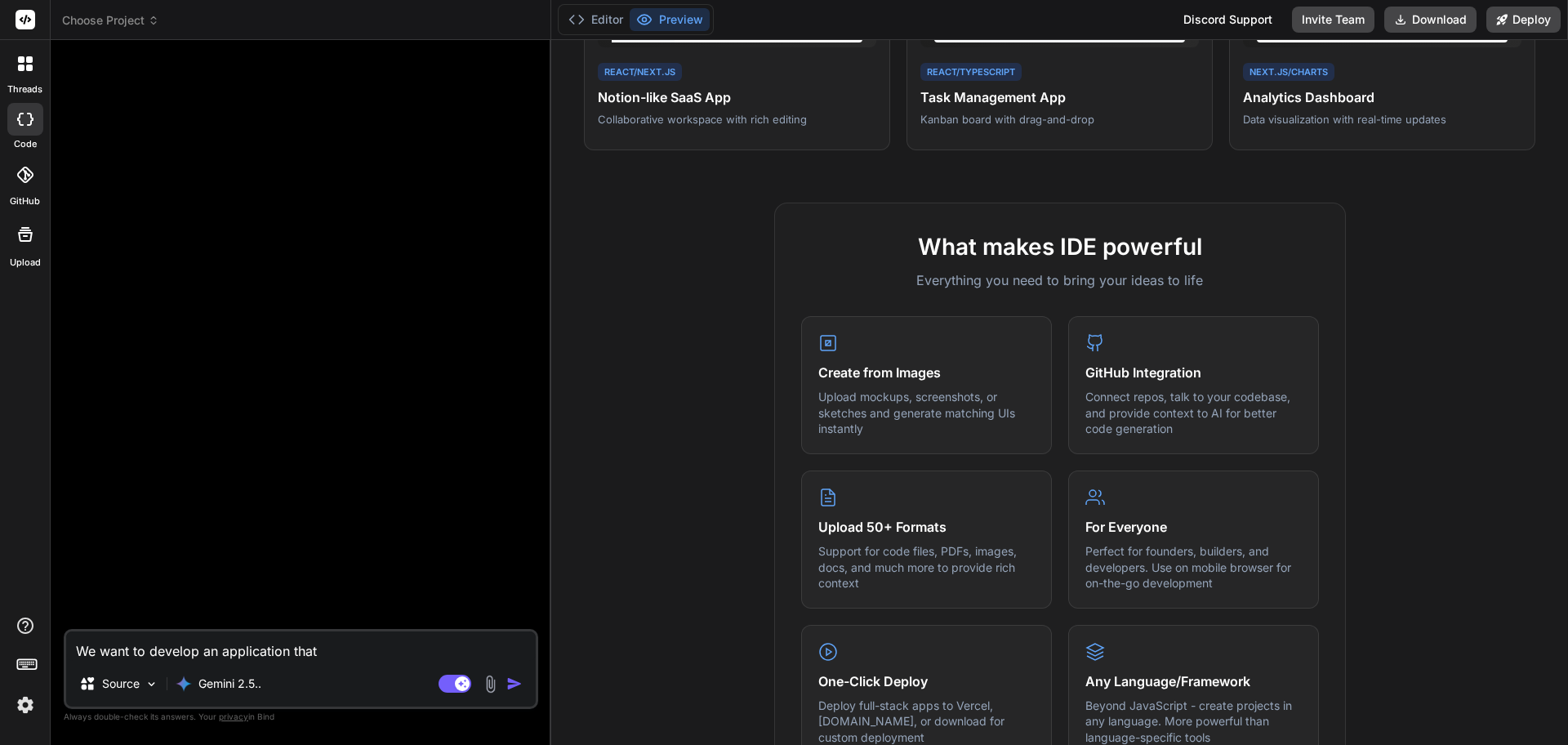
type textarea "We want to develop an application that"
type textarea "x"
type textarea "We want to develop an application that c"
type textarea "x"
type textarea "We want to develop an application that cr"
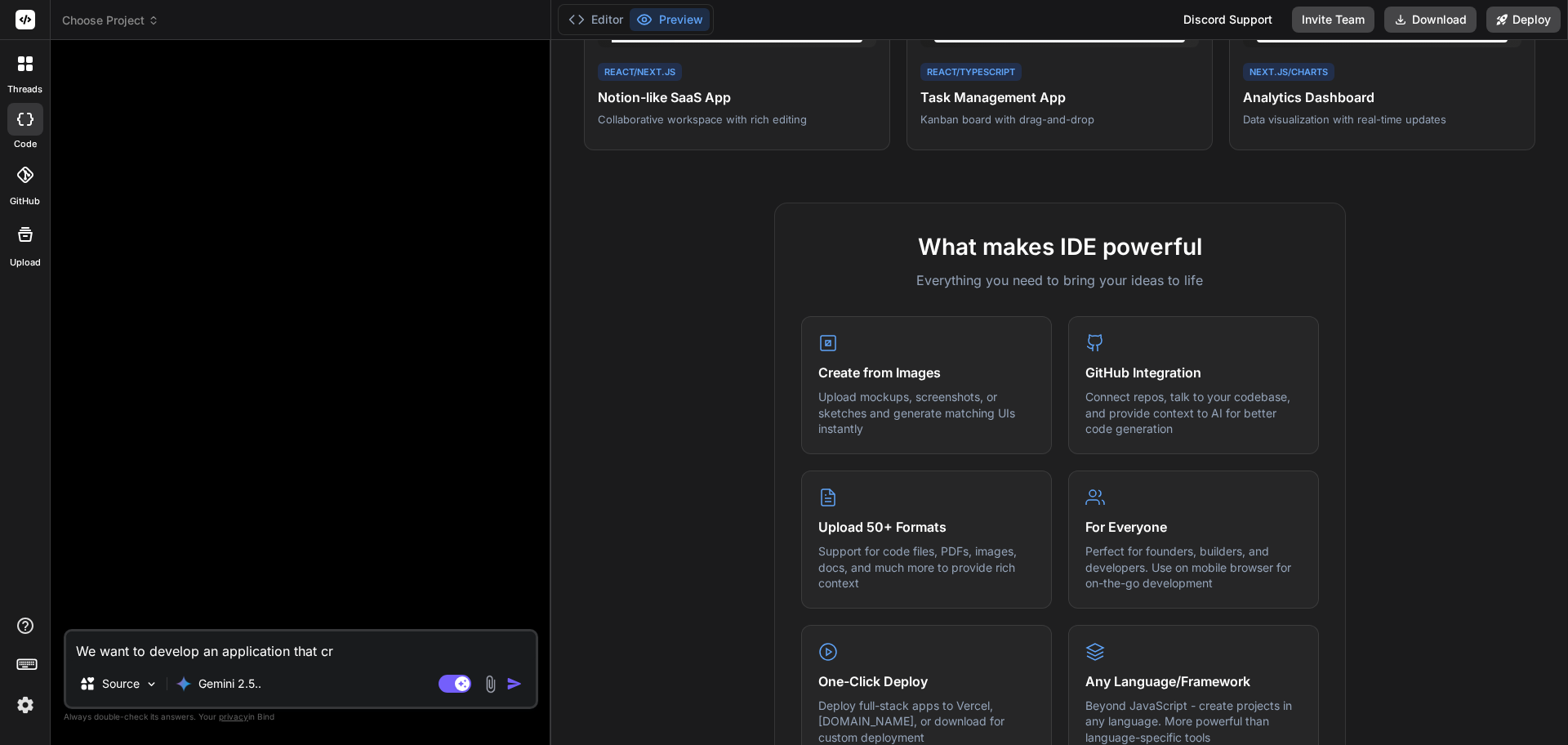
type textarea "x"
type textarea "We want to develop an application that cre"
type textarea "x"
type textarea "We want to develop an application that crea"
type textarea "x"
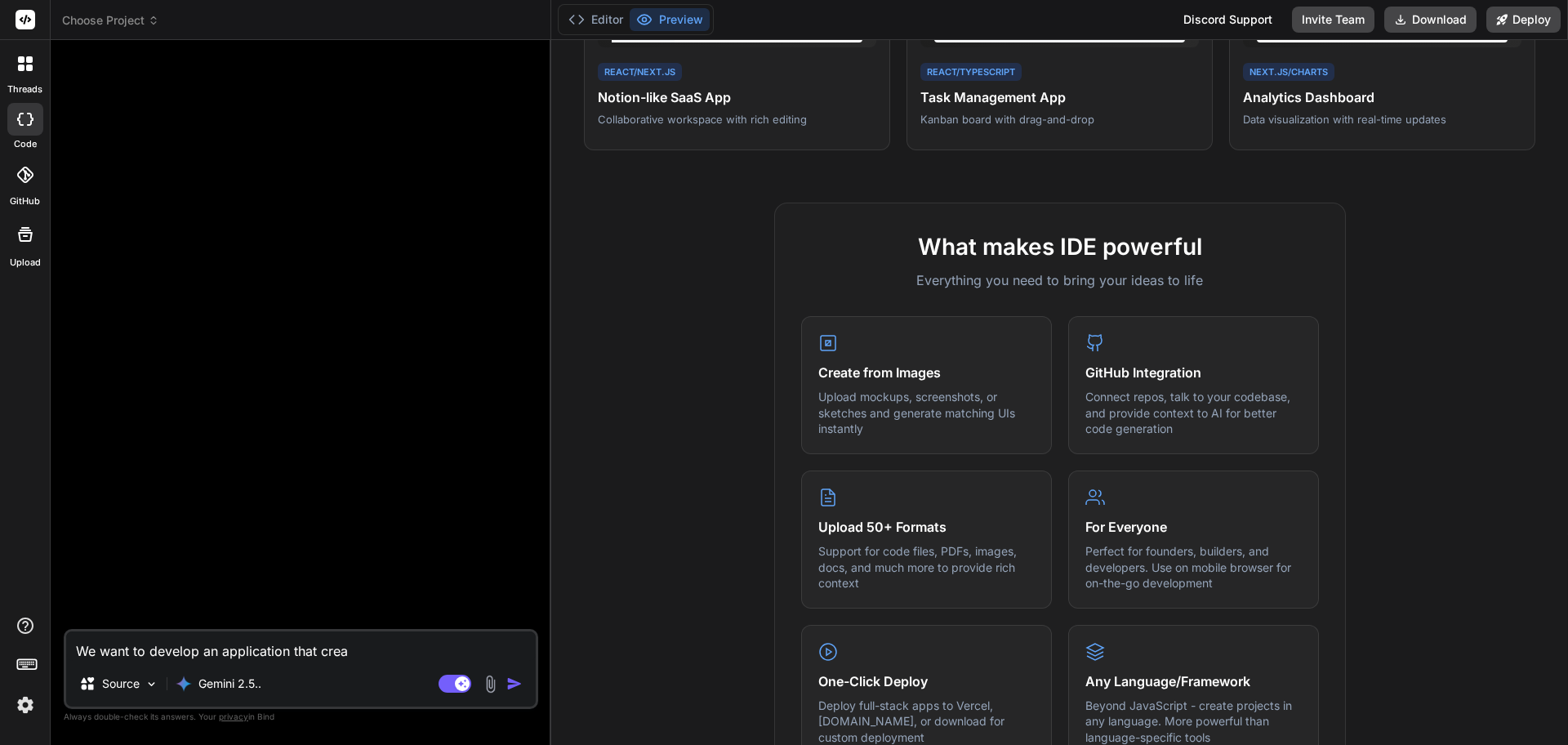
type textarea "We want to develop an application that creat"
type textarea "x"
type textarea "We want to develop an application that create"
type textarea "x"
type textarea "We want to develop an application that creates"
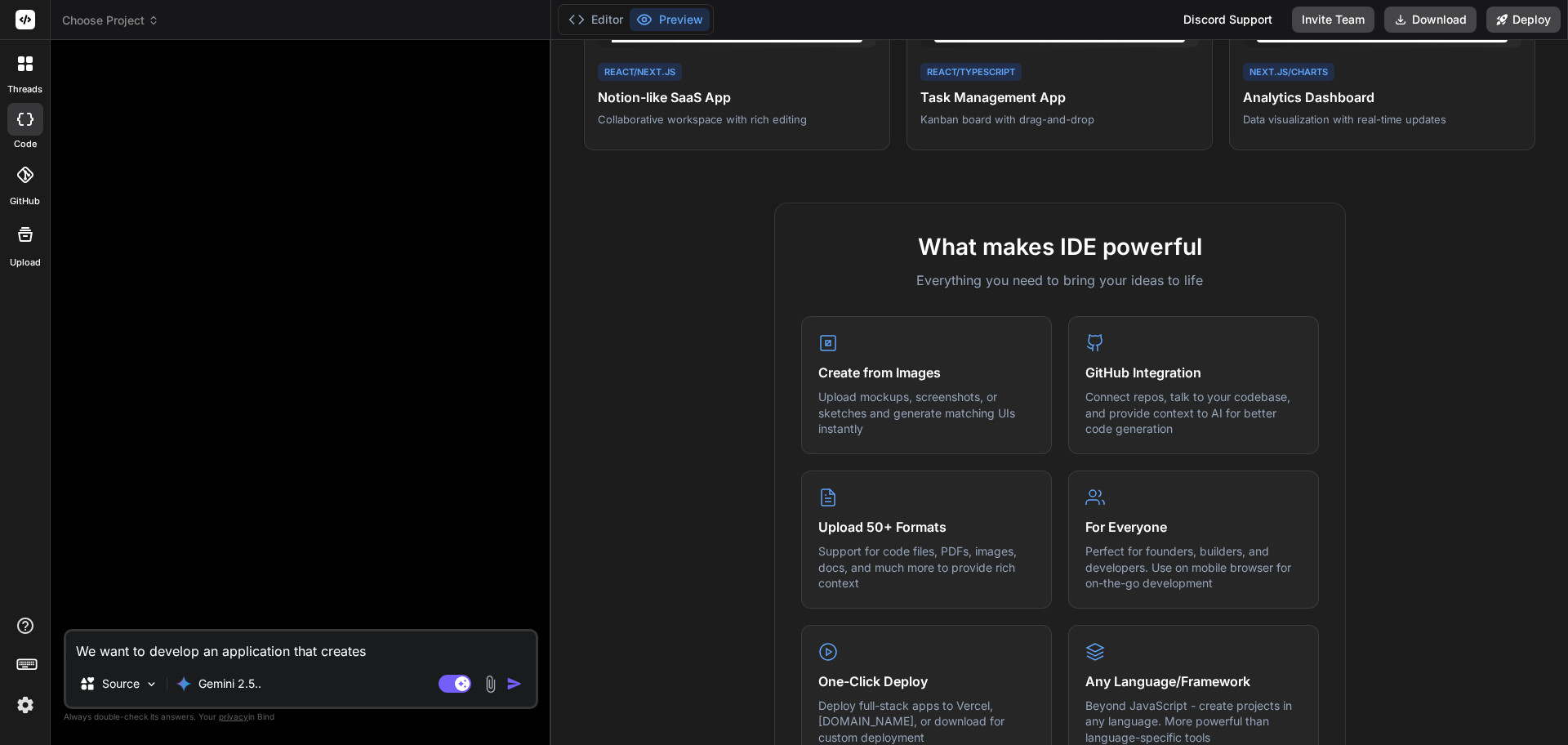
type textarea "x"
type textarea "We want to develop an application that creates"
type textarea "x"
type textarea "We want to develop an application that creates"
type textarea "x"
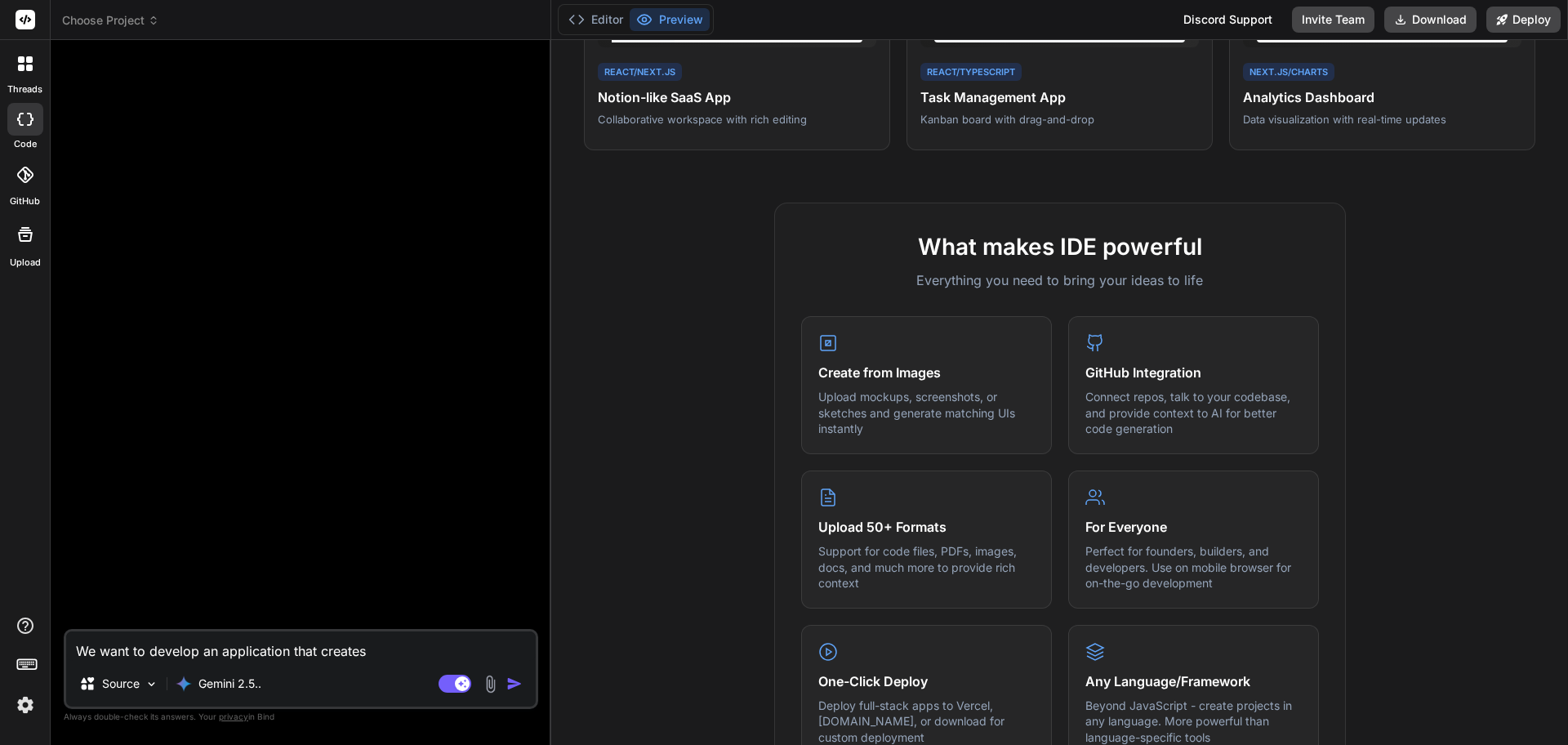
type textarea "We want to develop an application that create"
type textarea "x"
type textarea "We want to develop an application that creat"
type textarea "x"
type textarea "We want to develop an application that crea"
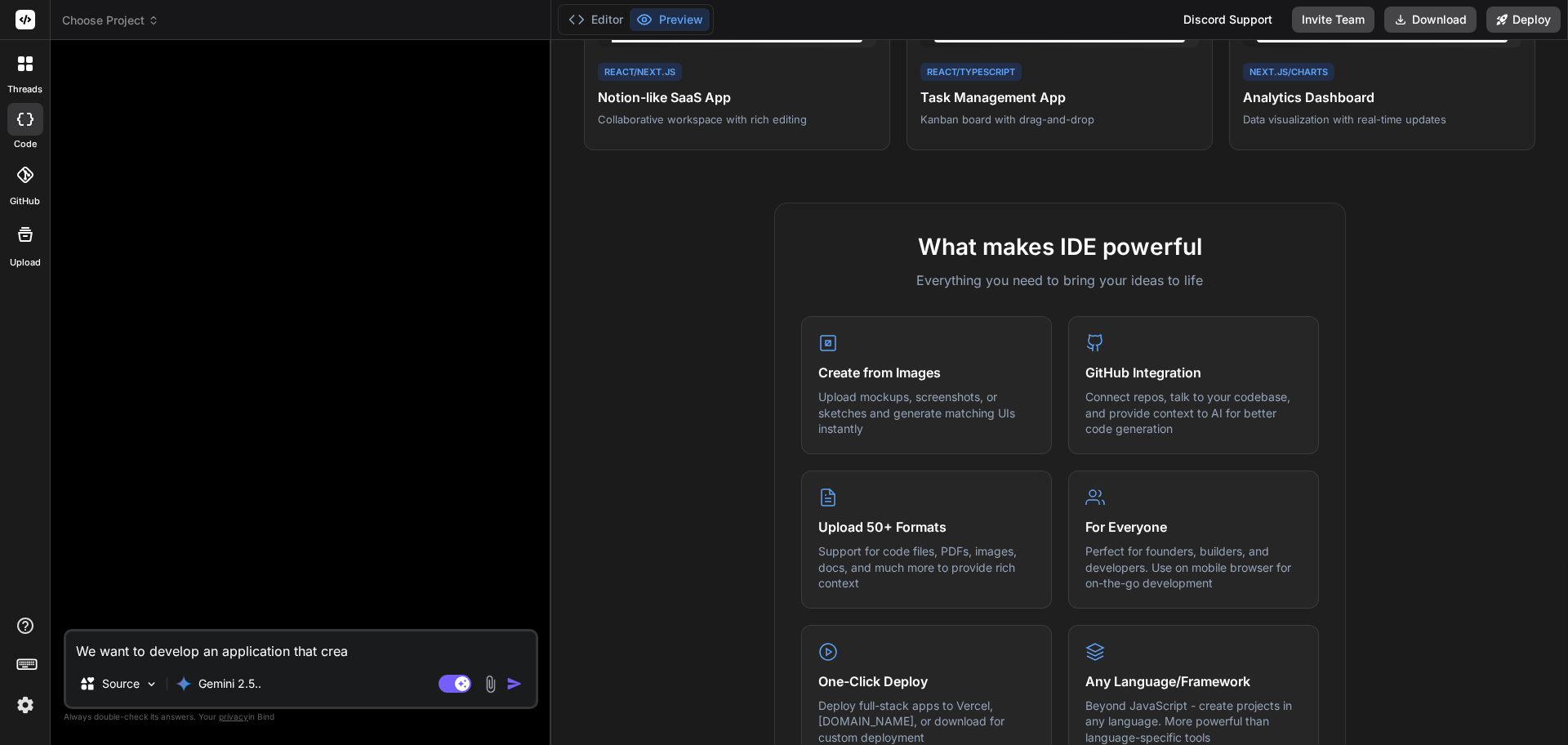
type textarea "x"
type textarea "We want to develop an application that cre"
type textarea "x"
type textarea "We want to develop an application that cr"
type textarea "x"
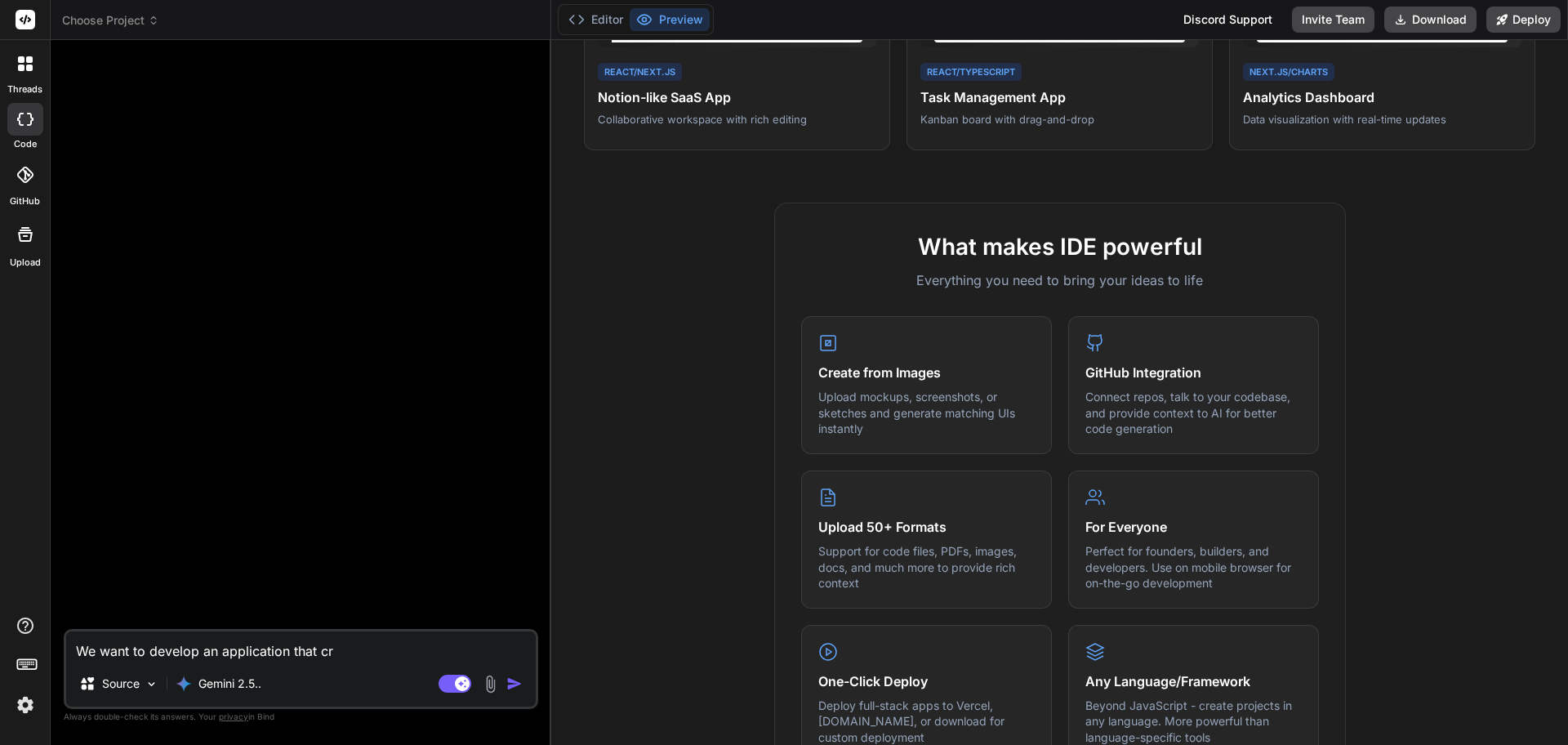
type textarea "We want to develop an application that c"
type textarea "x"
type textarea "We want to develop an application that"
type textarea "x"
type textarea "We want to develop an application that"
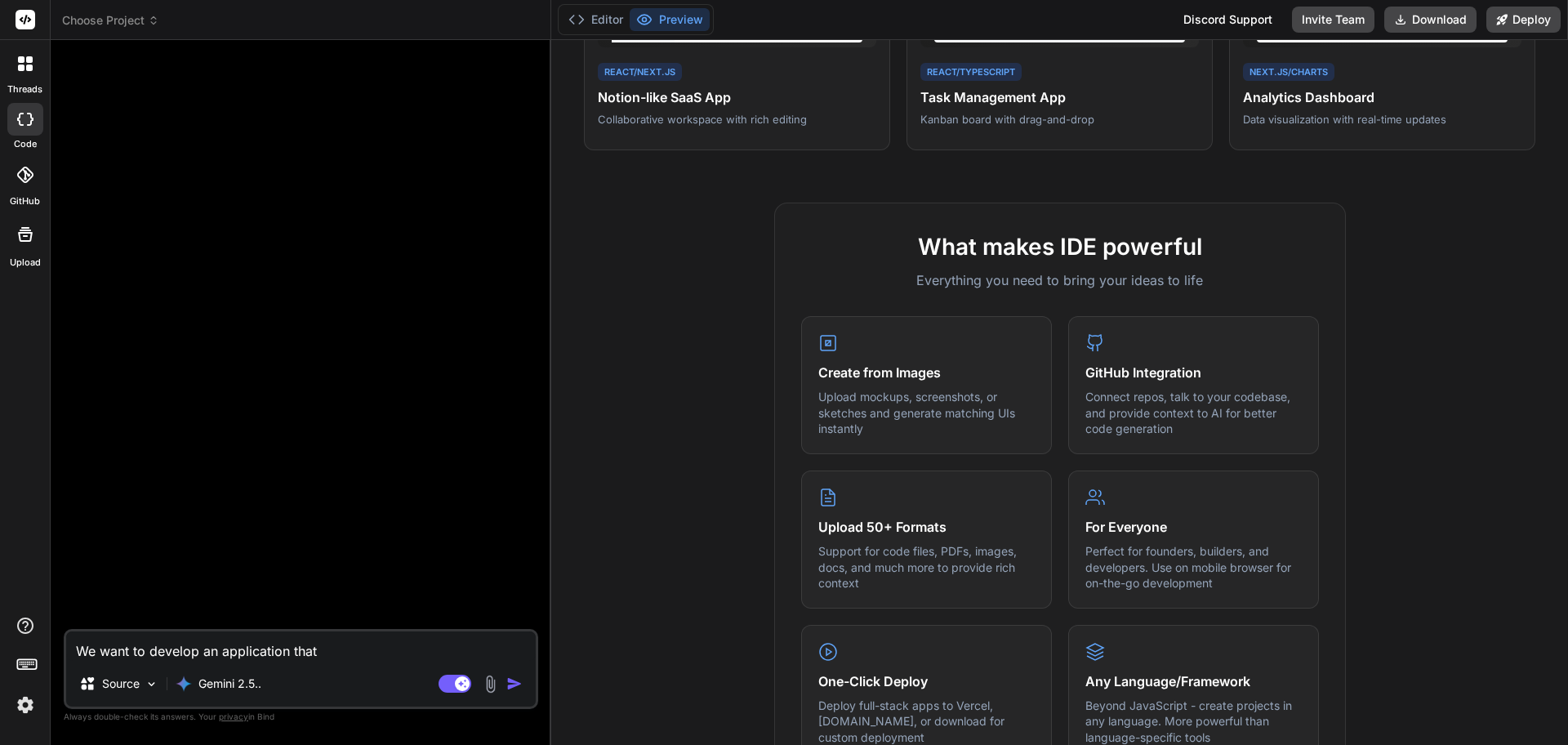
type textarea "x"
type textarea "We want to develop an application tha"
type textarea "x"
type textarea "We want to develop an application th"
type textarea "x"
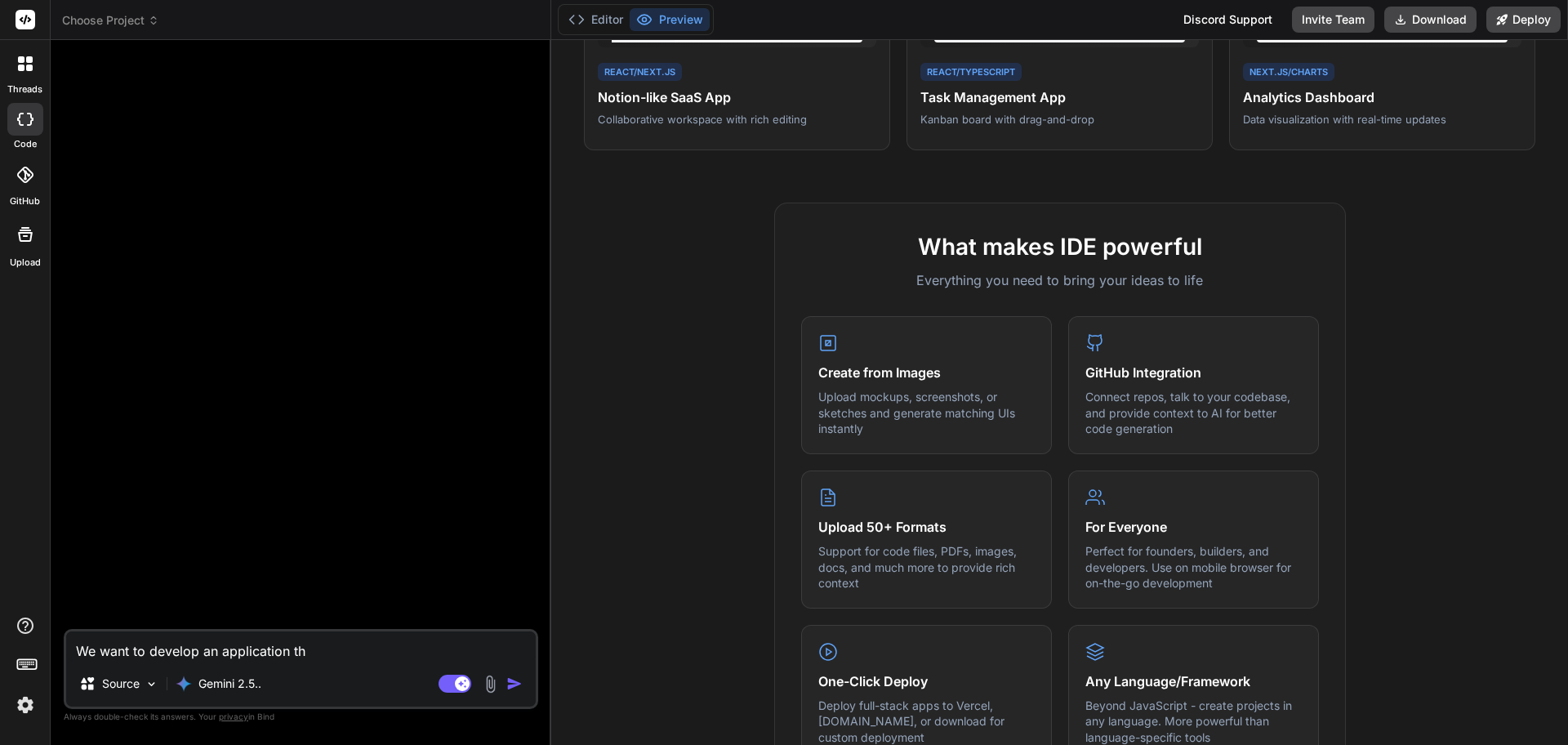
type textarea "We want to develop an application t"
type textarea "x"
type textarea "We want to develop an application"
type textarea "x"
type textarea "We want to develop an application"
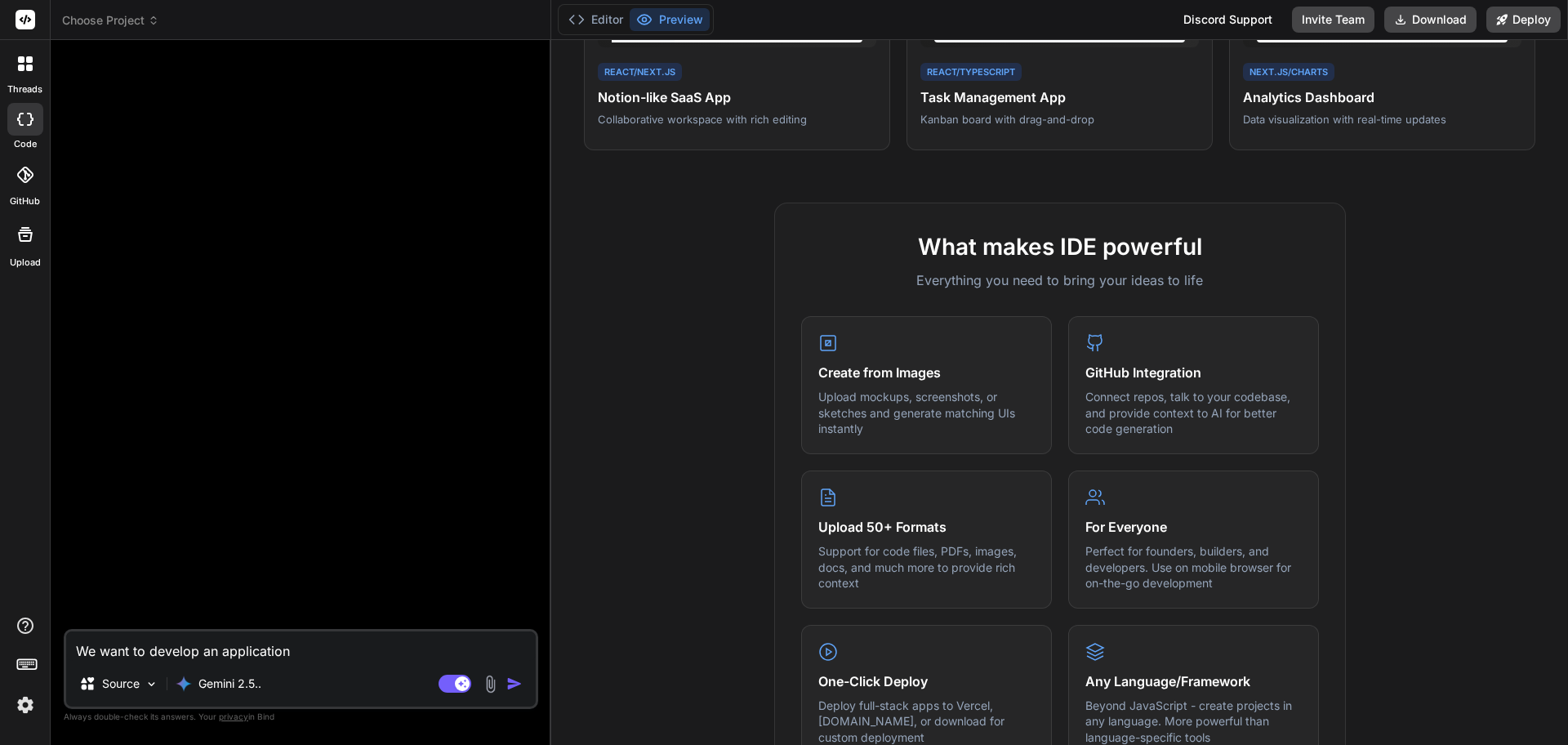
type textarea "x"
type textarea "We want to develop an applicatio"
type textarea "x"
type textarea "We want to develop an applicati"
type textarea "x"
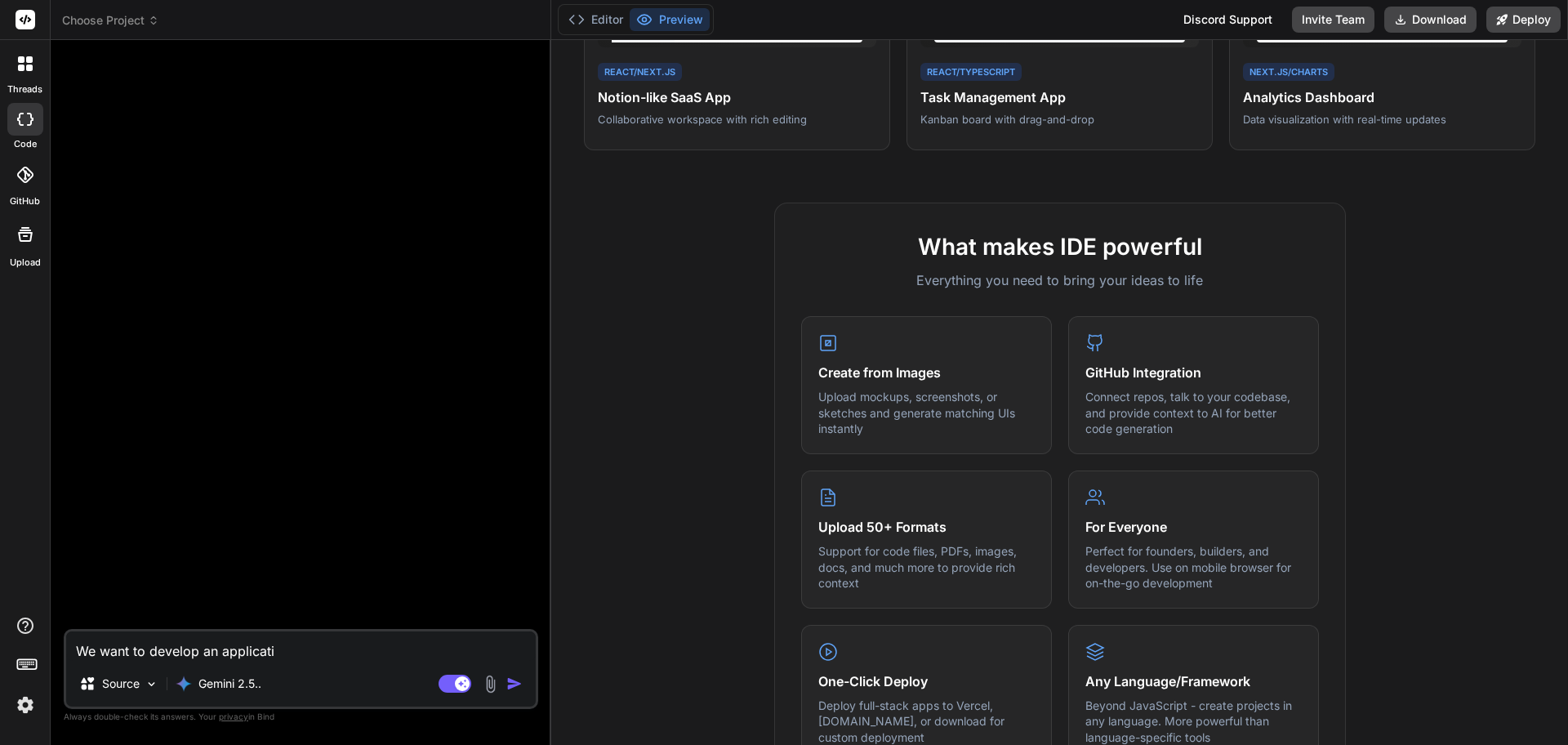
type textarea "We want to develop an applicat"
type textarea "x"
type textarea "We want to develop an applica"
type textarea "x"
type textarea "We want to develop an applic"
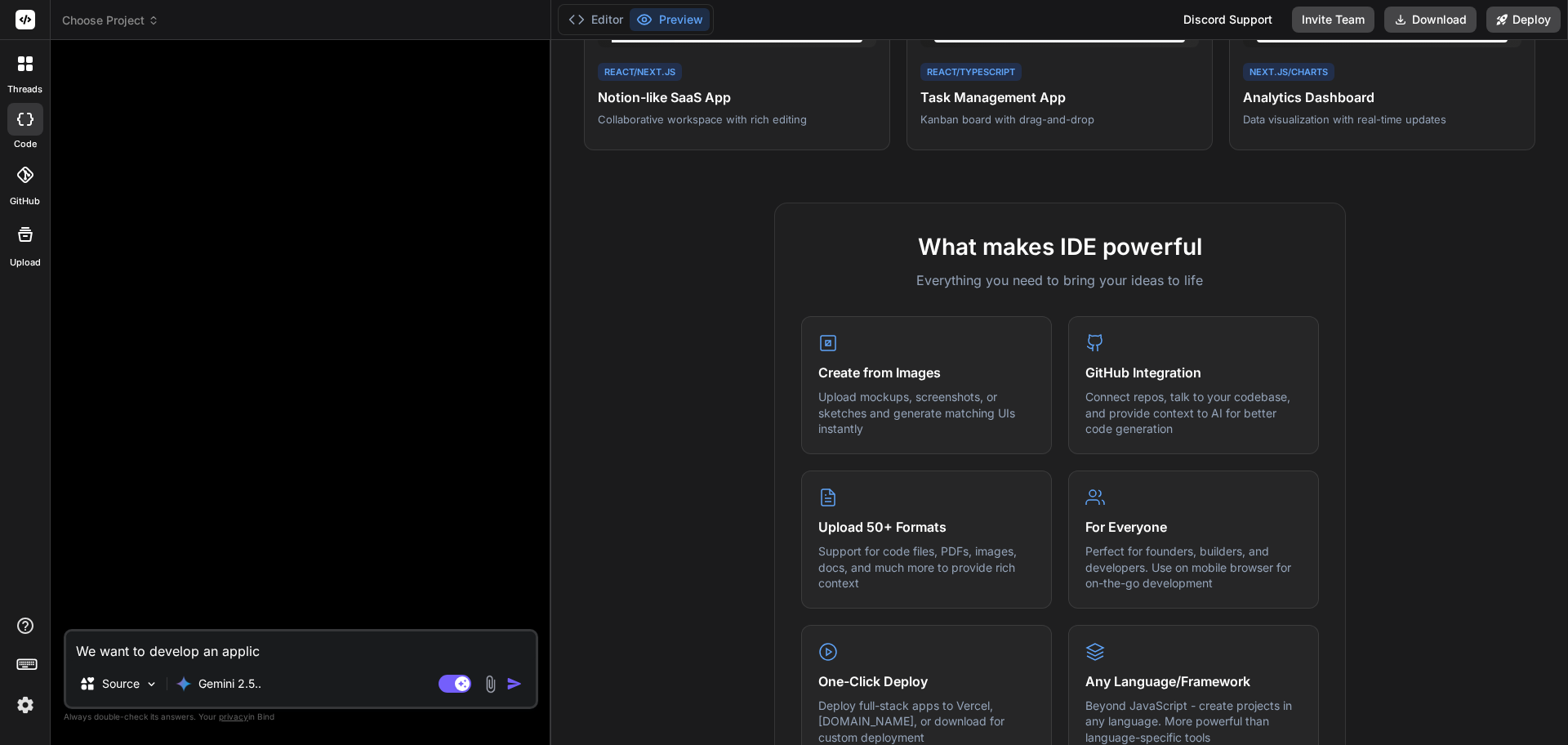
type textarea "x"
type textarea "We want to develop an appli"
type textarea "x"
type textarea "We want to develop an appl"
type textarea "x"
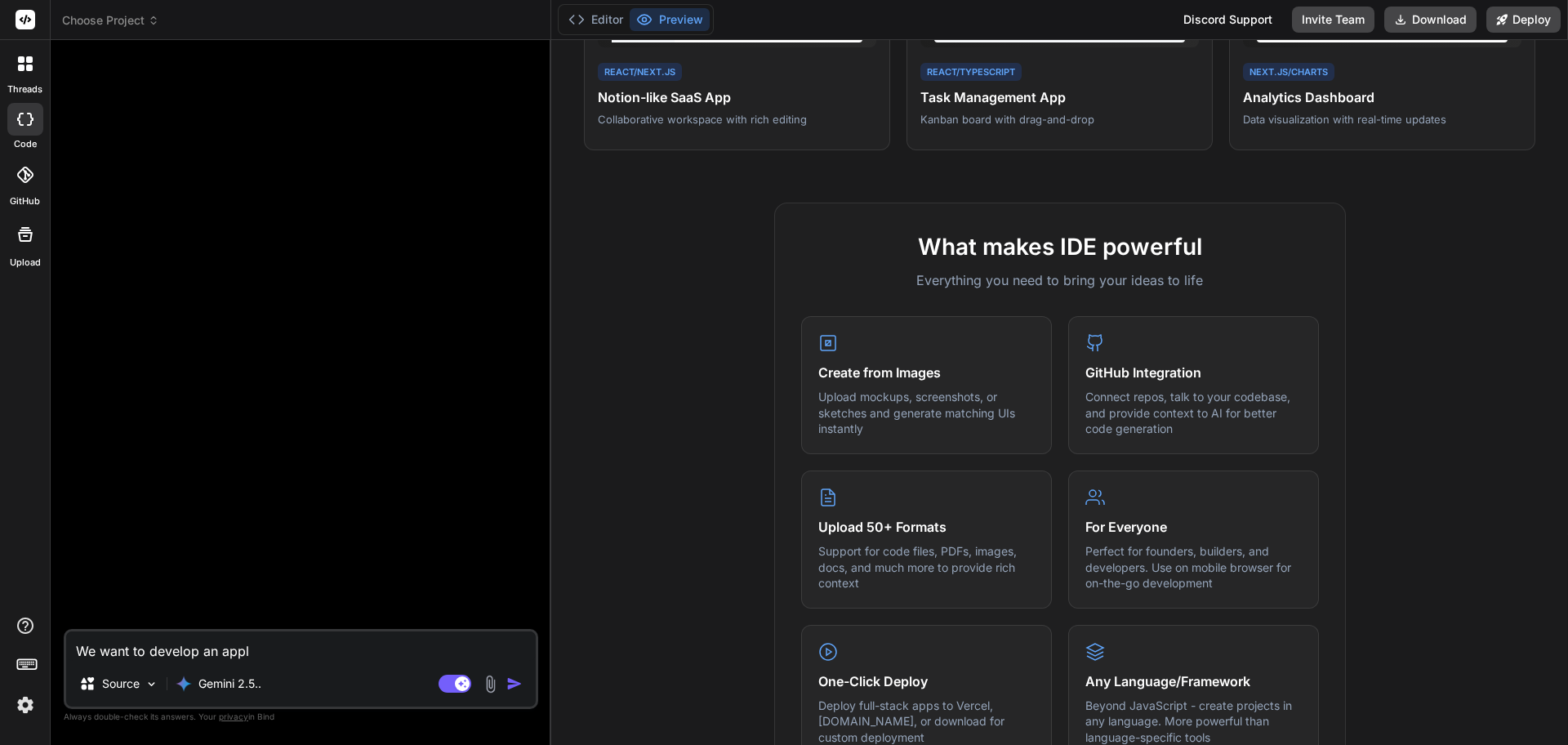
type textarea "We want to develop an app"
type textarea "x"
type textarea "We want to develop an ap"
type textarea "x"
type textarea "We want to develop an a"
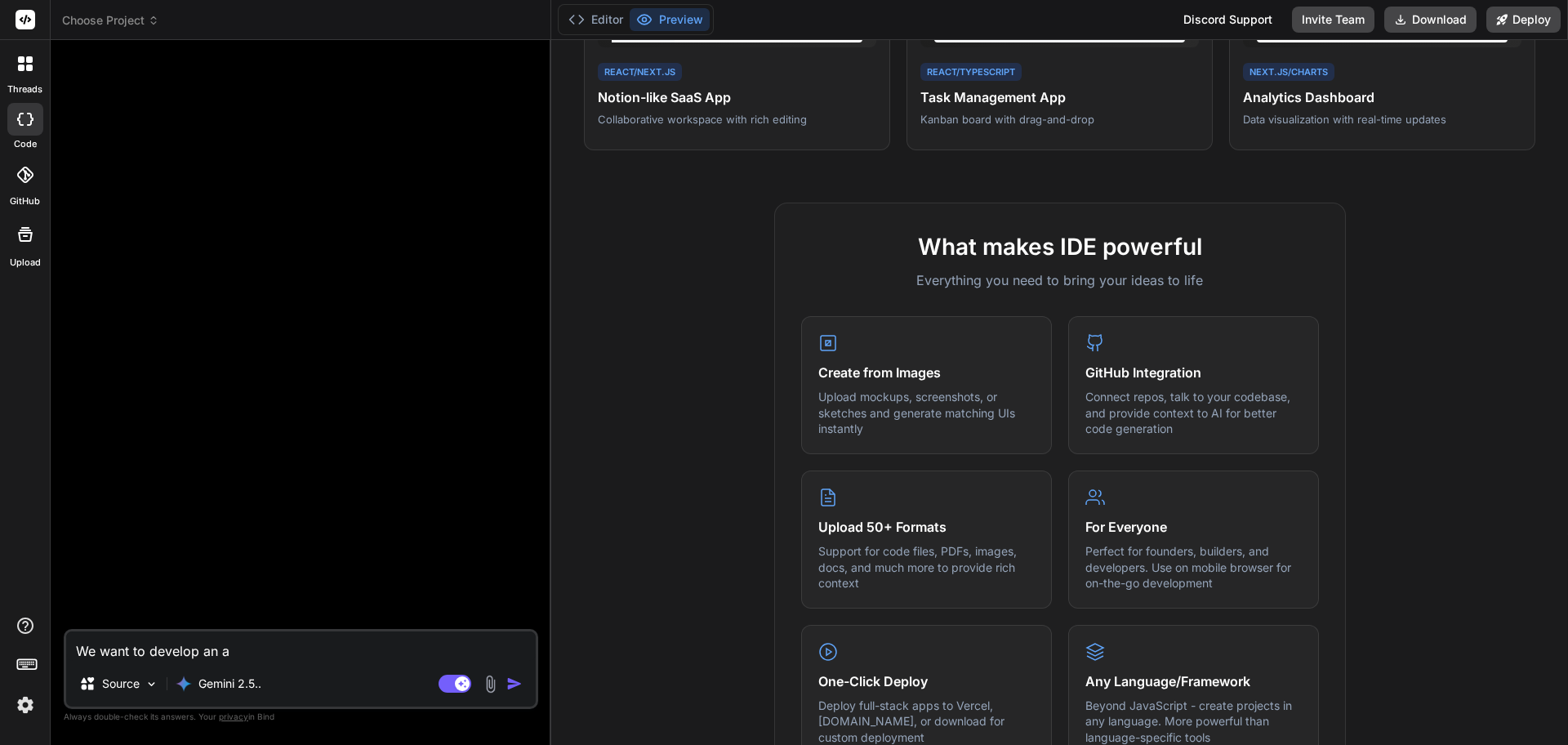
type textarea "x"
type textarea "We want to develop an"
type textarea "x"
type textarea "We want to develop an"
type textarea "x"
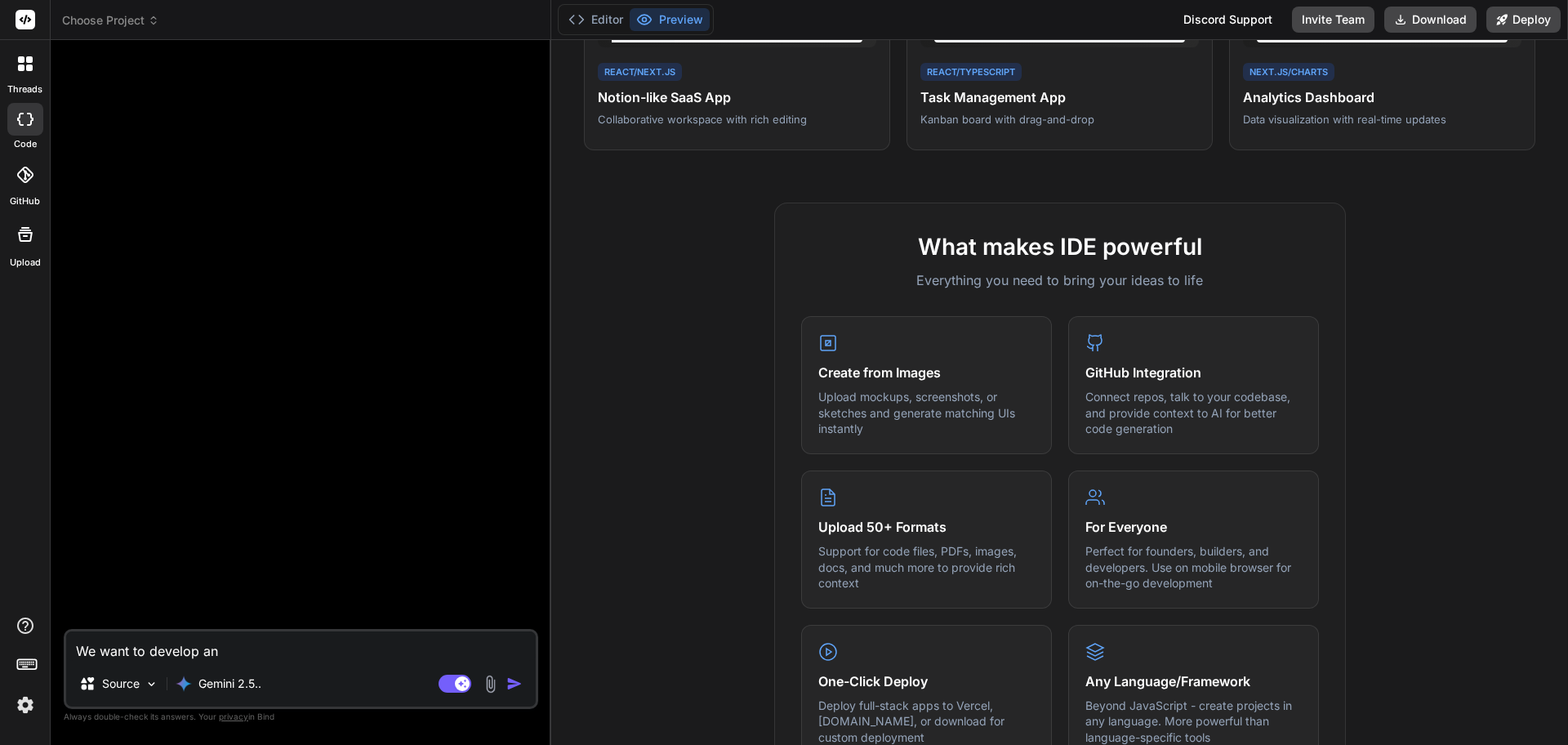
type textarea "We want to develop a"
type textarea "x"
type textarea "We want to develop"
type textarea "x"
type textarea "We want to develop a"
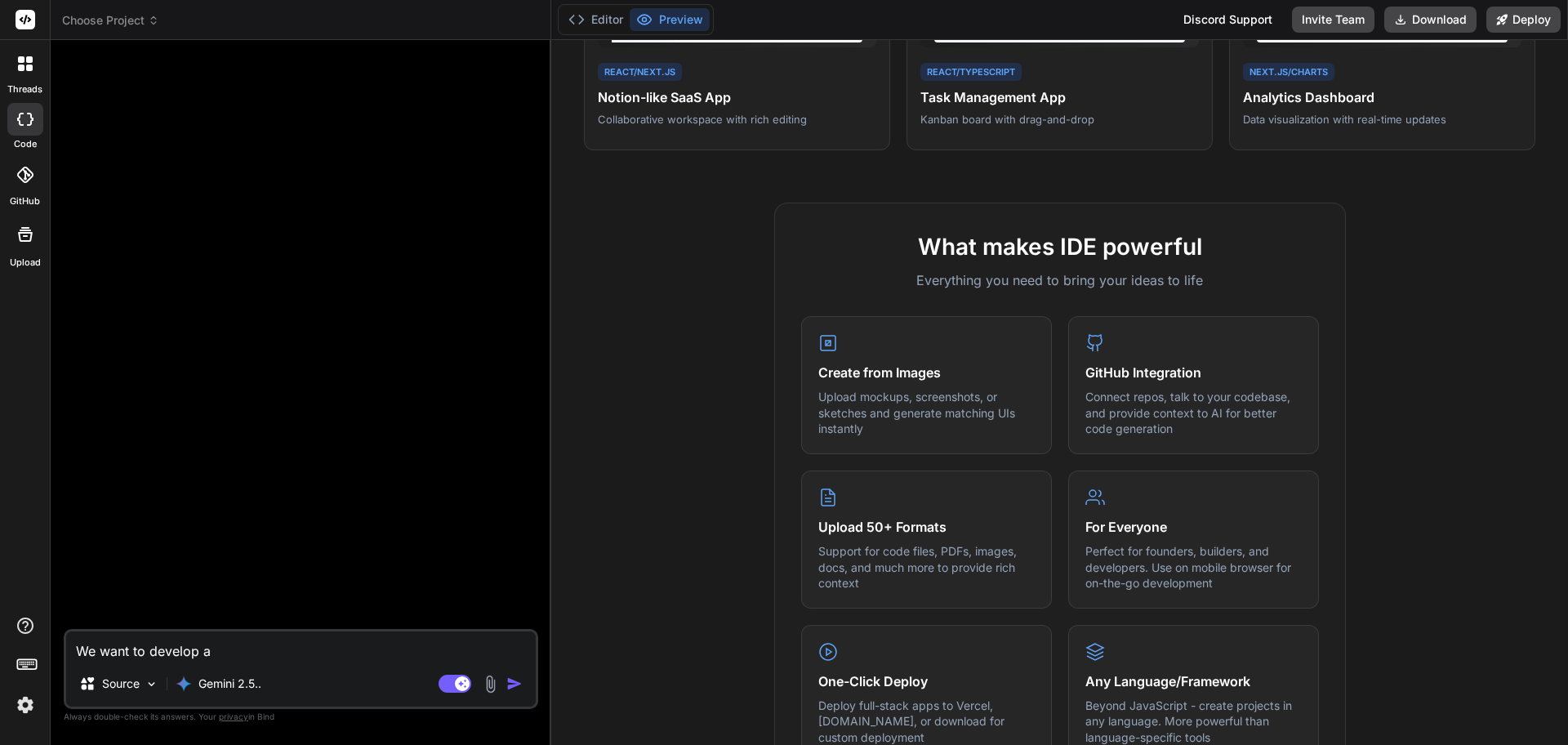
type textarea "x"
type textarea "We want to develop an"
type textarea "x"
type textarea "We want to develop an a"
type textarea "x"
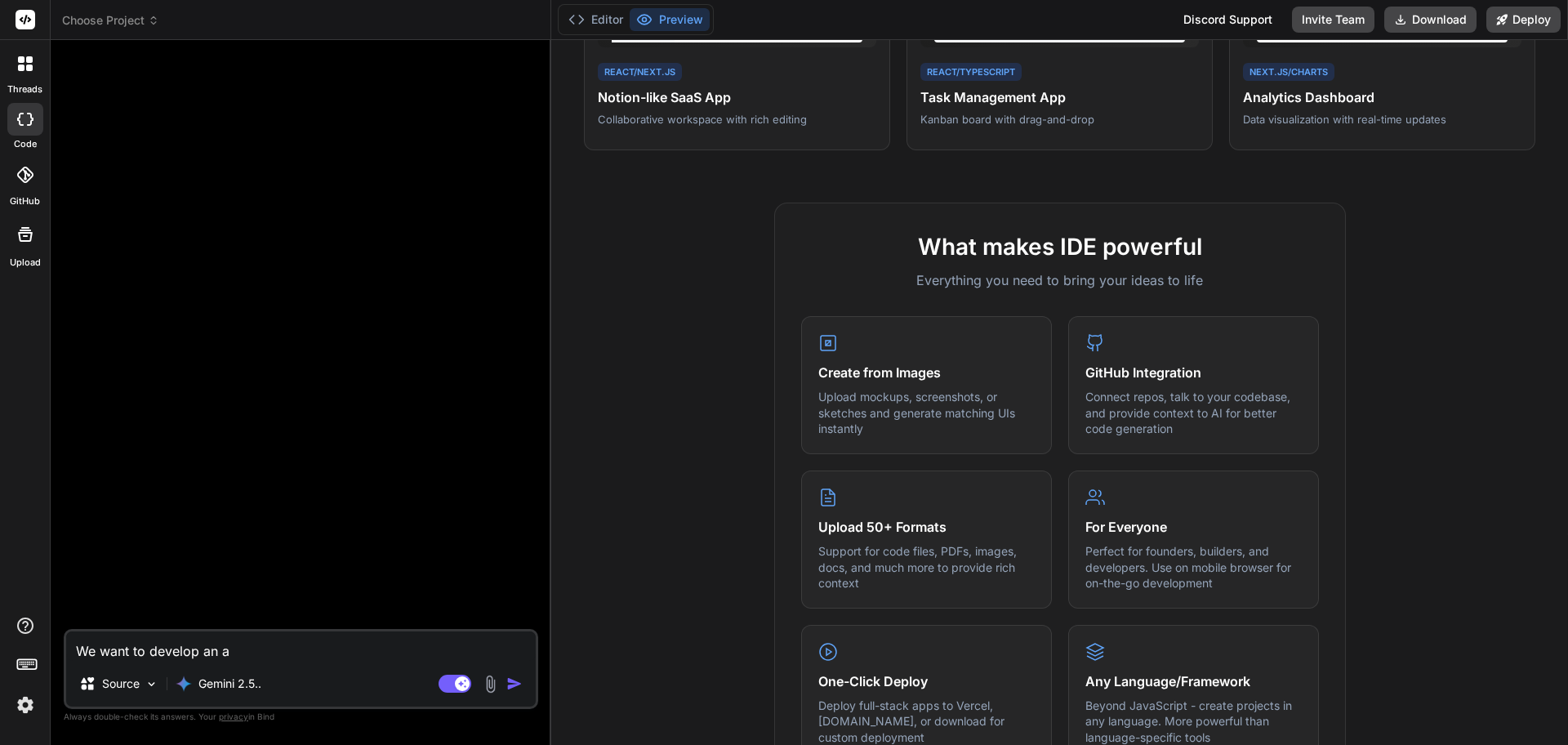
type textarea "We want to develop an ap"
type textarea "x"
type textarea "We want to develop an app"
type textarea "x"
type textarea "We want to develop an appl"
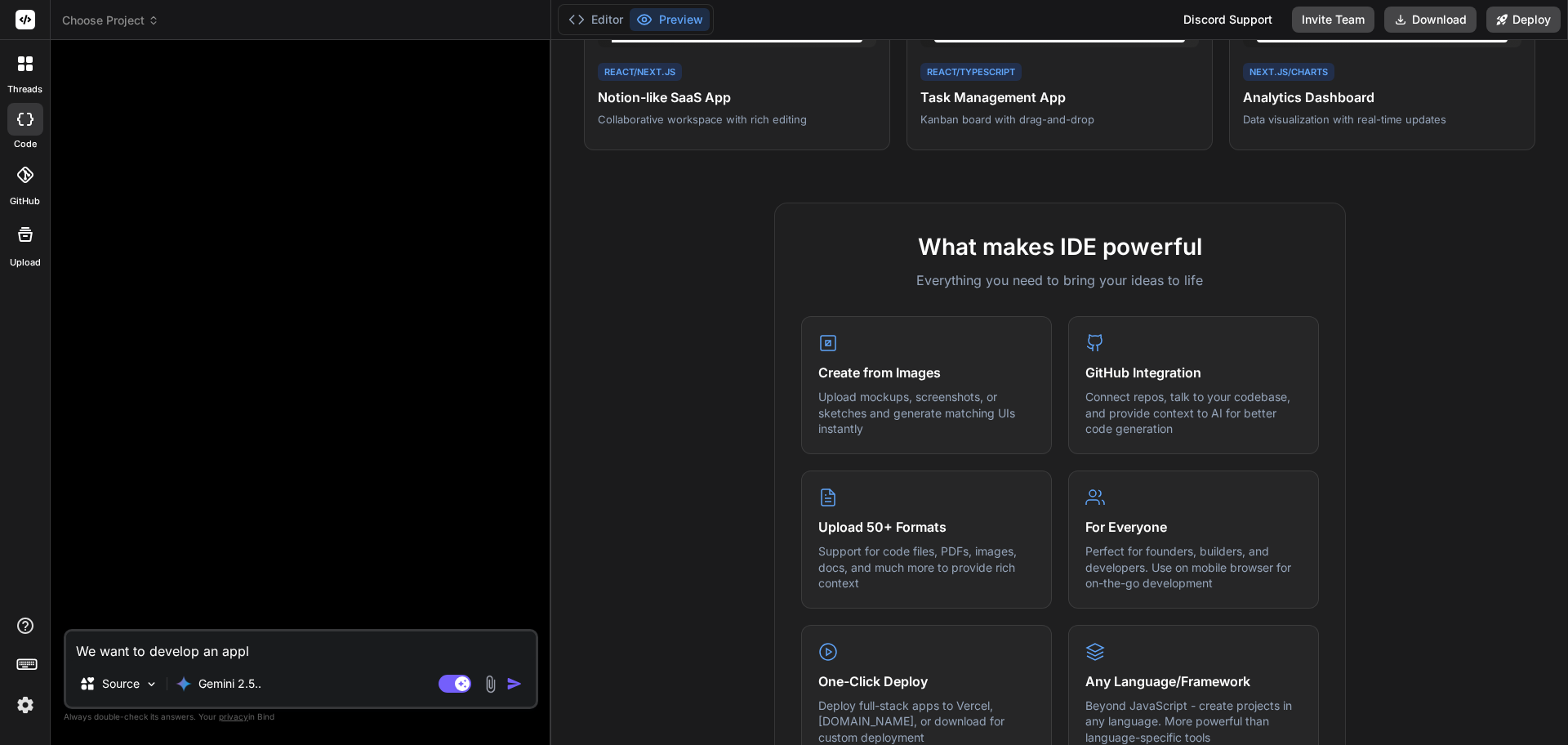
type textarea "x"
type textarea "We want to develop an appli"
type textarea "x"
type textarea "We want to develop an applic"
type textarea "x"
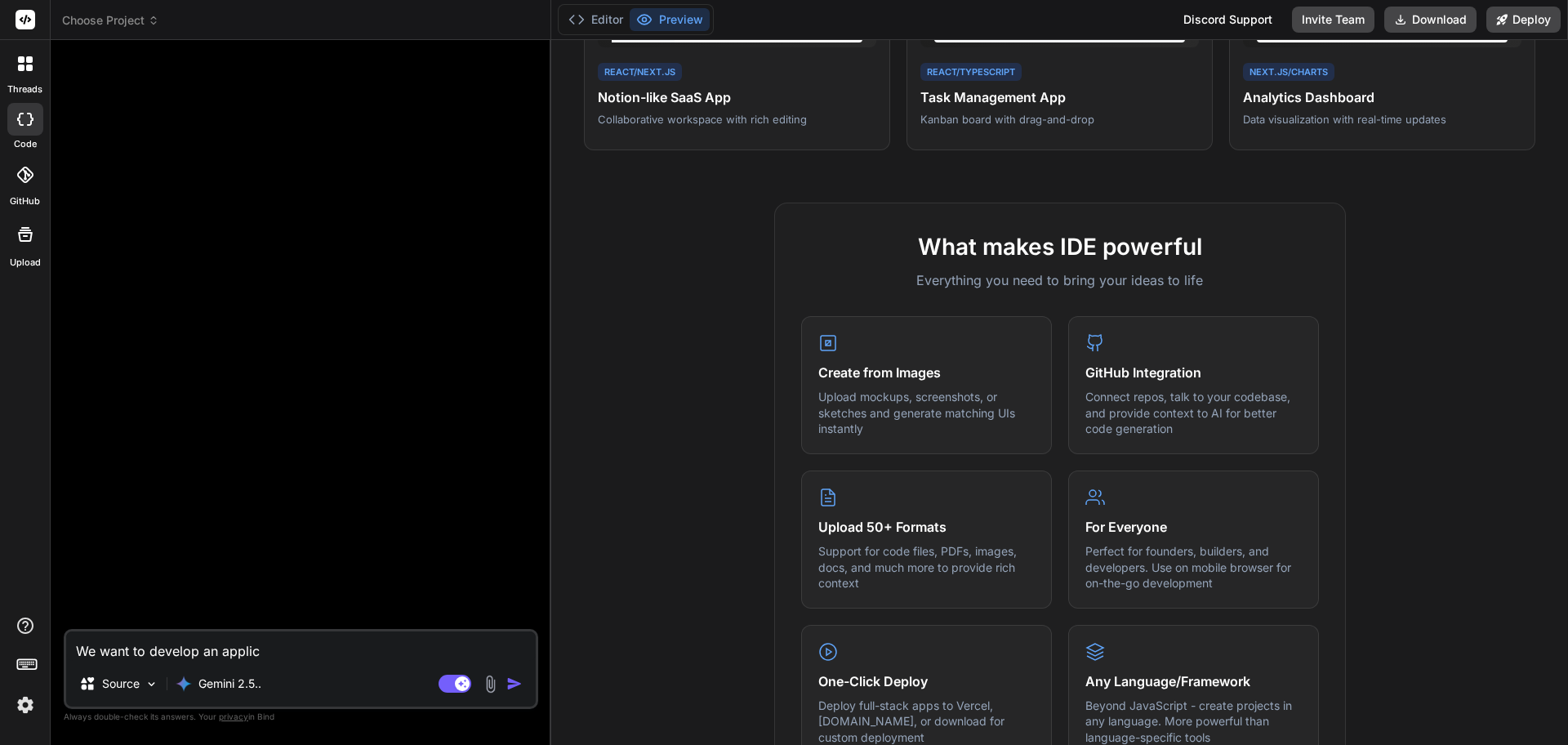
type textarea "We want to develop an applica"
type textarea "x"
type textarea "We want to develop an applicat"
type textarea "x"
type textarea "We want to develop an applicati"
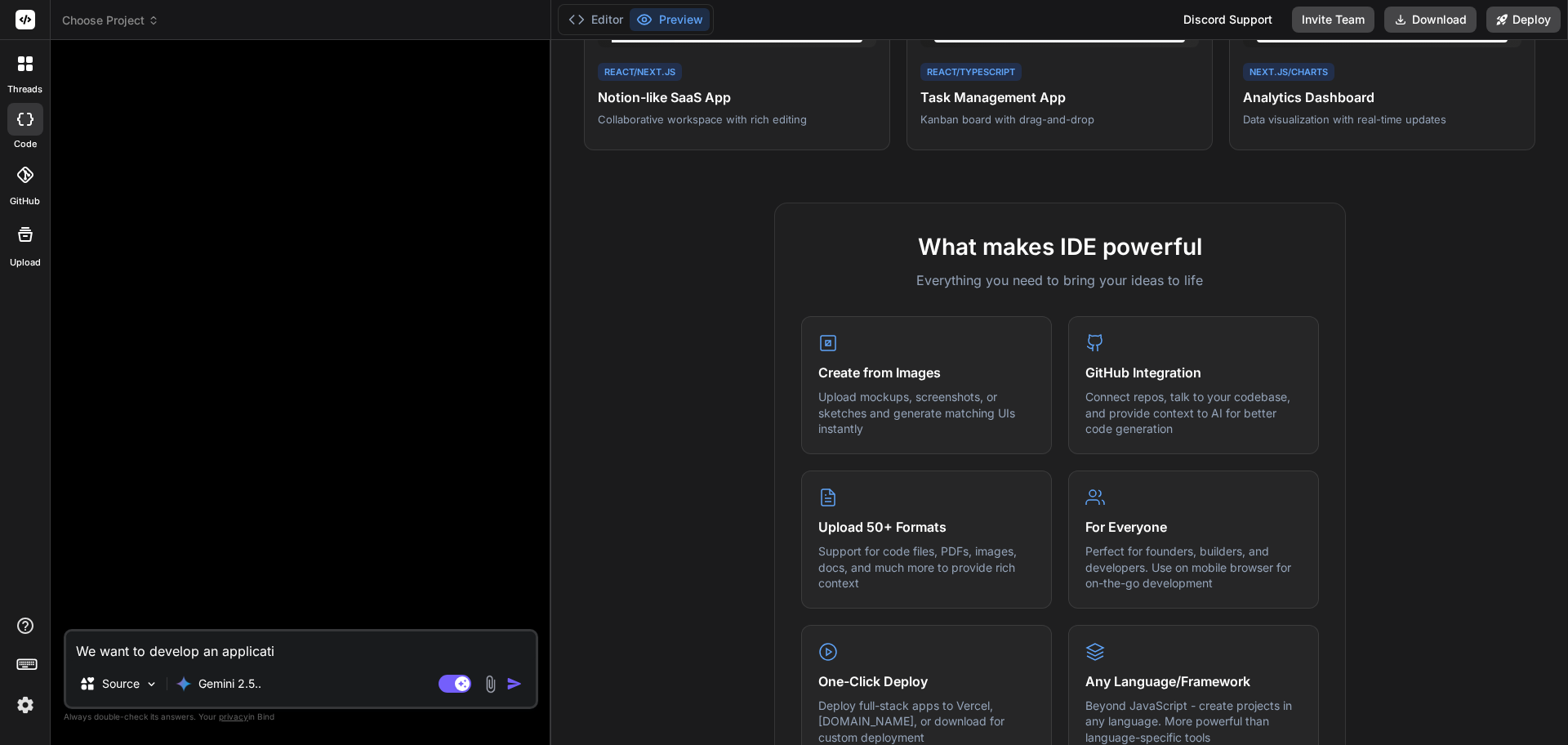
type textarea "x"
type textarea "We want to develop an applicatio"
type textarea "x"
type textarea "We want to develop an application"
type textarea "x"
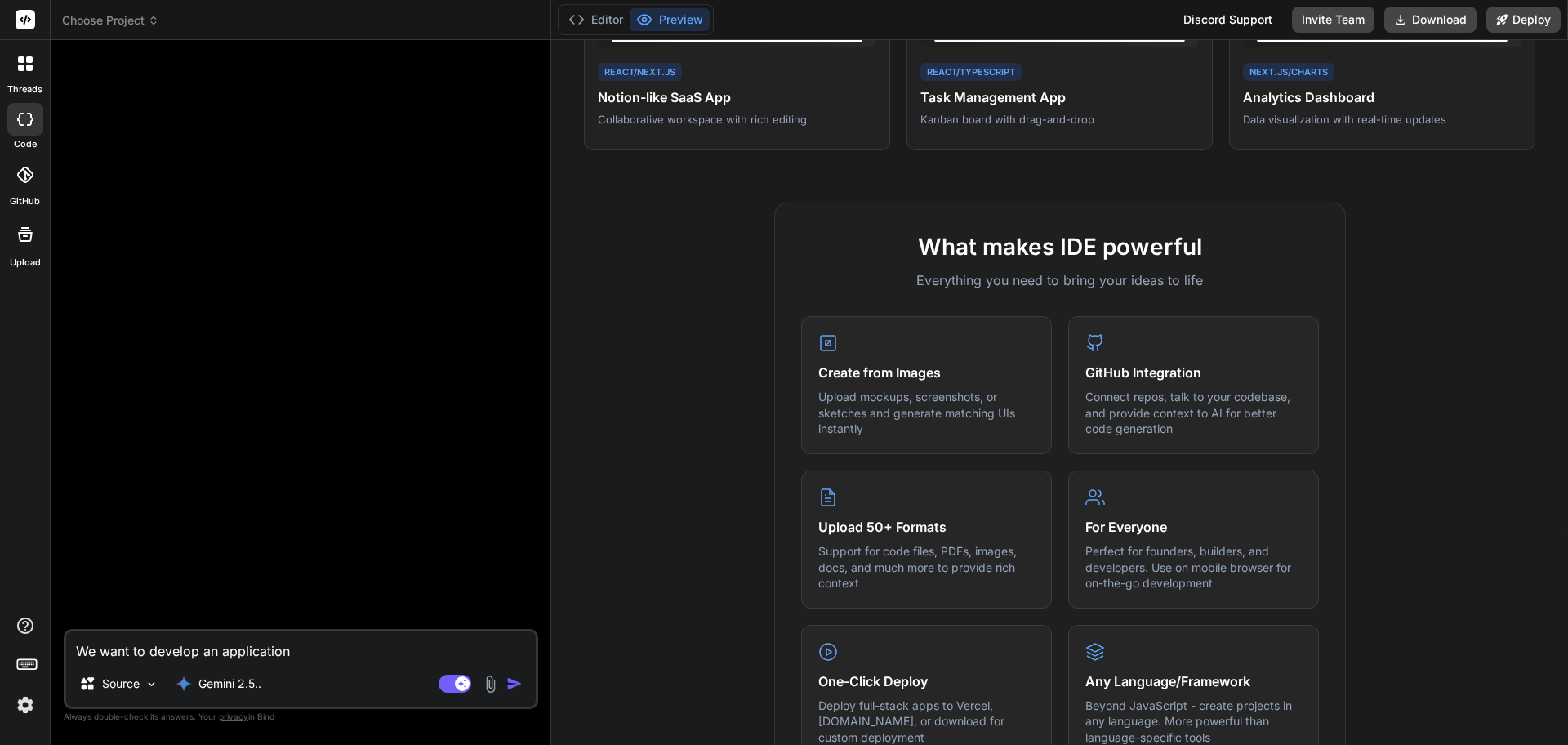
type textarea "We want to develop an application"
type textarea "x"
type textarea "We want to develop an application th"
type textarea "x"
type textarea "We want to develop an application tha"
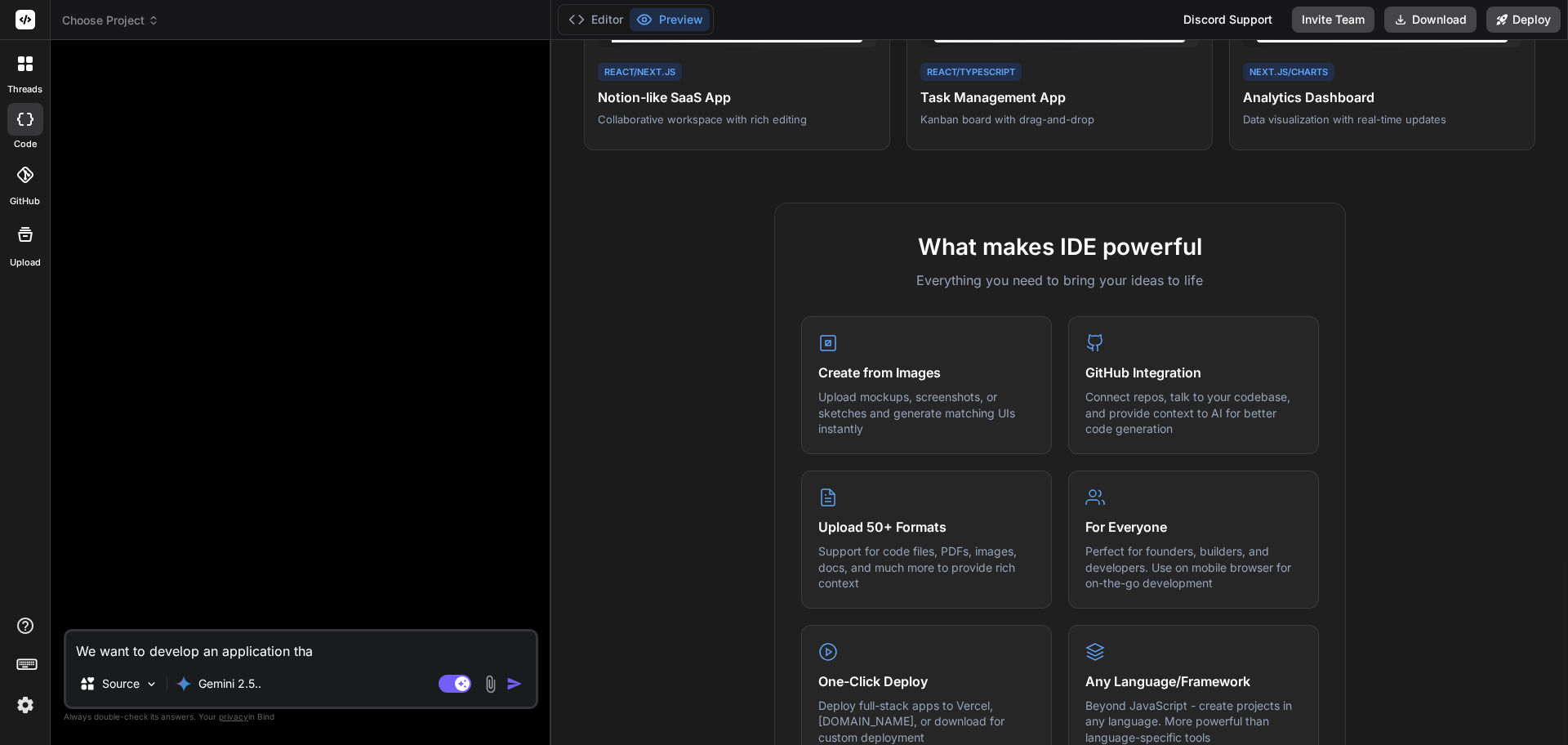
type textarea "x"
type textarea "We want to develop an application that"
type textarea "x"
type textarea "We want to develop an application that"
type textarea "x"
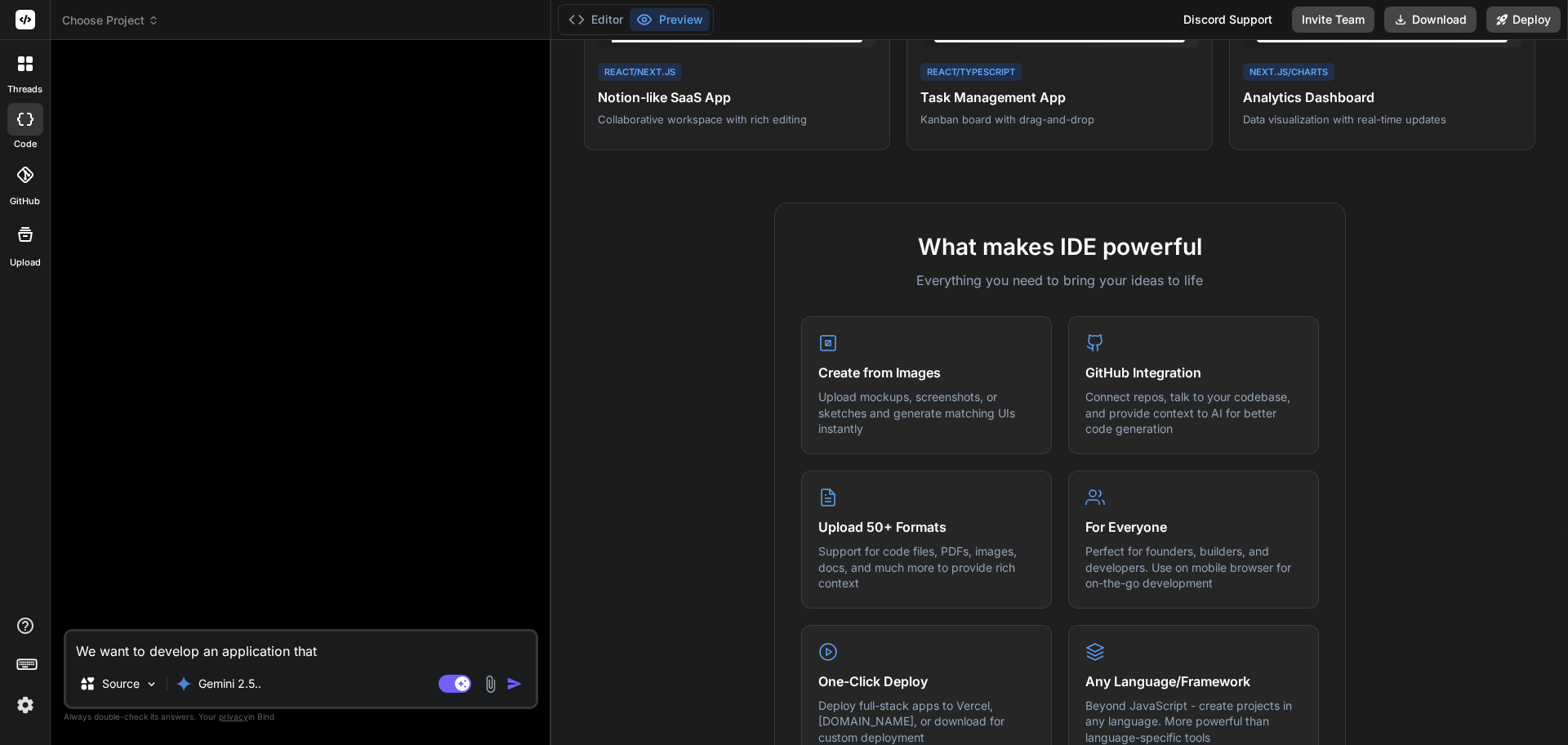
type textarea "We want to develop an application that h"
type textarea "x"
type textarea "We want to develop an application that ha"
type textarea "x"
type textarea "We want to develop an application that has"
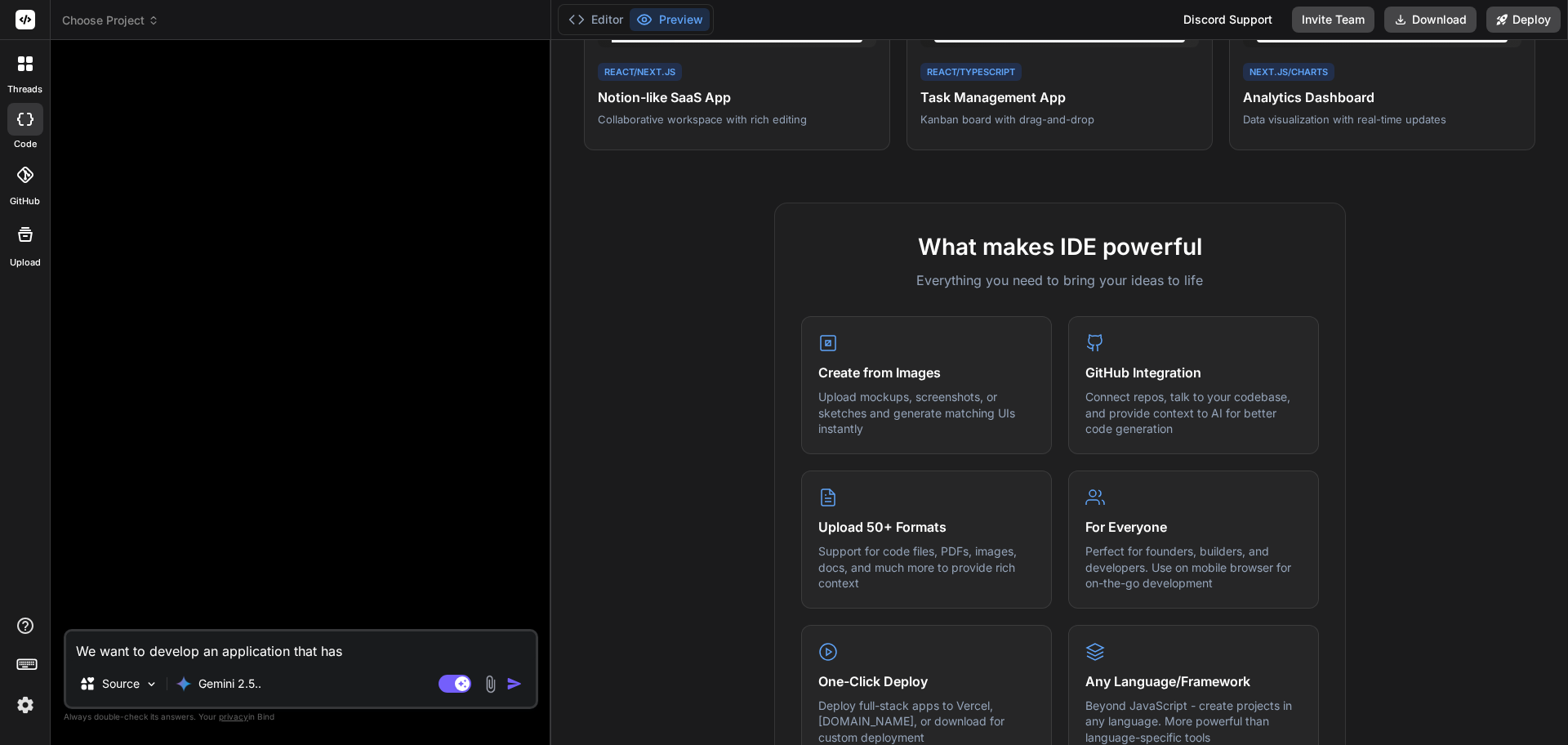
type textarea "x"
type textarea "We want to develop an application that has"
type textarea "x"
type textarea "We want to develop an application that has a"
type textarea "x"
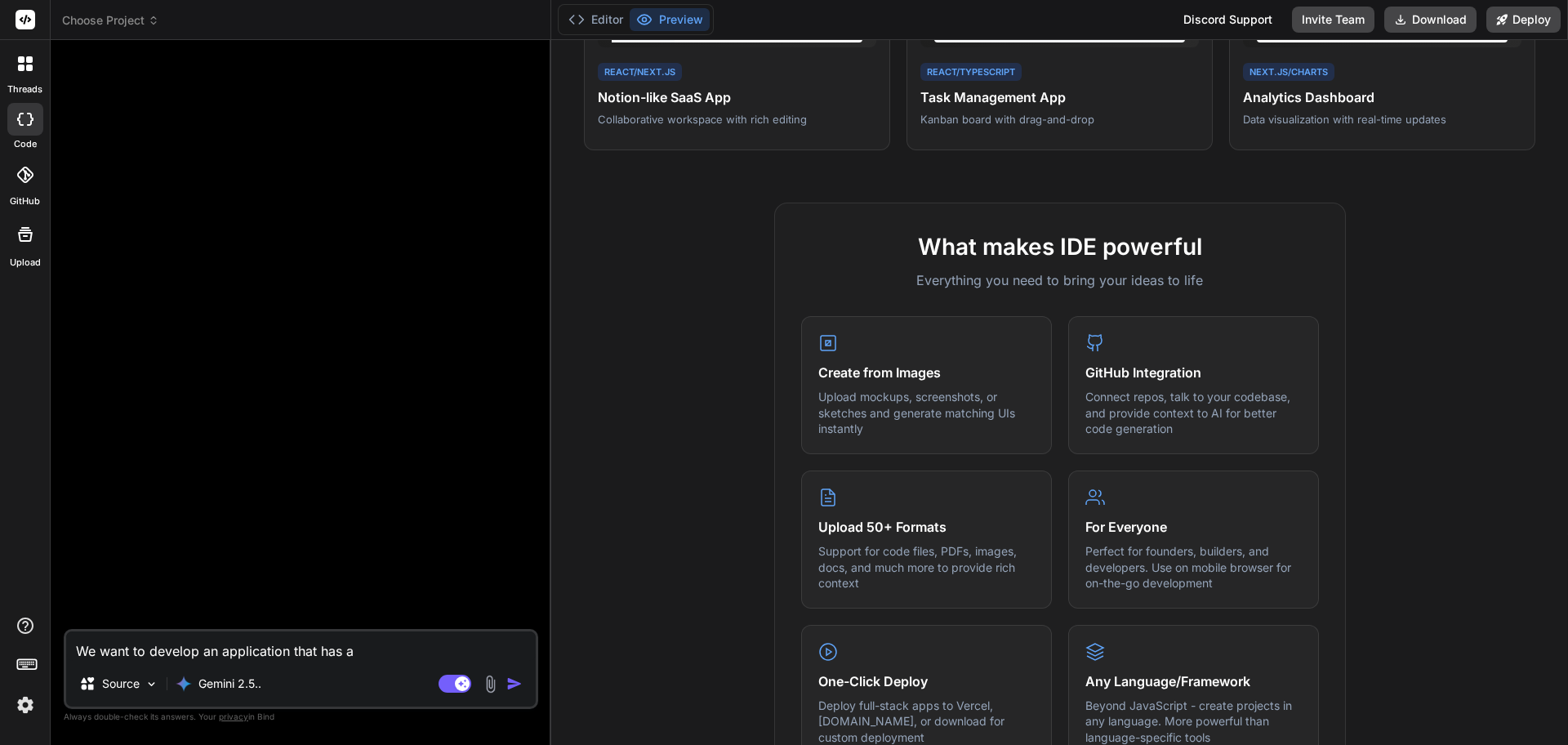
type textarea "We want to develop an application that has a"
type textarea "x"
type textarea "We want to develop an application that has a w"
type textarea "x"
type textarea "We want to develop an application that has a we"
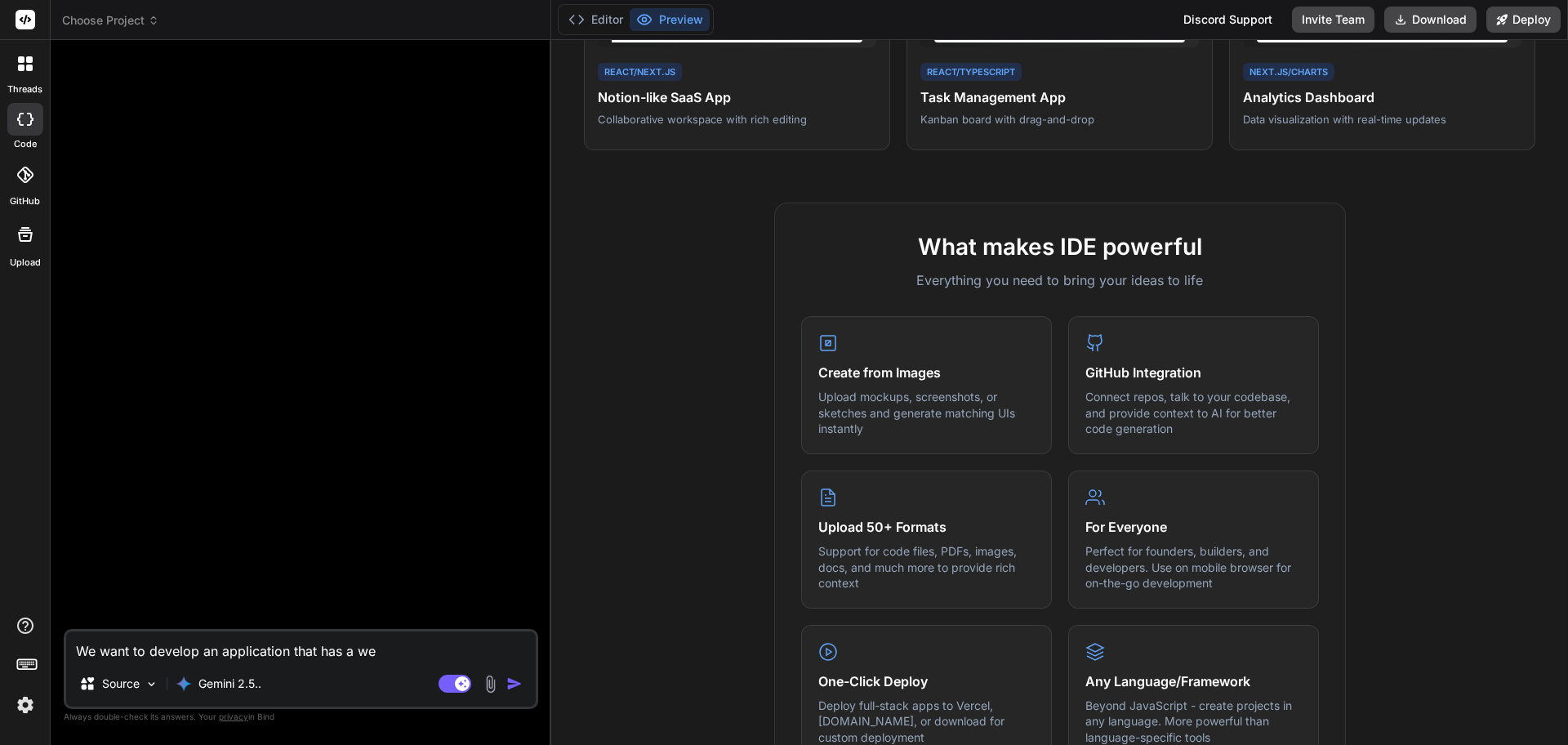
type textarea "x"
type textarea "We want to develop an application that has a web"
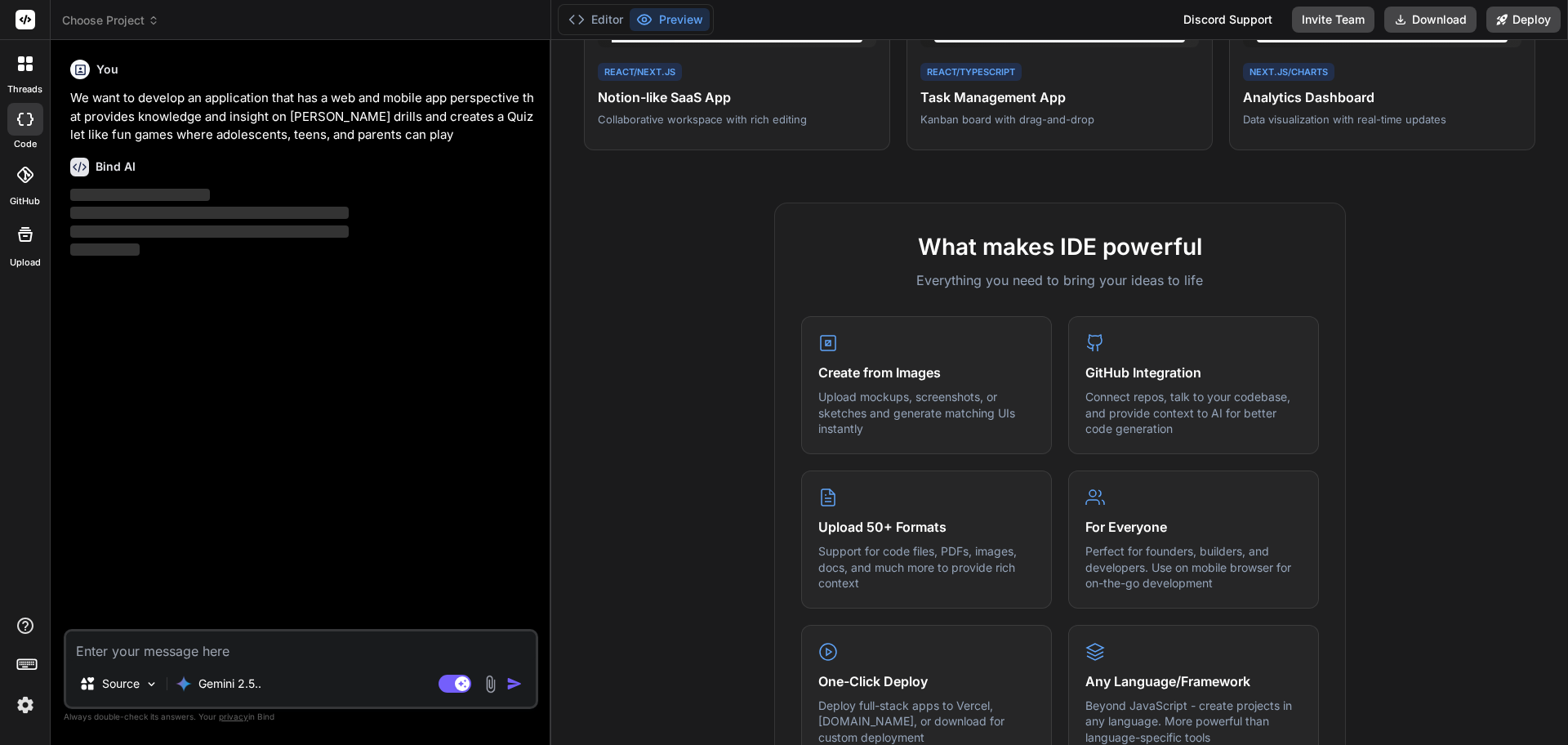
click at [149, 24] on icon at bounding box center [154, 20] width 11 height 11
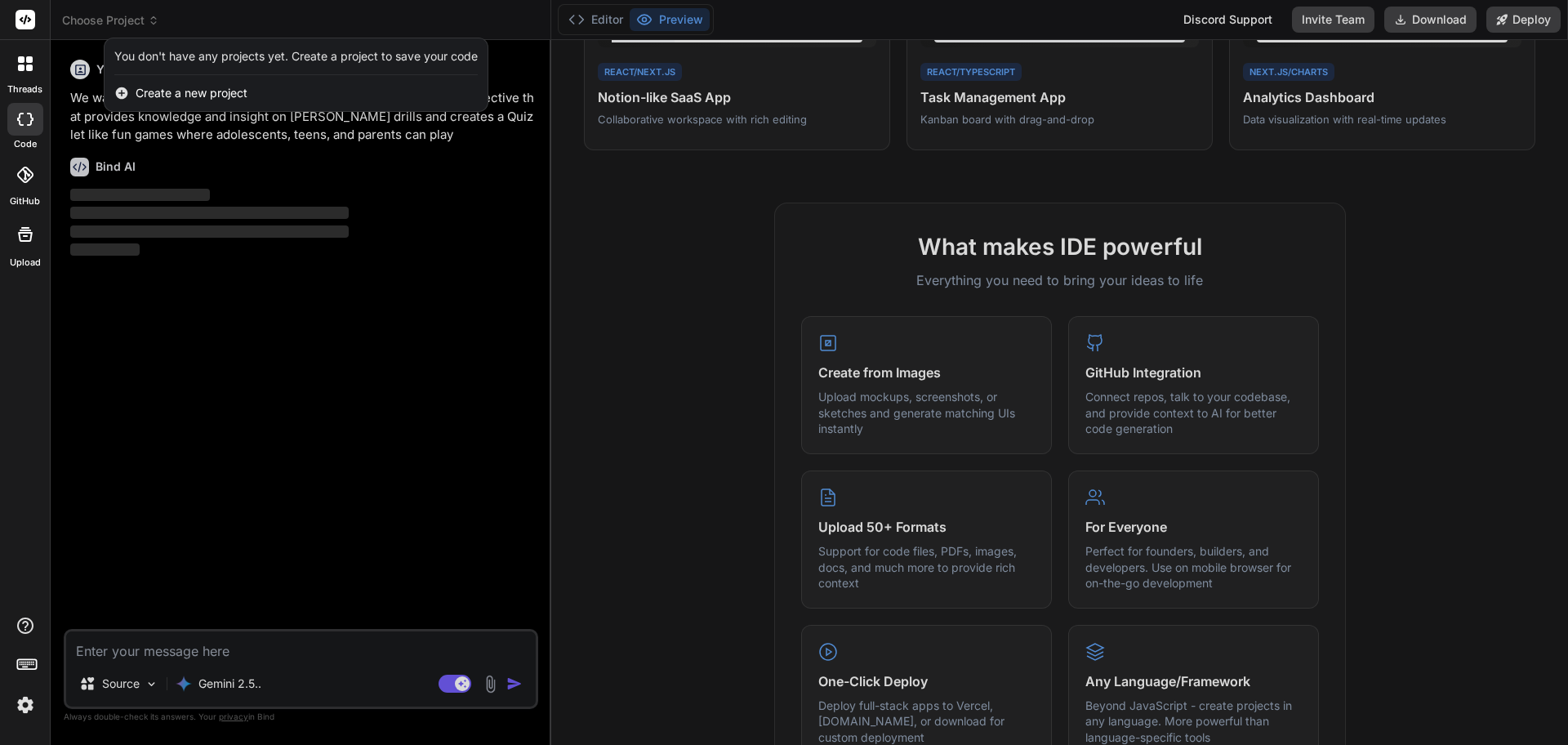
click at [149, 24] on div at bounding box center [784, 372] width 1568 height 745
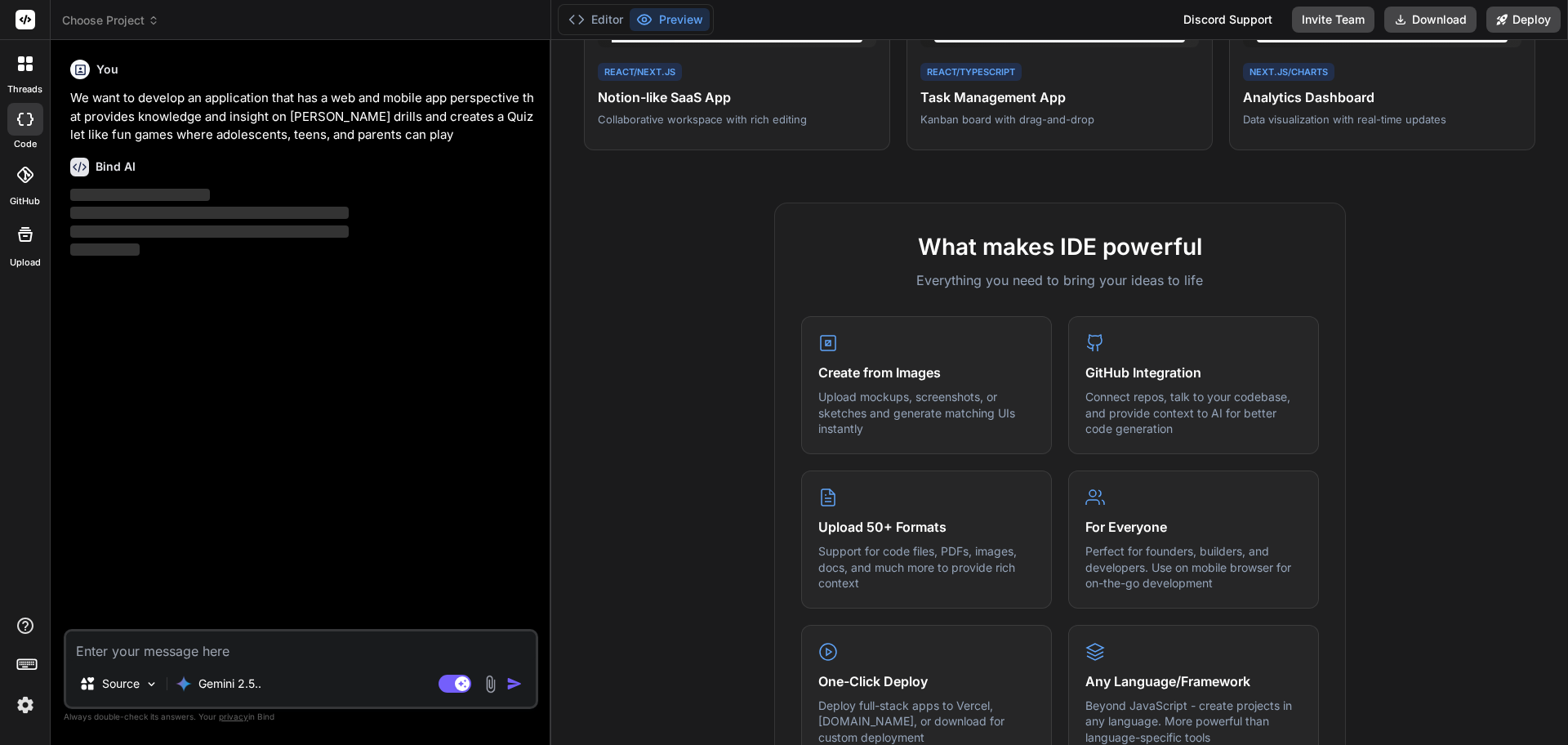
click at [151, 26] on span "Choose Project" at bounding box center [111, 20] width 97 height 16
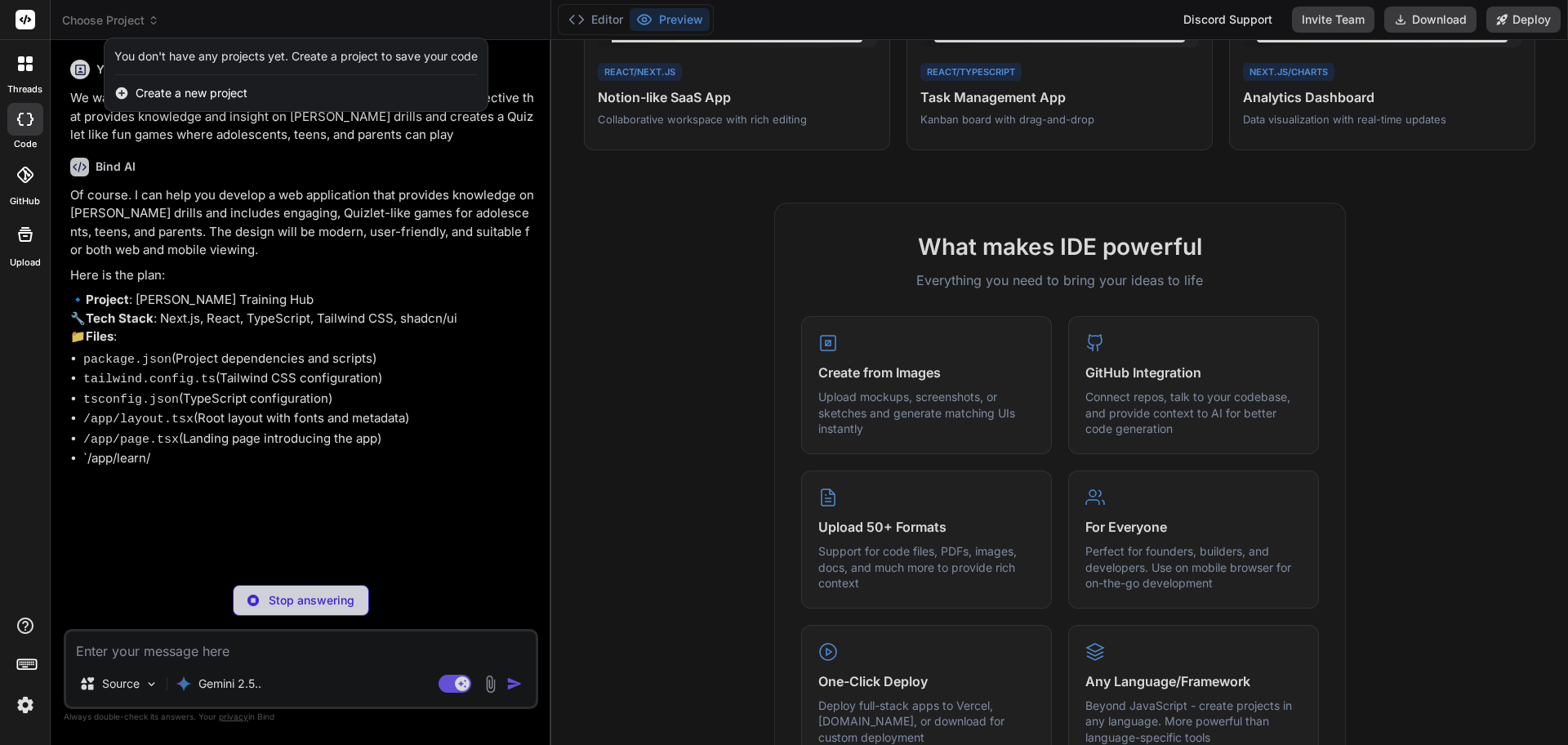
click at [160, 87] on span "Create a new project" at bounding box center [191, 93] width 112 height 16
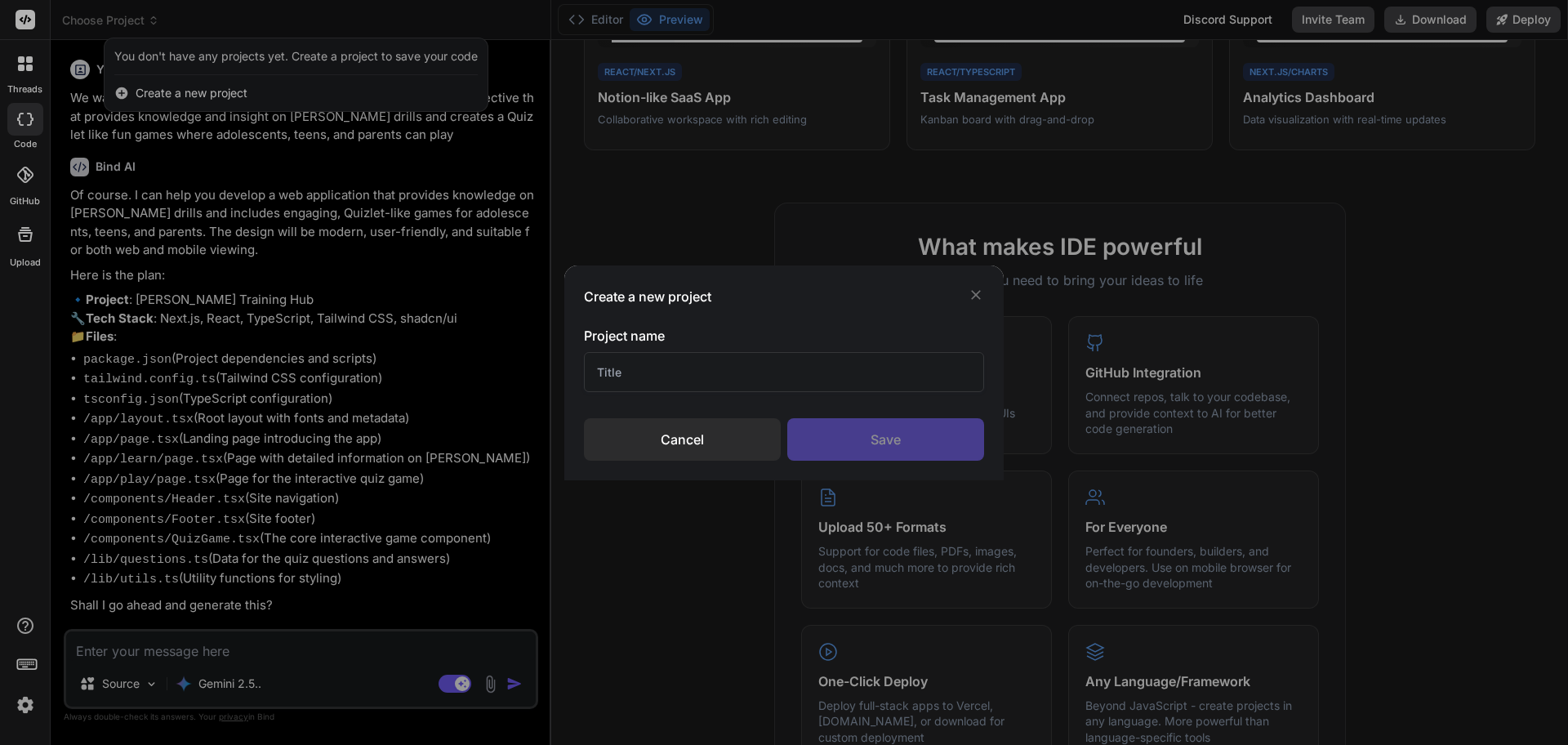
click at [724, 377] on input "text" at bounding box center [783, 372] width 400 height 40
click at [895, 455] on div "Save" at bounding box center [885, 439] width 197 height 42
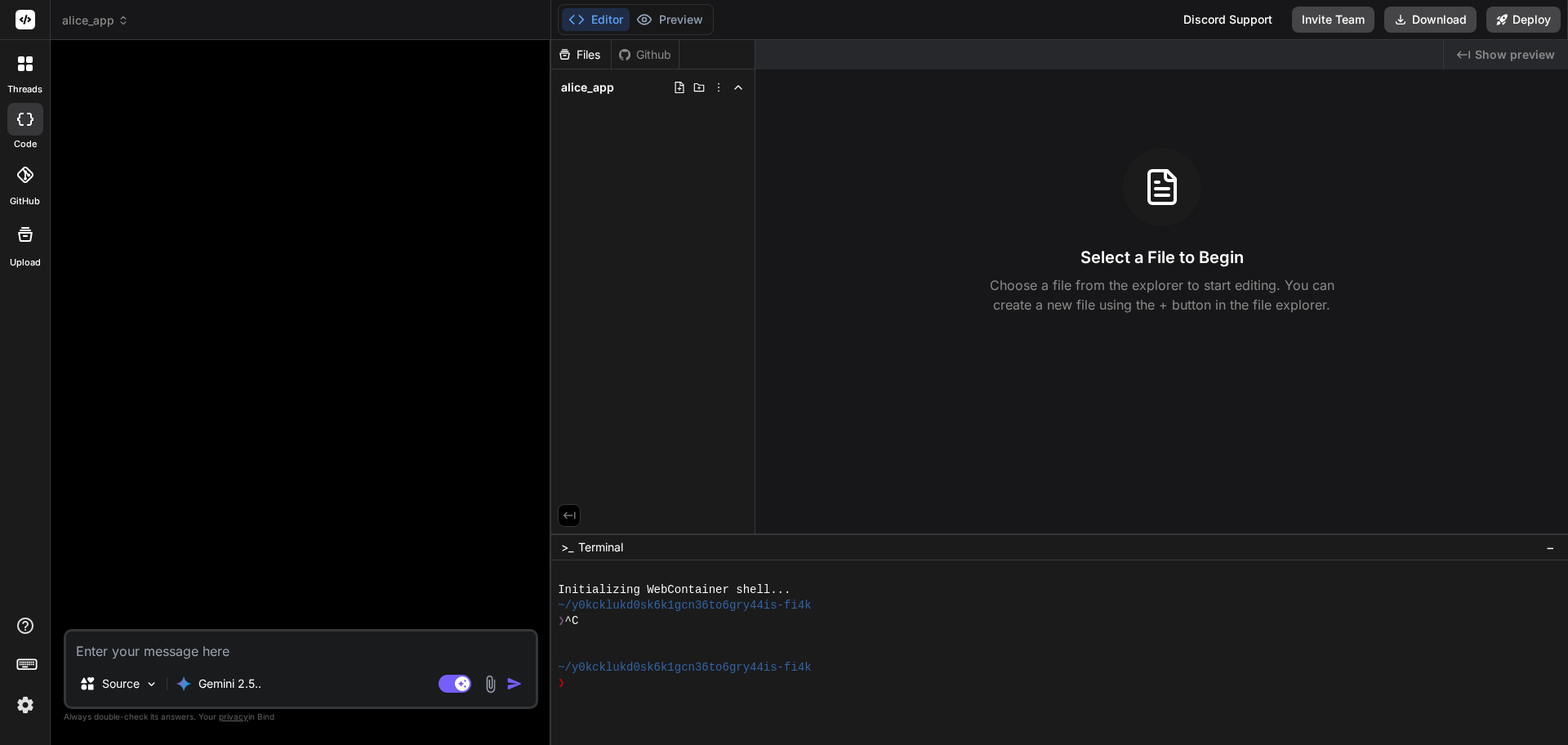
click at [91, 14] on span "alice_app" at bounding box center [95, 20] width 67 height 16
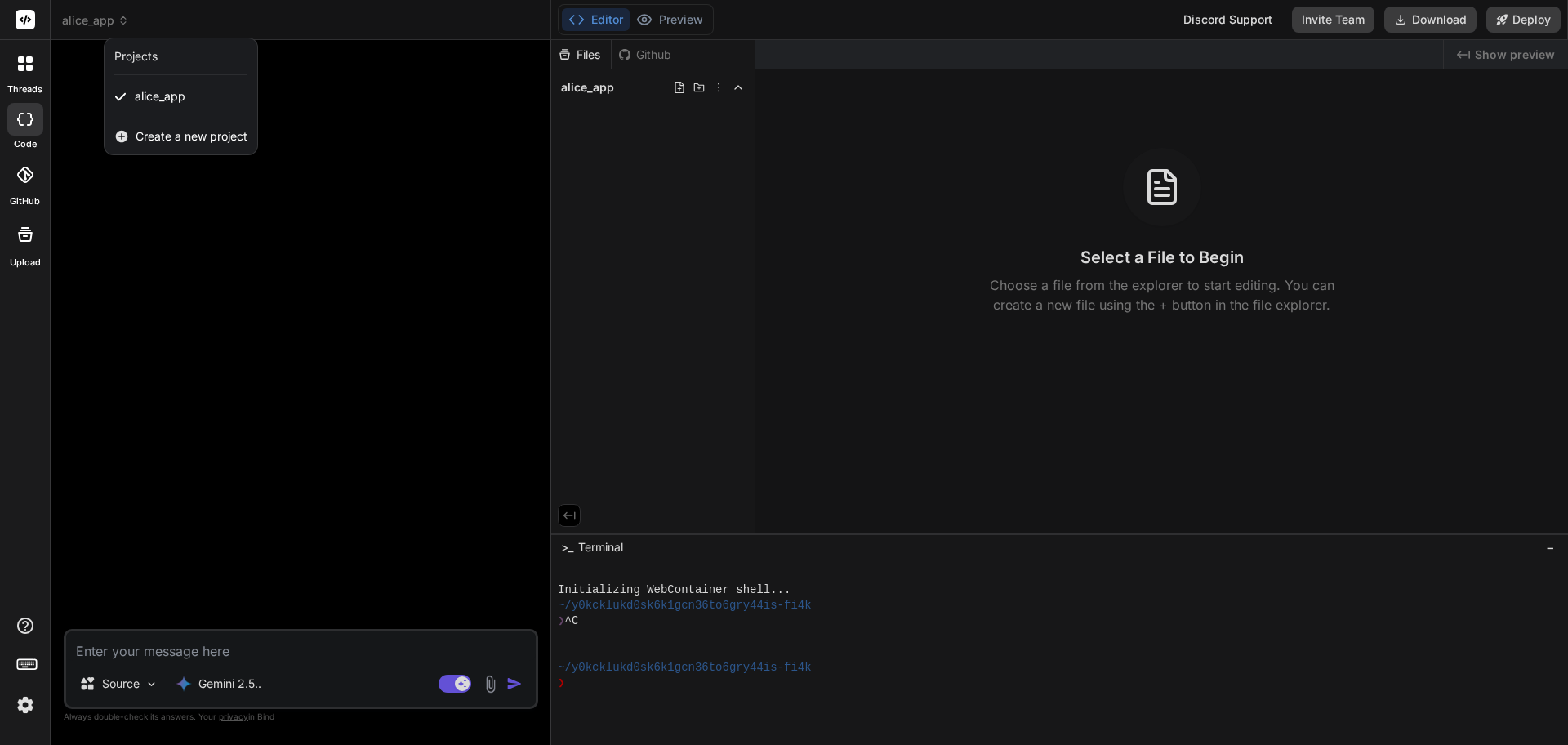
click at [143, 57] on div "Projects" at bounding box center [136, 55] width 43 height 16
click at [37, 70] on div at bounding box center [26, 64] width 34 height 34
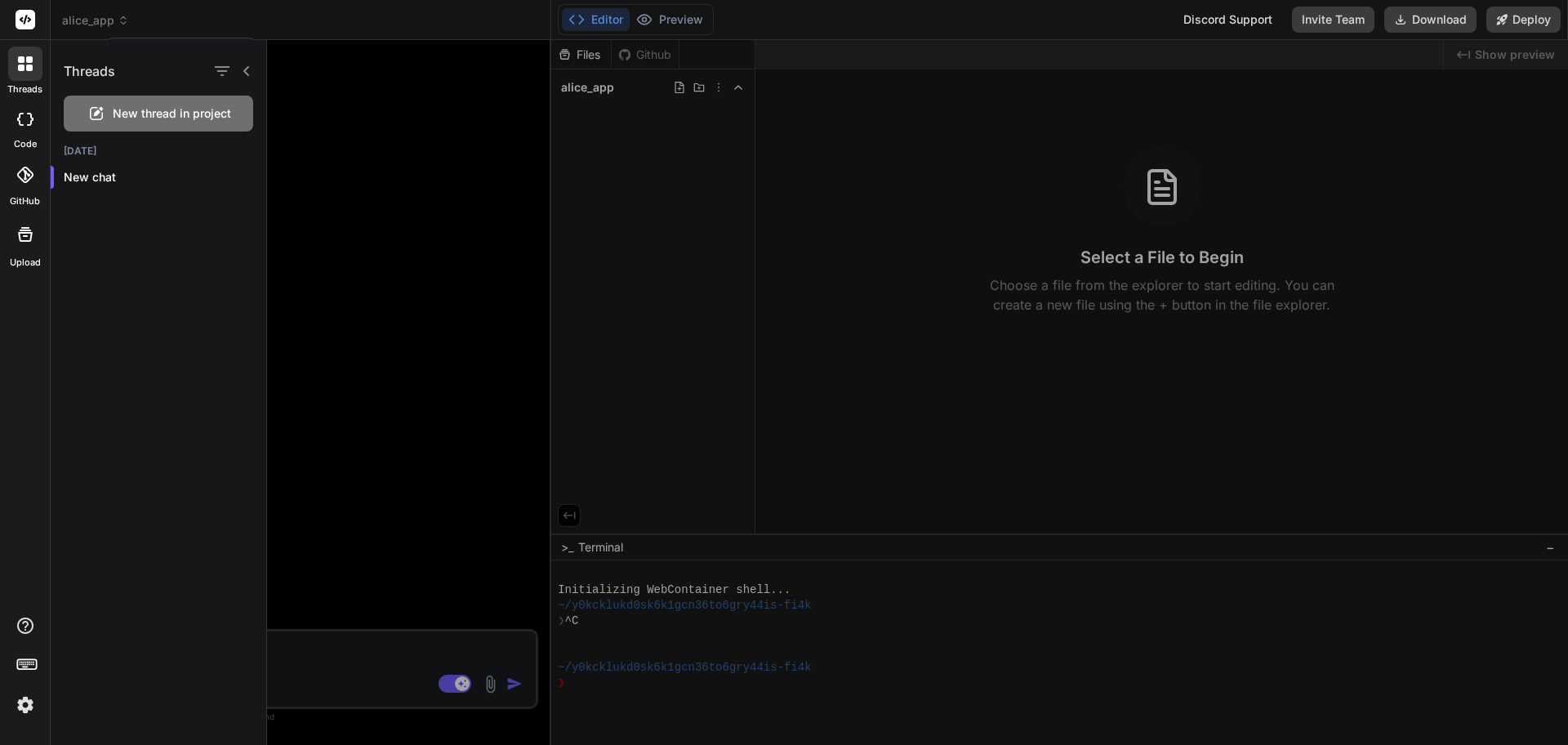
click at [29, 113] on icon at bounding box center [25, 119] width 16 height 13
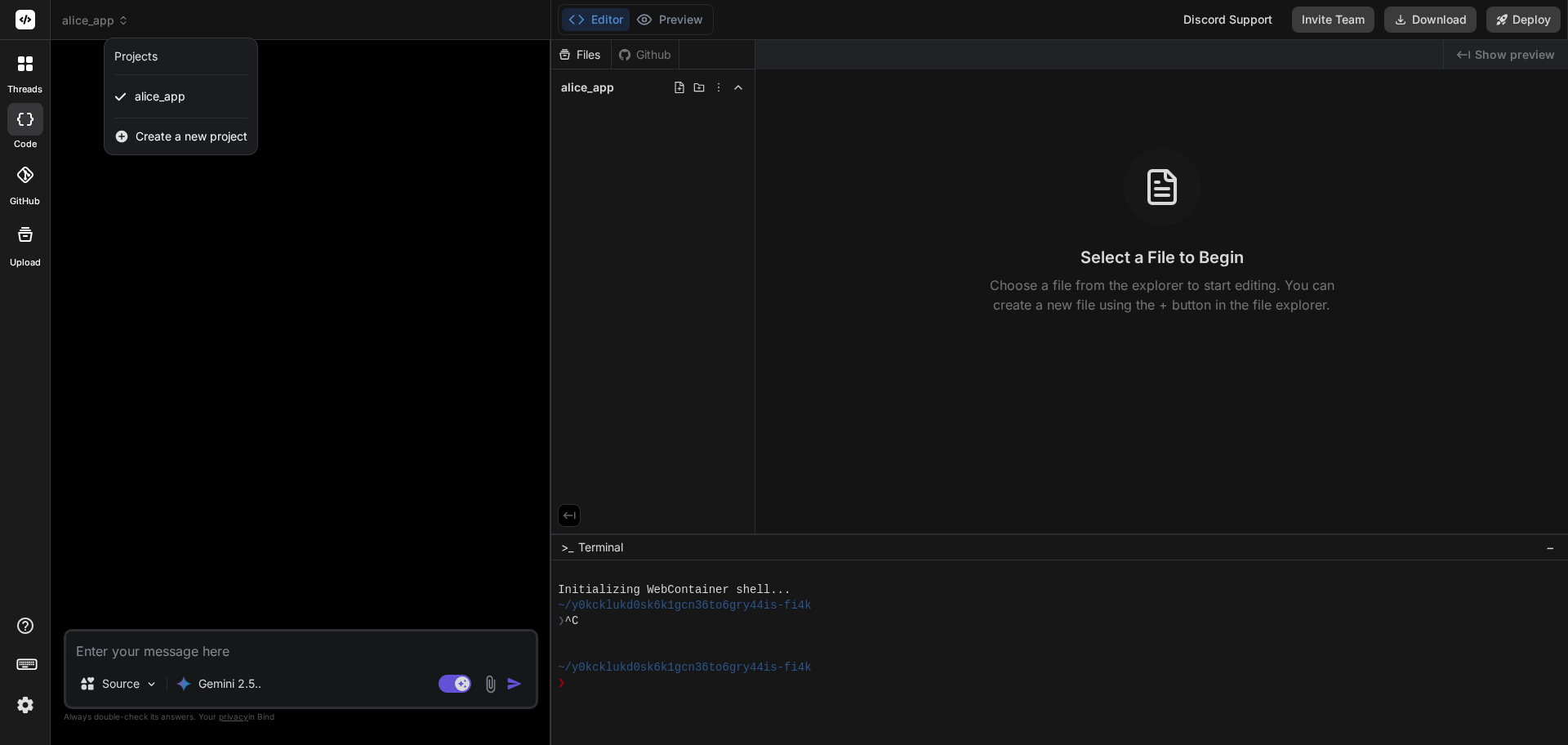
click at [347, 534] on div at bounding box center [784, 372] width 1568 height 745
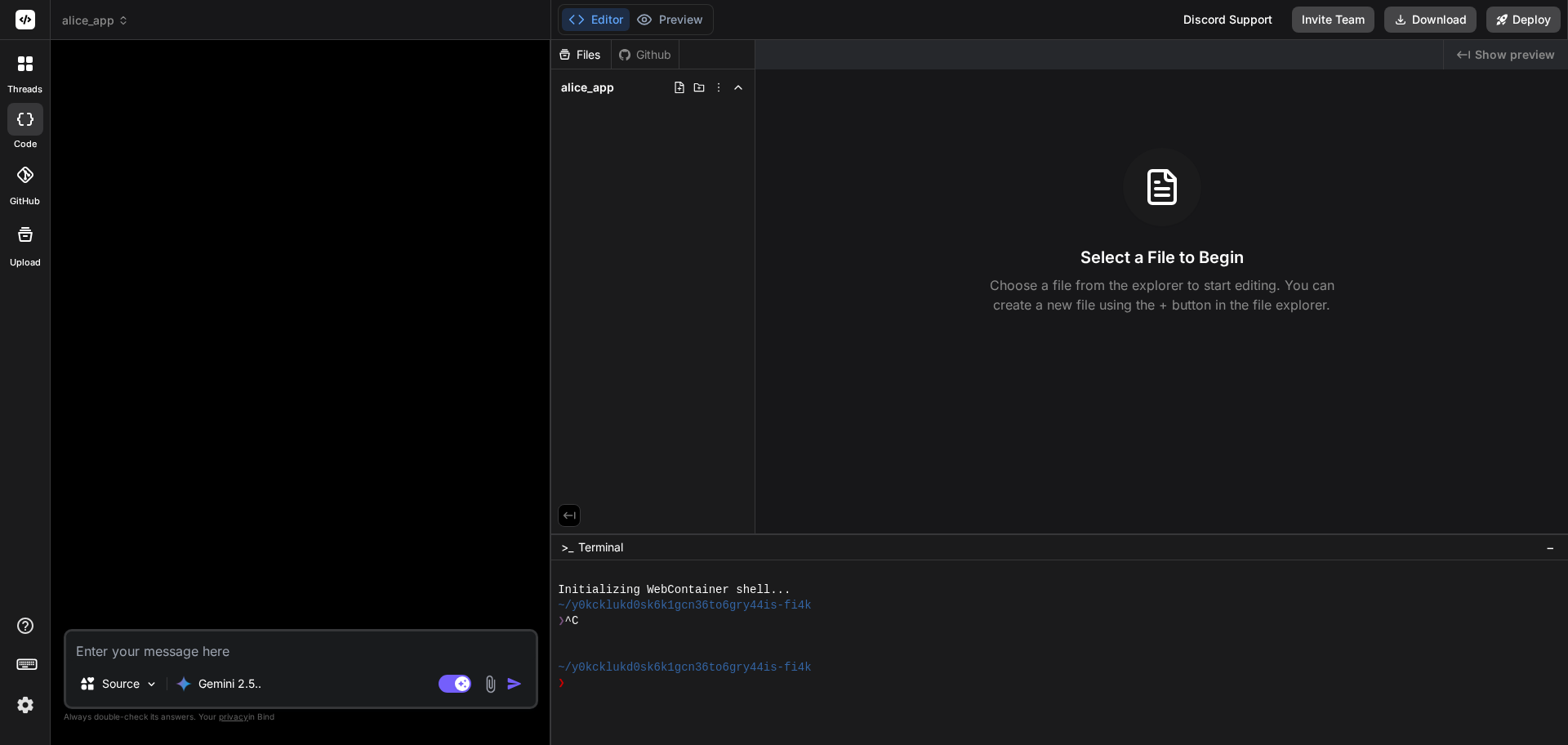
click at [30, 27] on rect at bounding box center [25, 19] width 20 height 20
click at [34, 664] on icon at bounding box center [27, 663] width 23 height 23
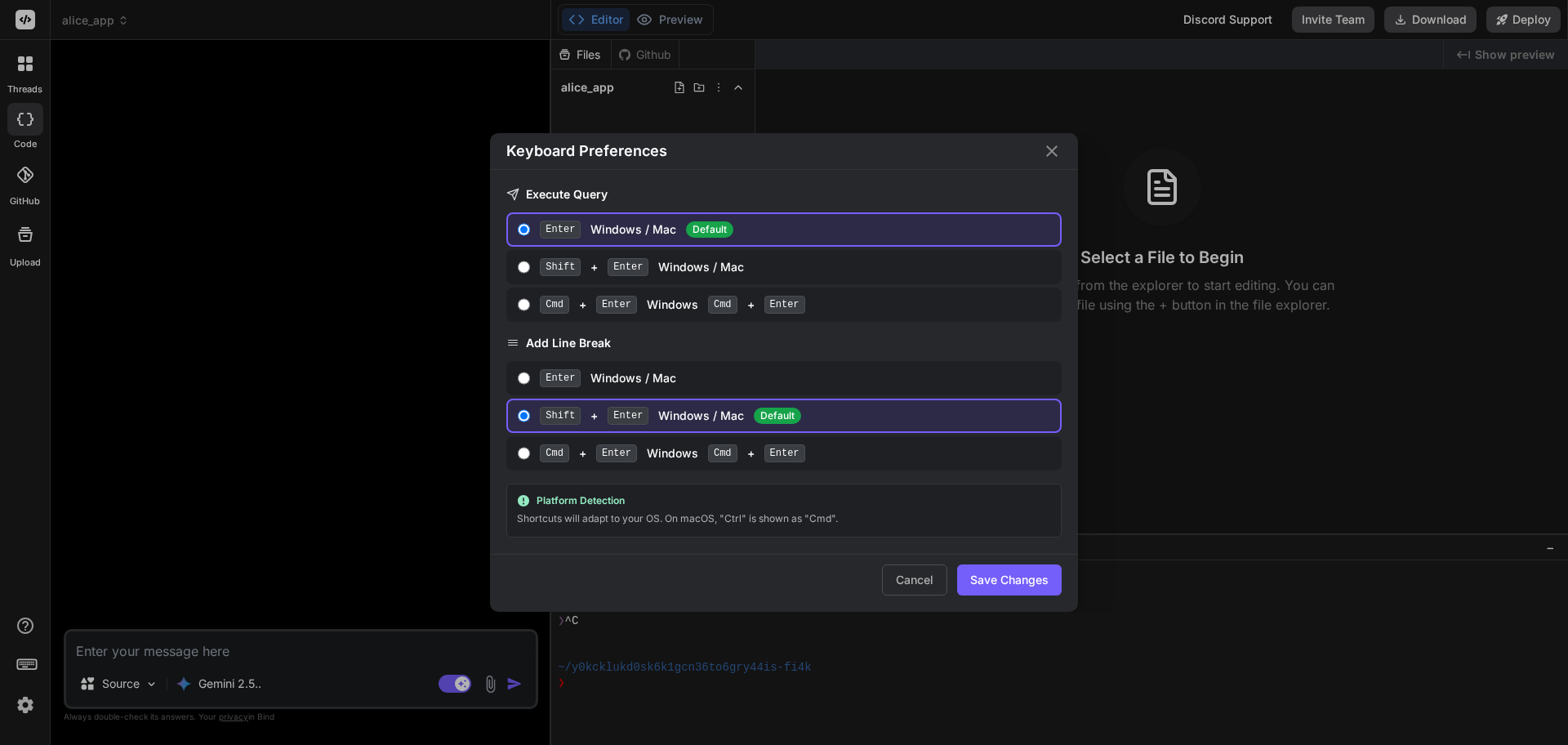
click at [34, 663] on div "Keyboard Preferences Execute Query Enter Windows / Mac Default Shift + Enter Wi…" at bounding box center [784, 372] width 1568 height 745
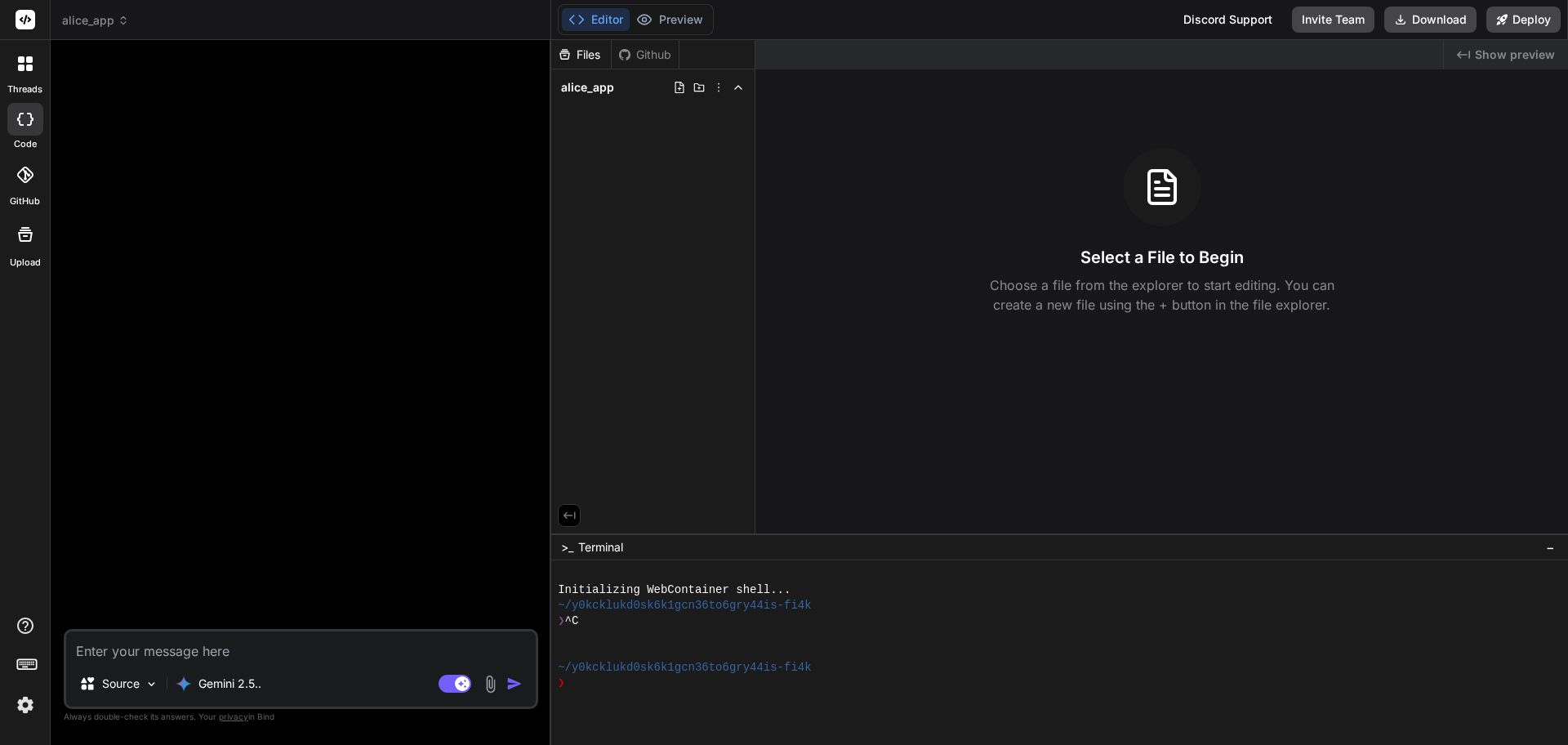
click at [33, 716] on img at bounding box center [25, 704] width 28 height 28
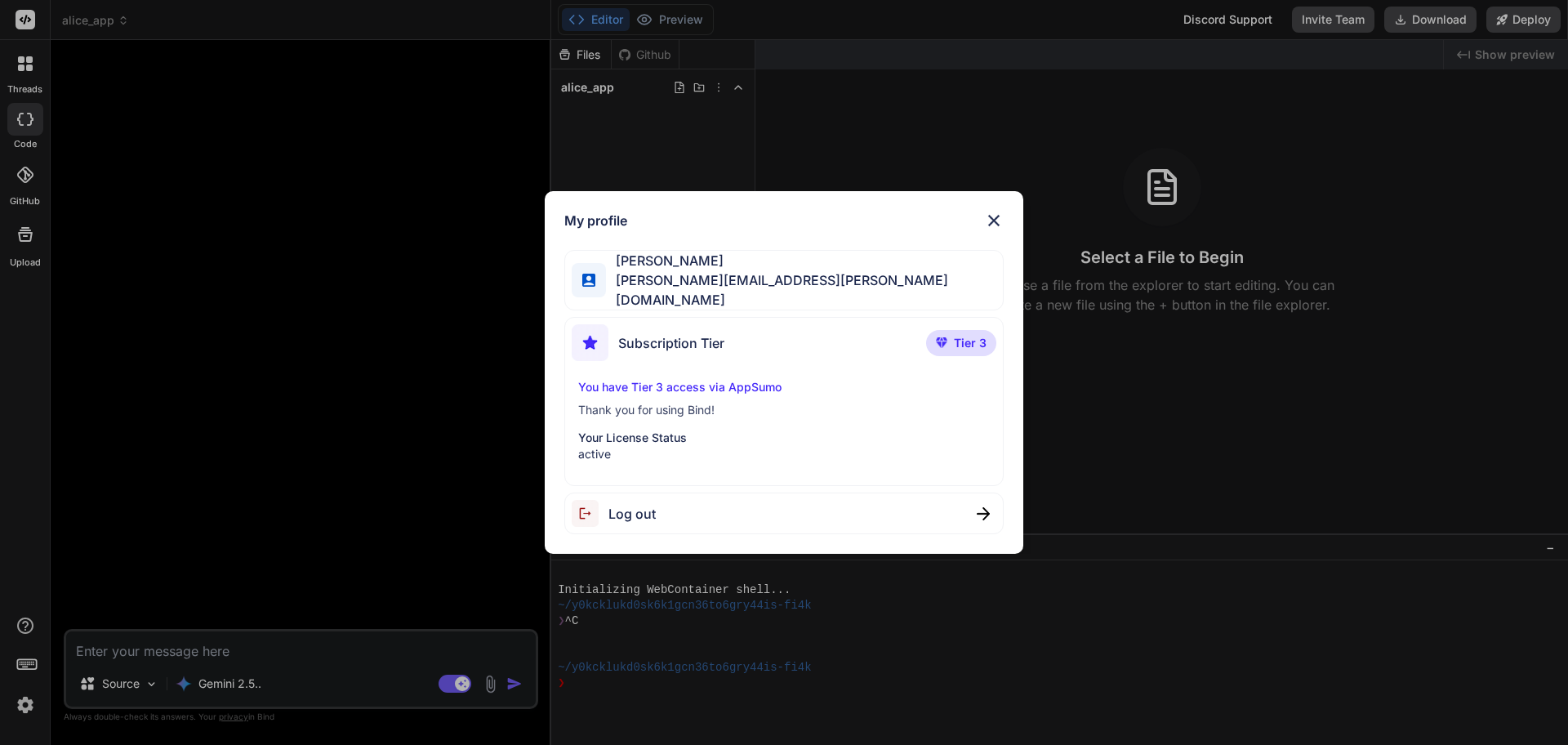
click at [1000, 223] on img at bounding box center [993, 221] width 20 height 20
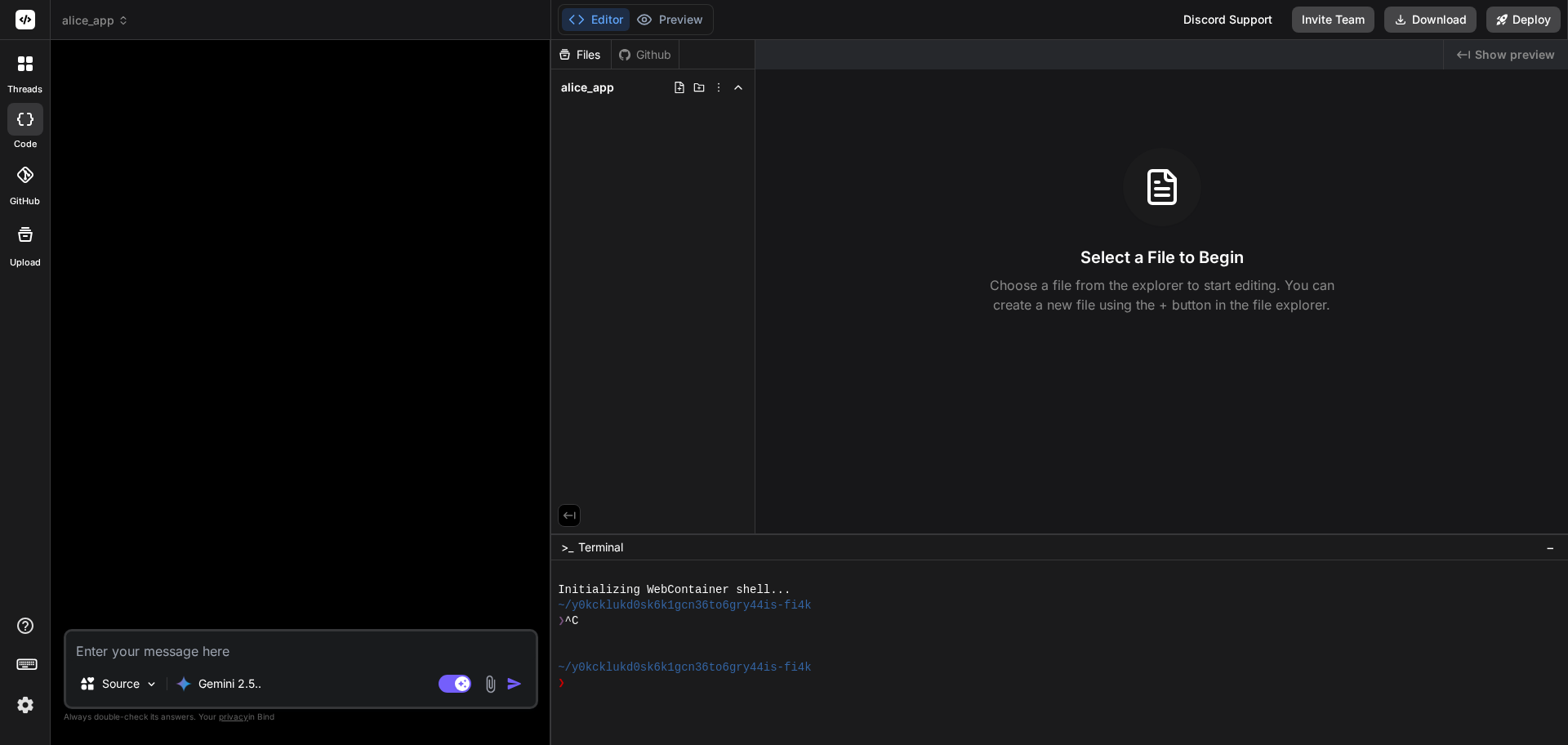
click at [32, 59] on div at bounding box center [26, 64] width 34 height 34
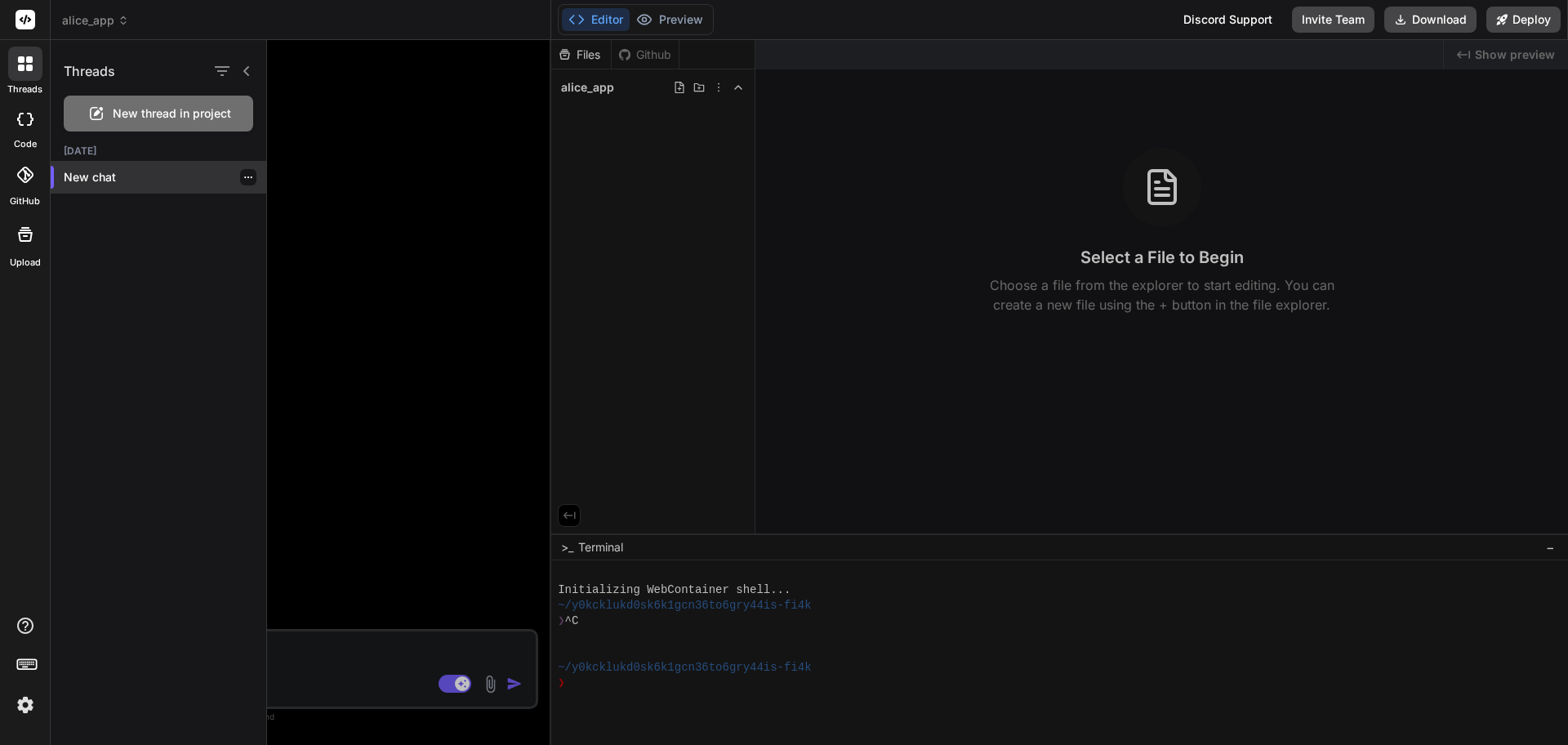
click at [119, 173] on p "New chat" at bounding box center [165, 177] width 202 height 16
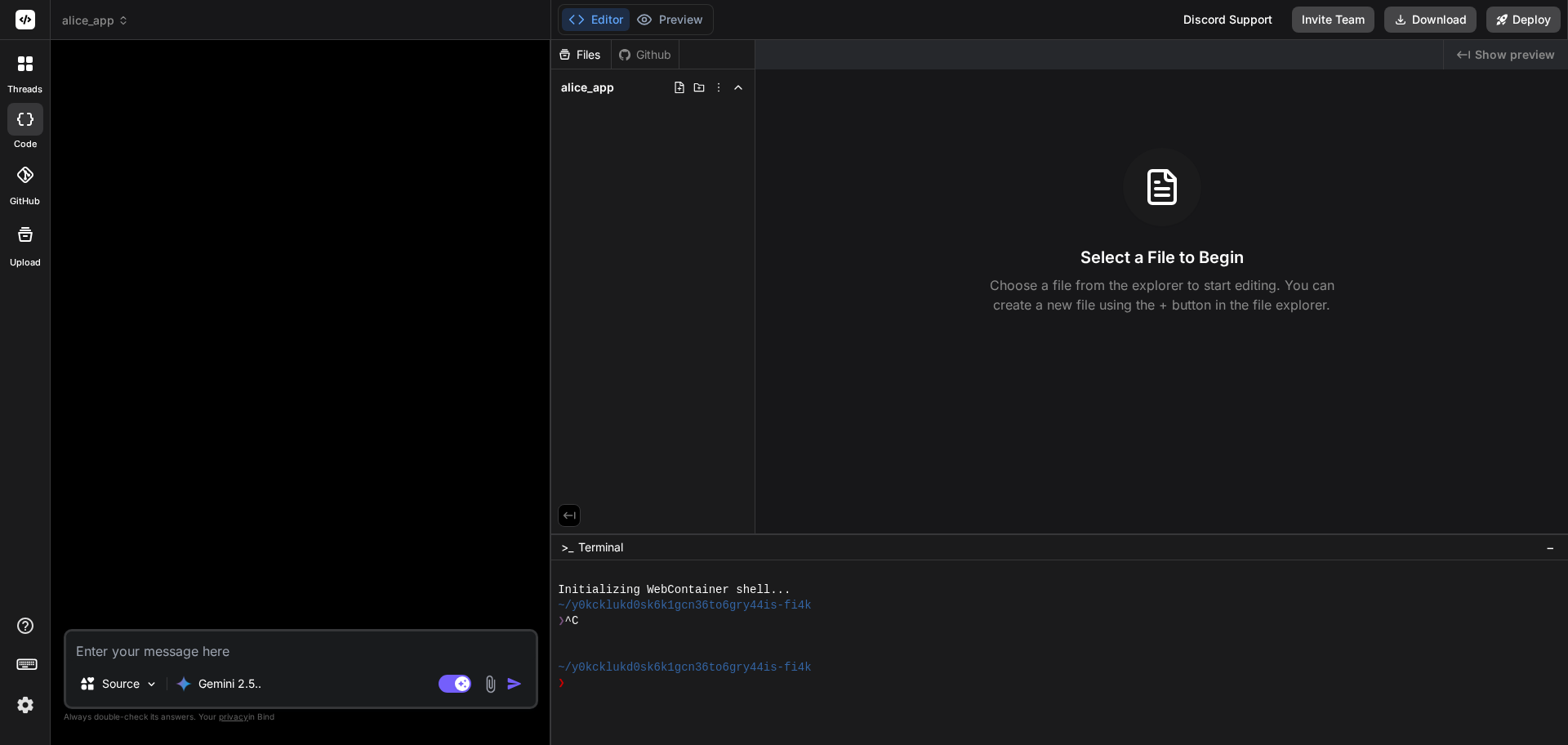
click at [25, 65] on icon at bounding box center [25, 63] width 14 height 14
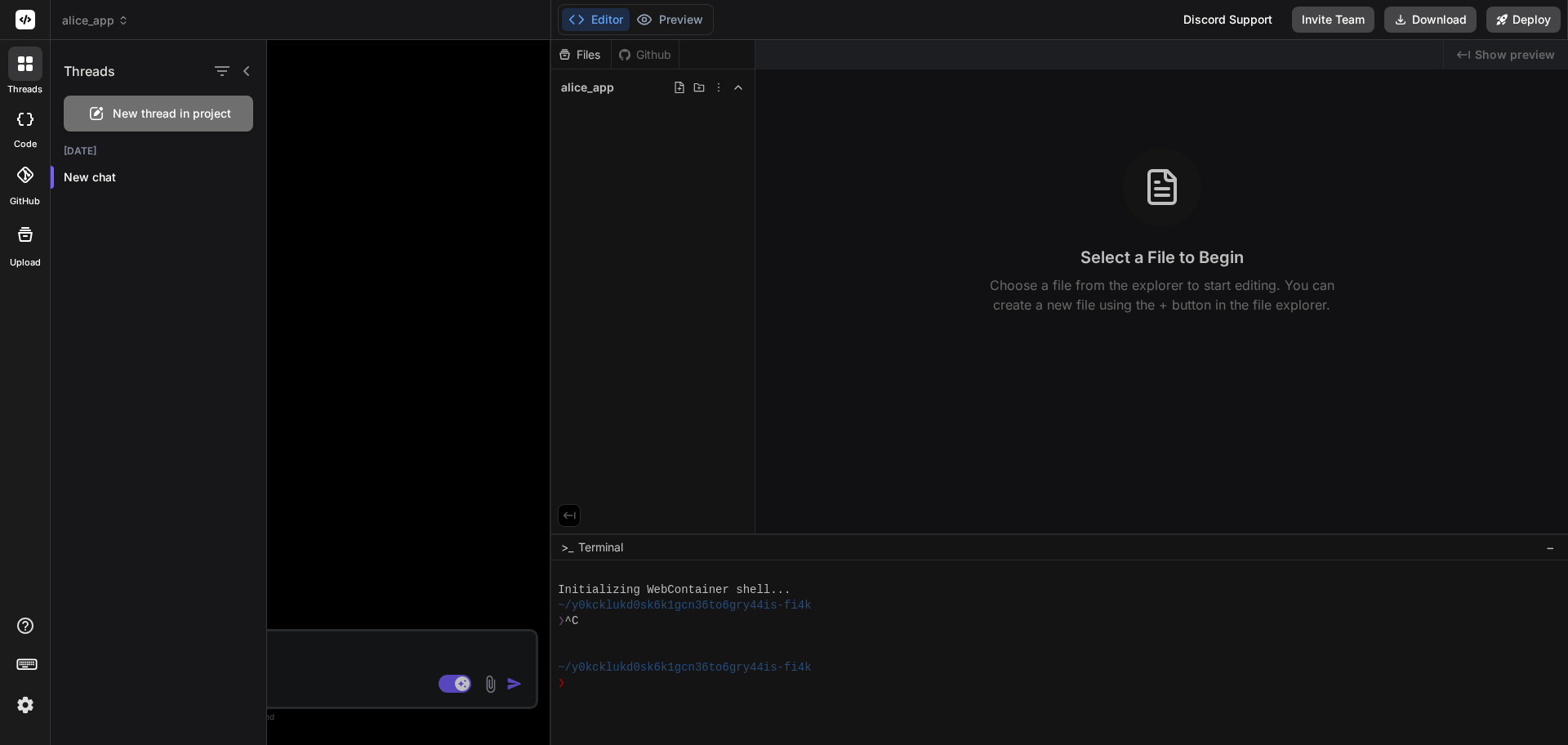
click at [116, 76] on div "Threads" at bounding box center [159, 68] width 216 height 55
click at [116, 19] on span "alice_app" at bounding box center [95, 20] width 67 height 16
click at [3, 19] on div at bounding box center [25, 20] width 50 height 40
click at [53, 24] on div at bounding box center [784, 372] width 1568 height 745
click at [34, 25] on rect at bounding box center [25, 19] width 20 height 20
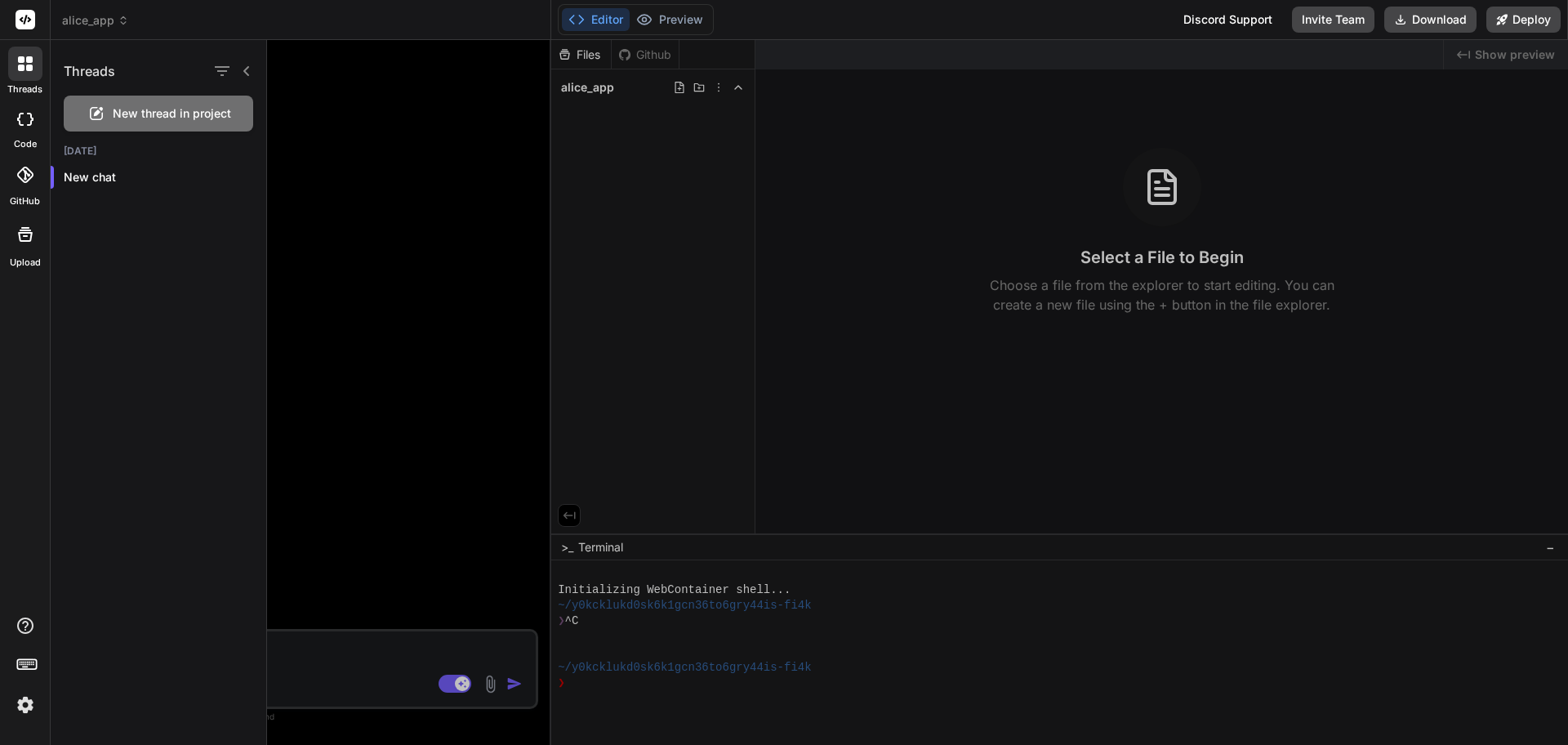
click at [102, 26] on span "alice_app" at bounding box center [95, 20] width 67 height 16
click at [113, 8] on div at bounding box center [784, 372] width 1568 height 745
click at [113, 19] on span "alice_app" at bounding box center [95, 20] width 67 height 16
click at [116, 21] on div at bounding box center [784, 372] width 1568 height 745
click at [133, 18] on div "alice_app" at bounding box center [300, 20] width 477 height 16
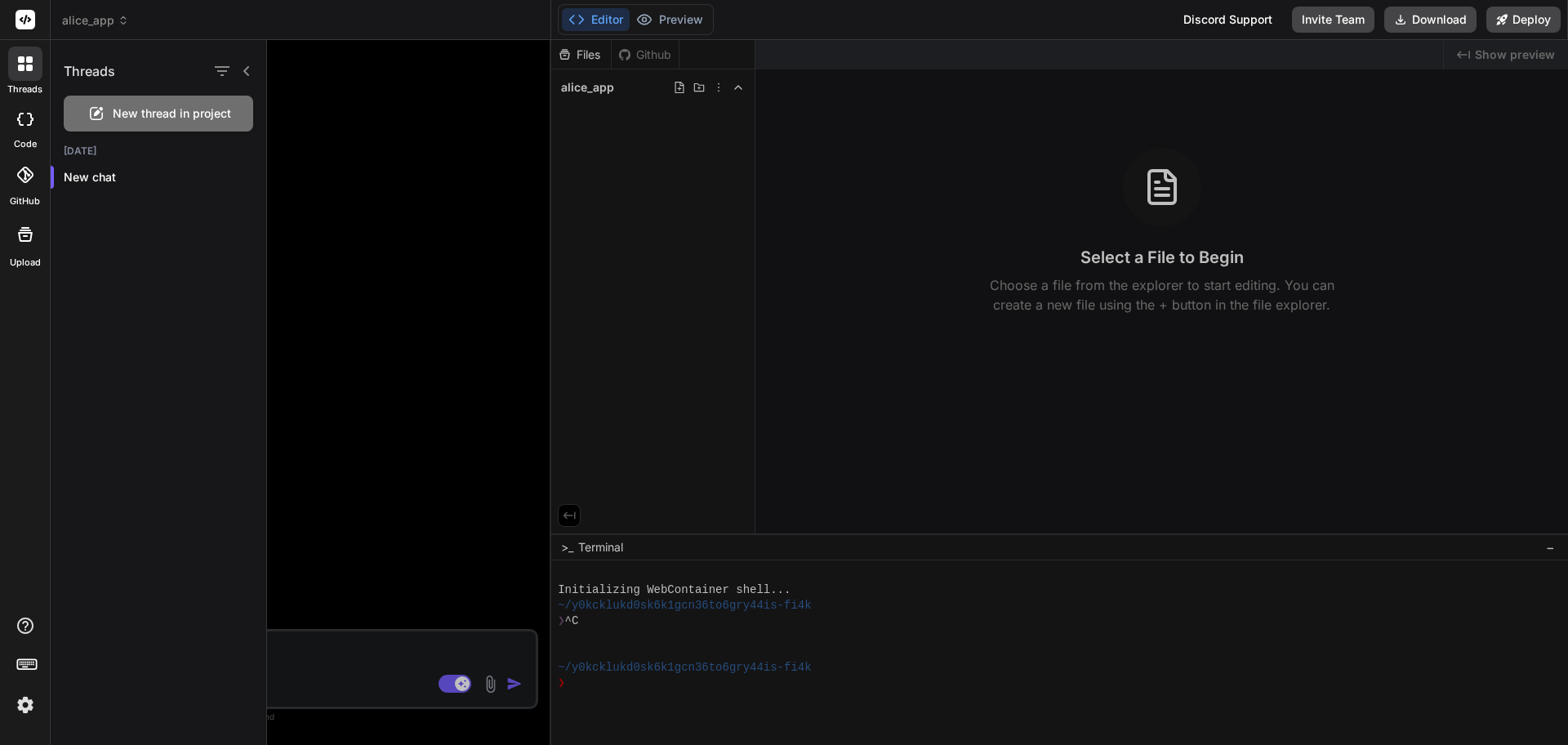
click at [457, 678] on div at bounding box center [918, 393] width 1301 height 705
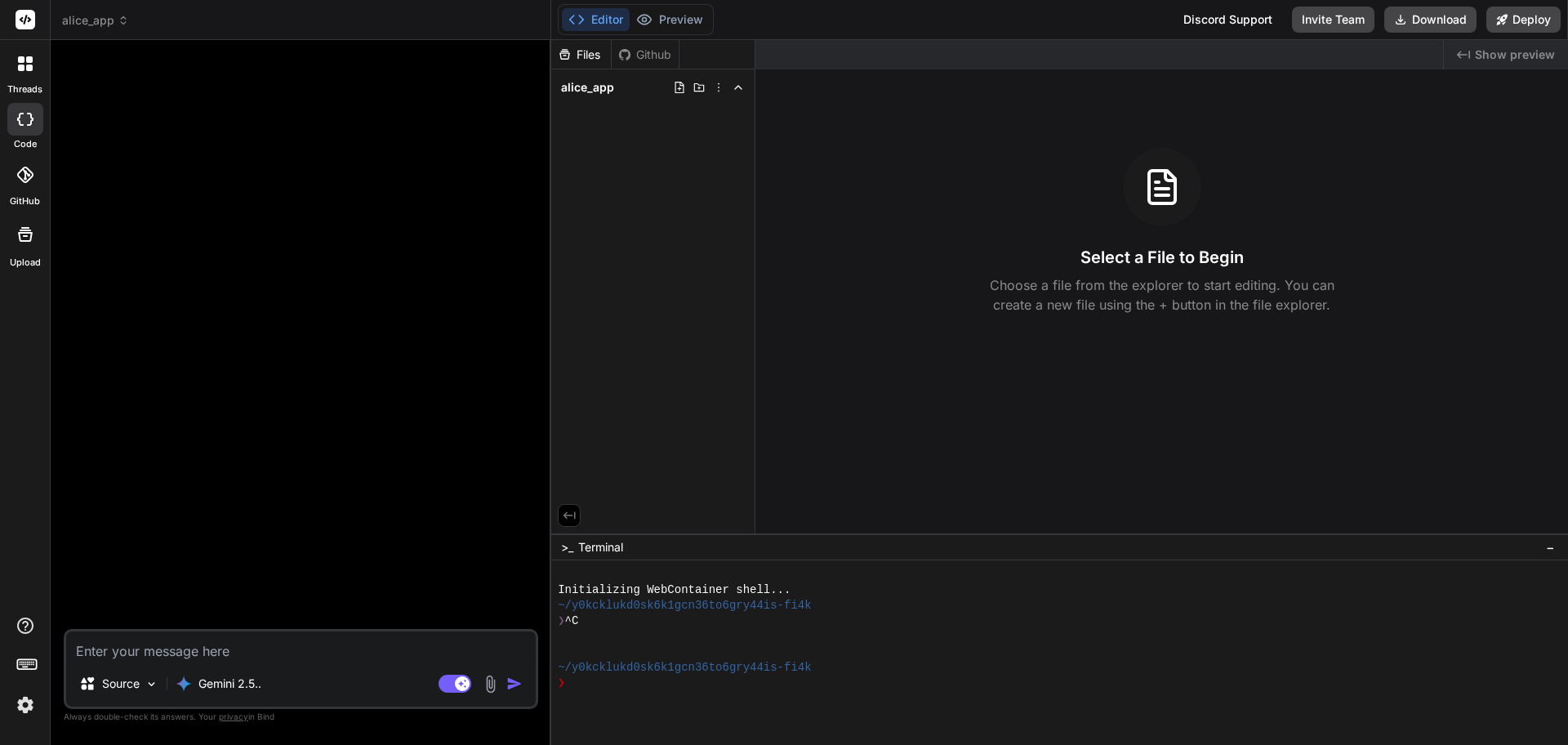
click at [361, 464] on div at bounding box center [302, 341] width 471 height 576
click at [110, 26] on span "alice_app" at bounding box center [95, 20] width 67 height 16
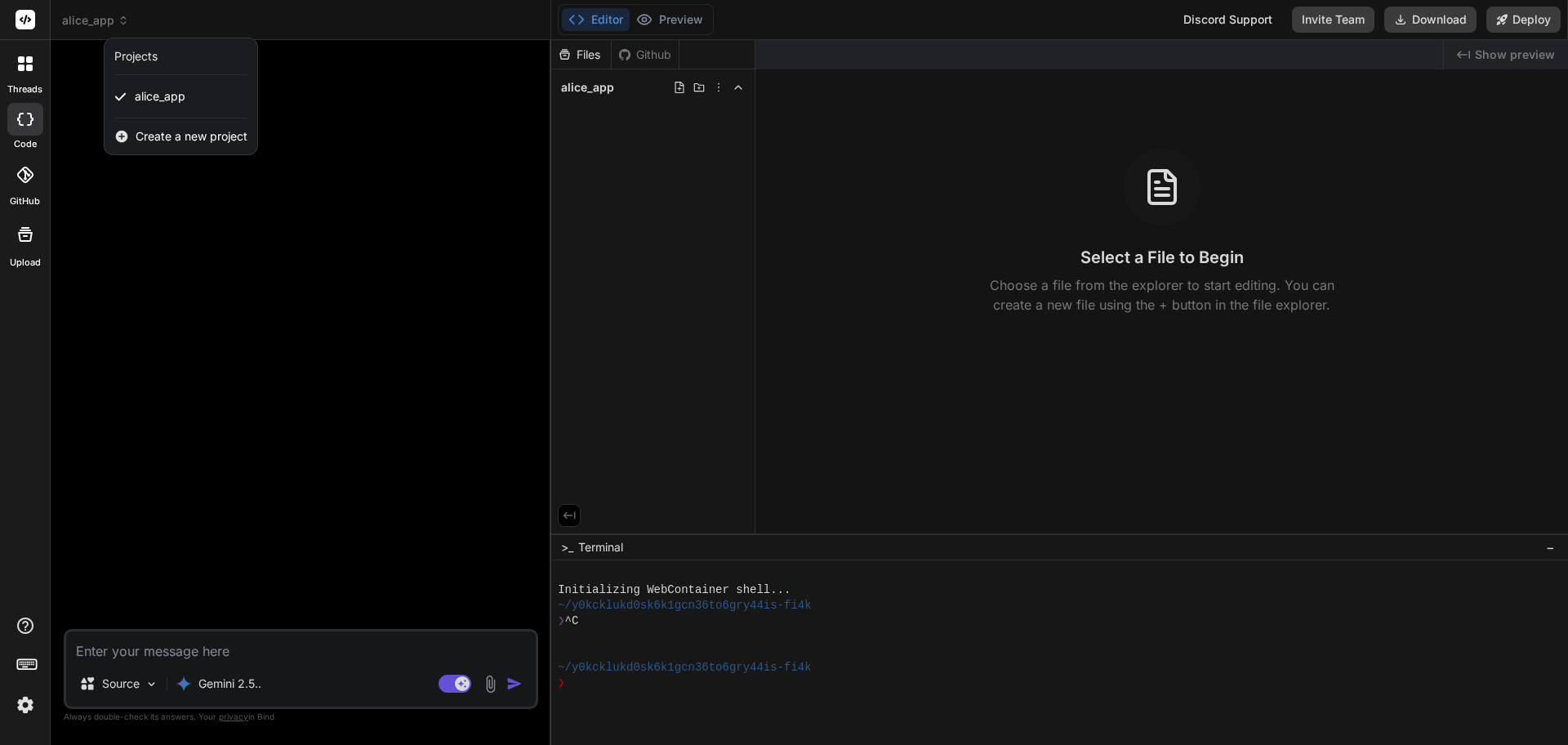
click at [110, 26] on div at bounding box center [784, 372] width 1568 height 745
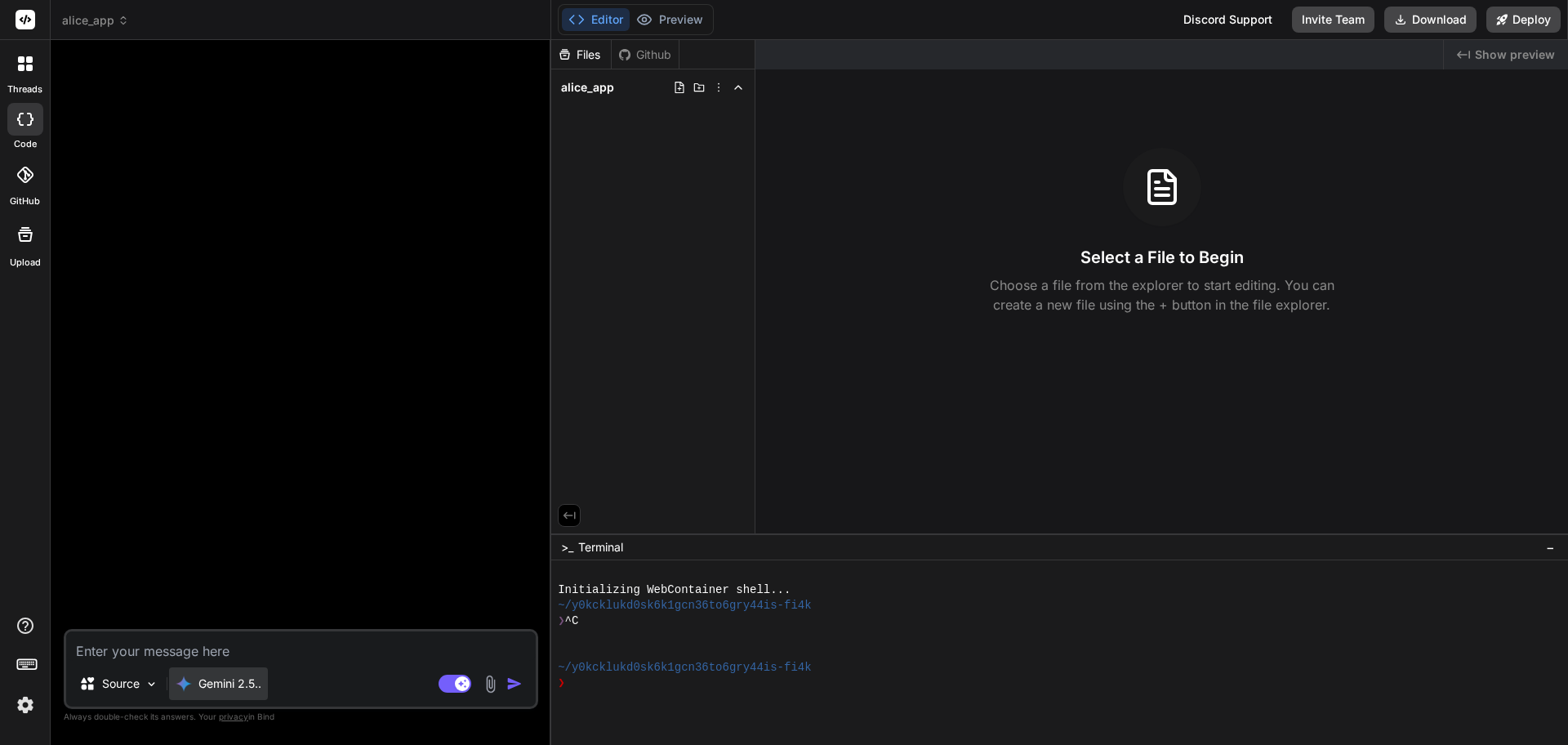
click at [222, 696] on div "Gemini 2.5.." at bounding box center [218, 684] width 98 height 32
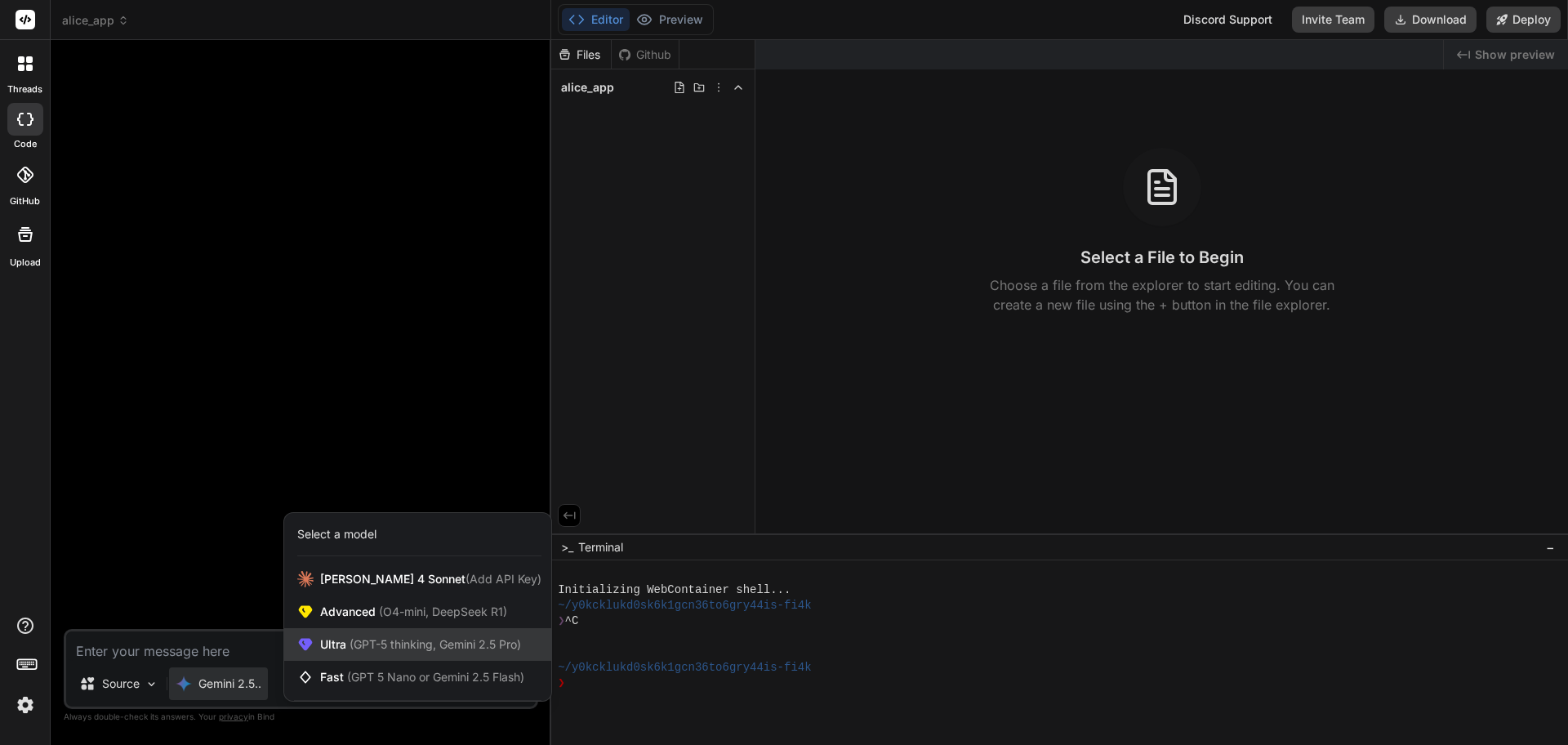
click at [321, 647] on span "Ultra (GPT-5 thinking, Gemini 2.5 Pro)" at bounding box center [420, 644] width 201 height 16
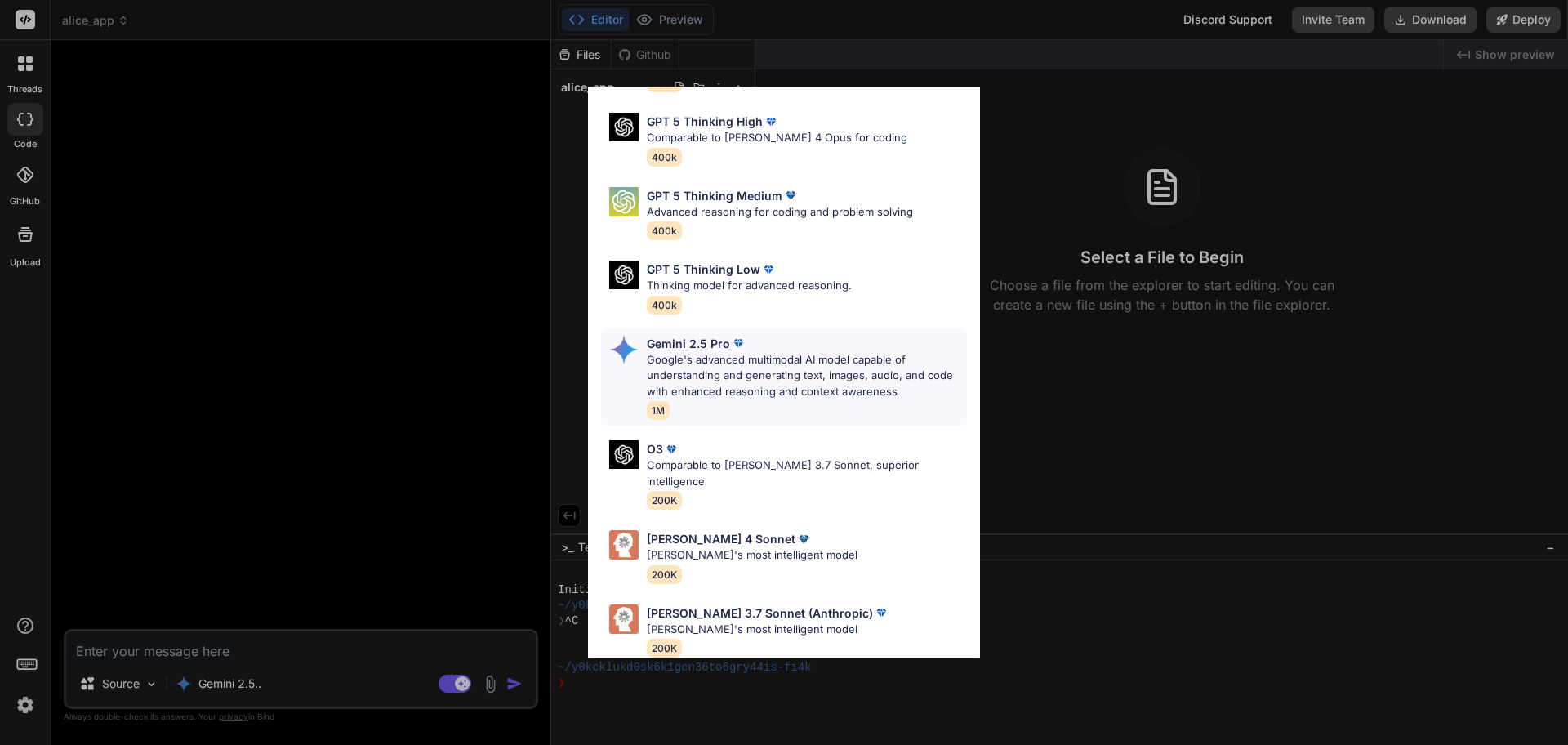
scroll to position [133, 0]
click at [686, 388] on p "Google's advanced multimodal AI model capable of understanding and generating t…" at bounding box center [806, 375] width 320 height 48
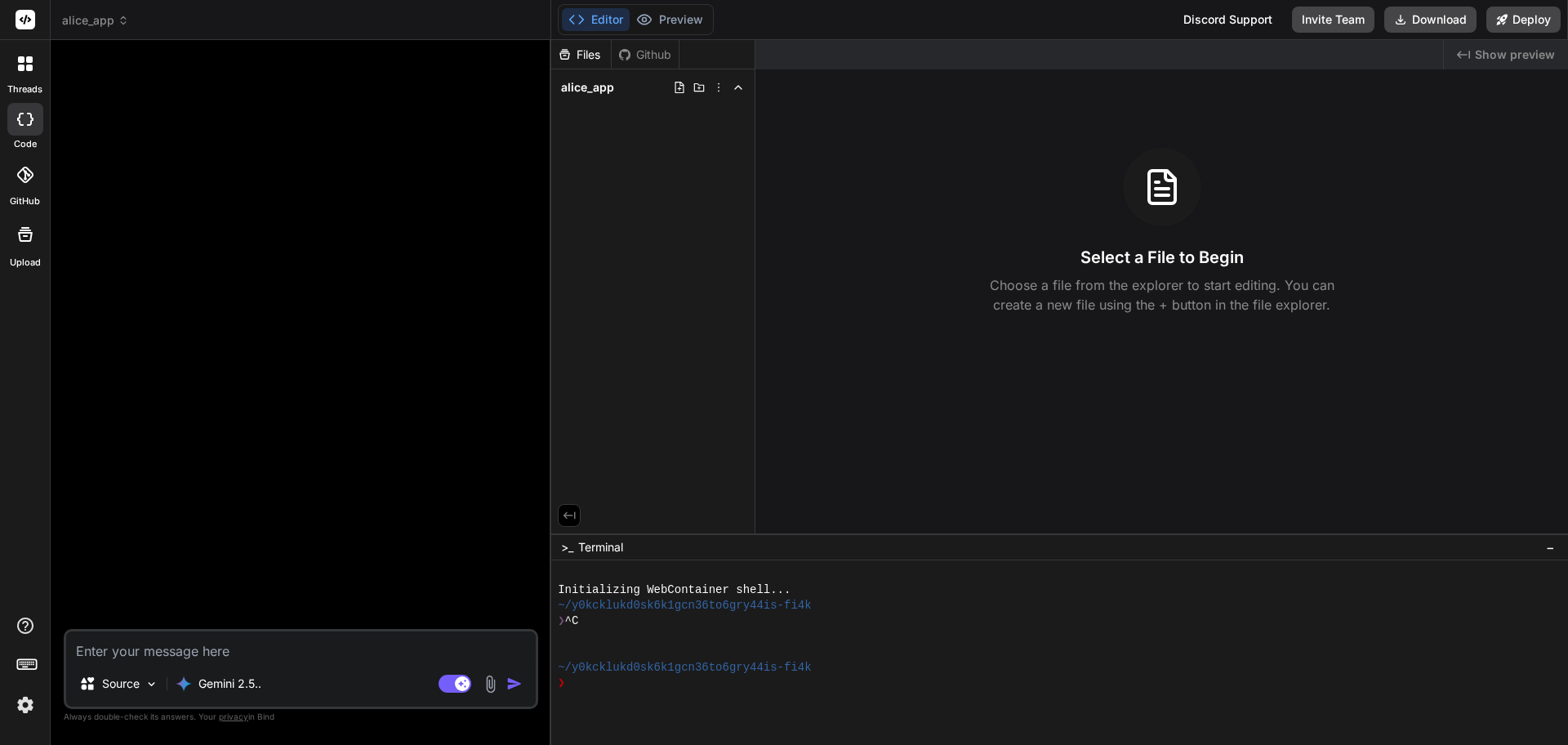
click at [135, 656] on textarea at bounding box center [301, 646] width 470 height 30
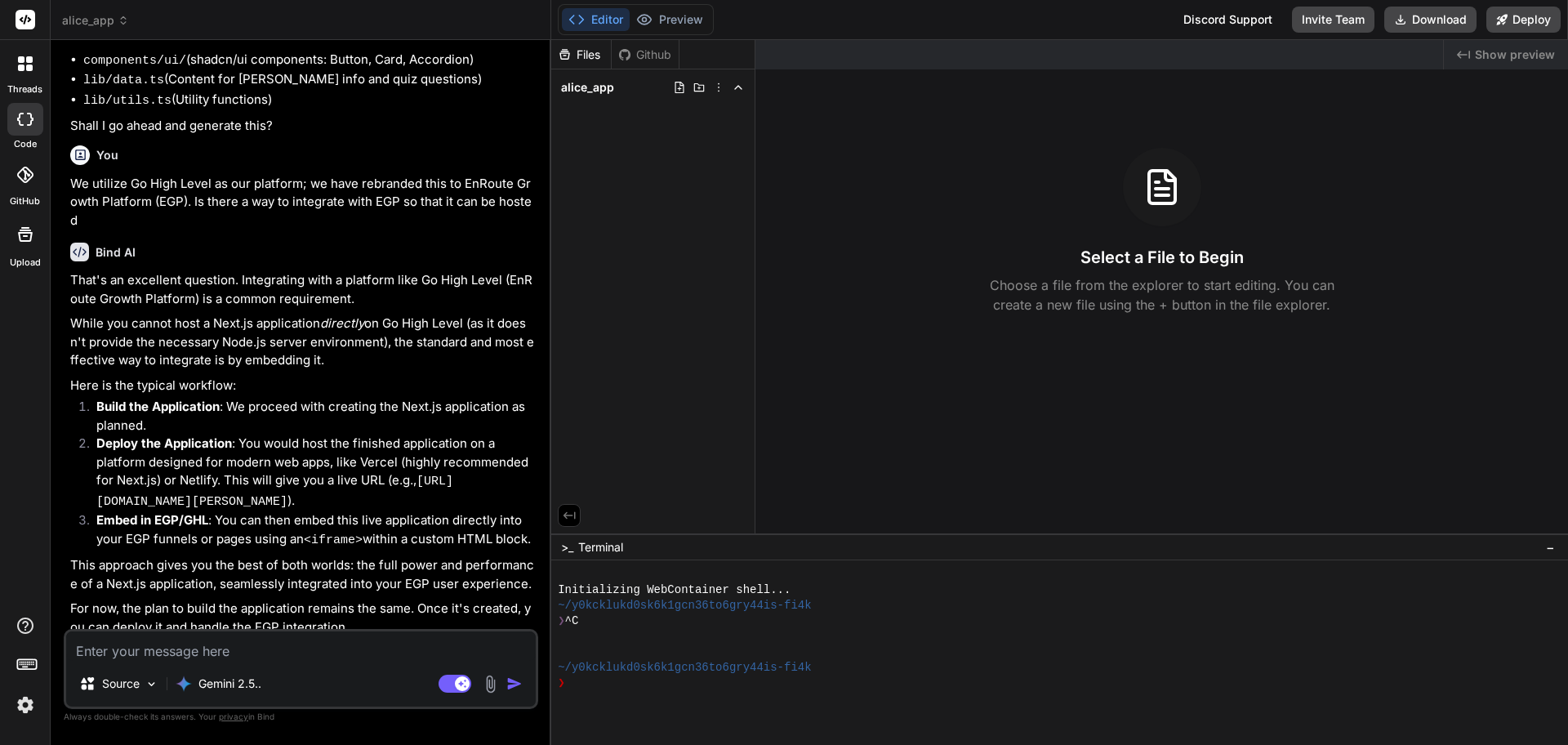
scroll to position [538, 0]
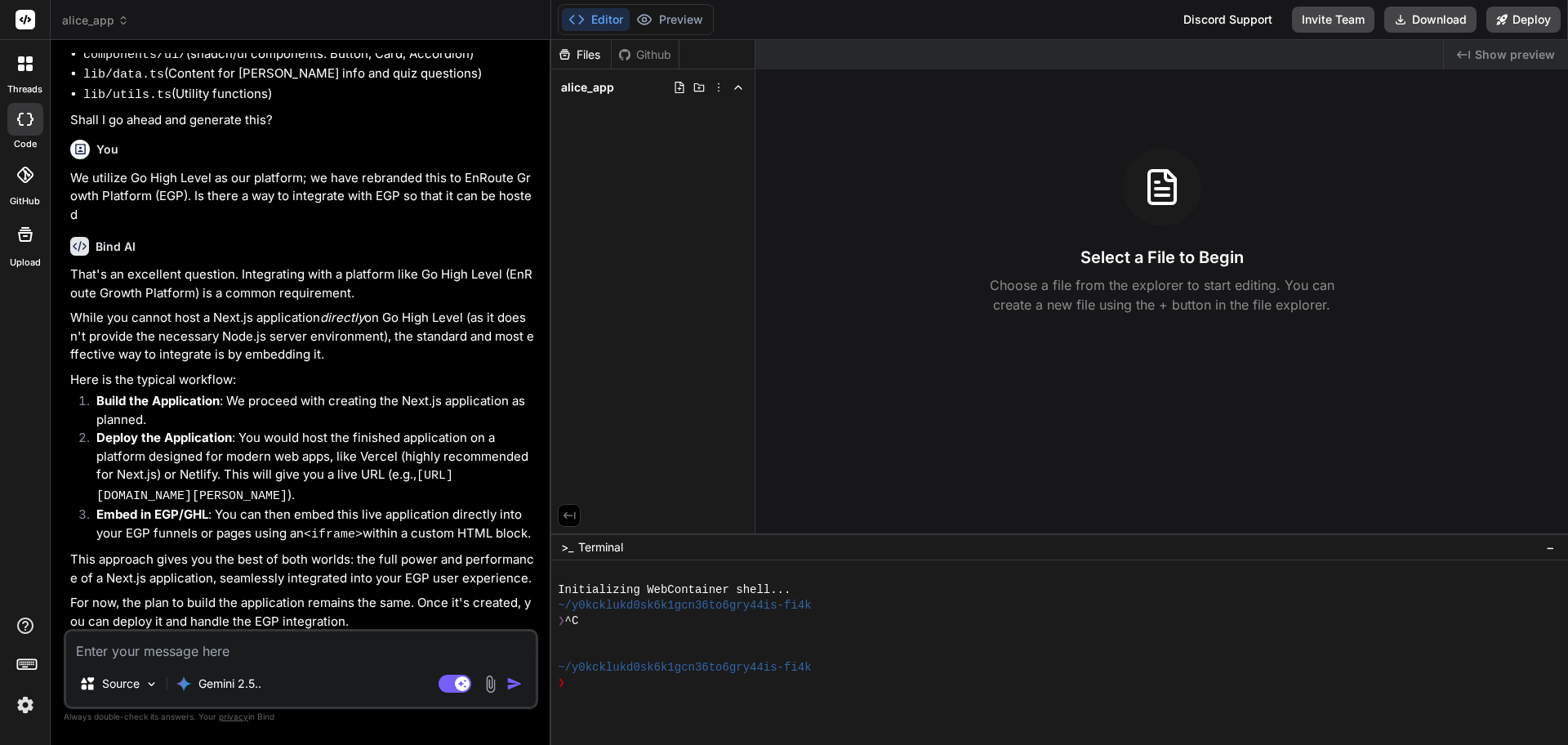
click at [284, 652] on textarea at bounding box center [301, 646] width 470 height 30
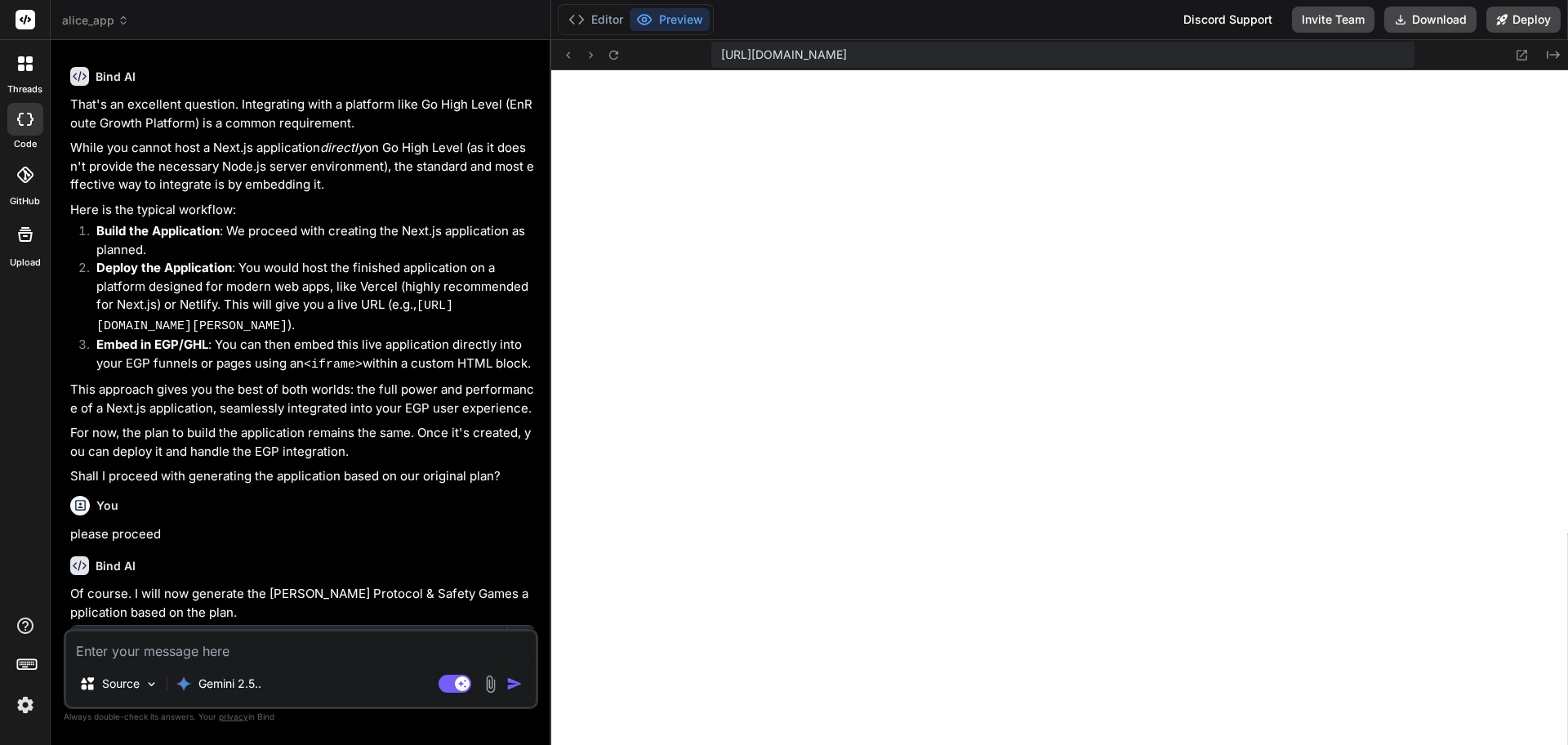
scroll to position [683, 0]
click at [685, 28] on button "Preview" at bounding box center [669, 20] width 80 height 23
click at [618, 59] on icon at bounding box center [613, 54] width 14 height 14
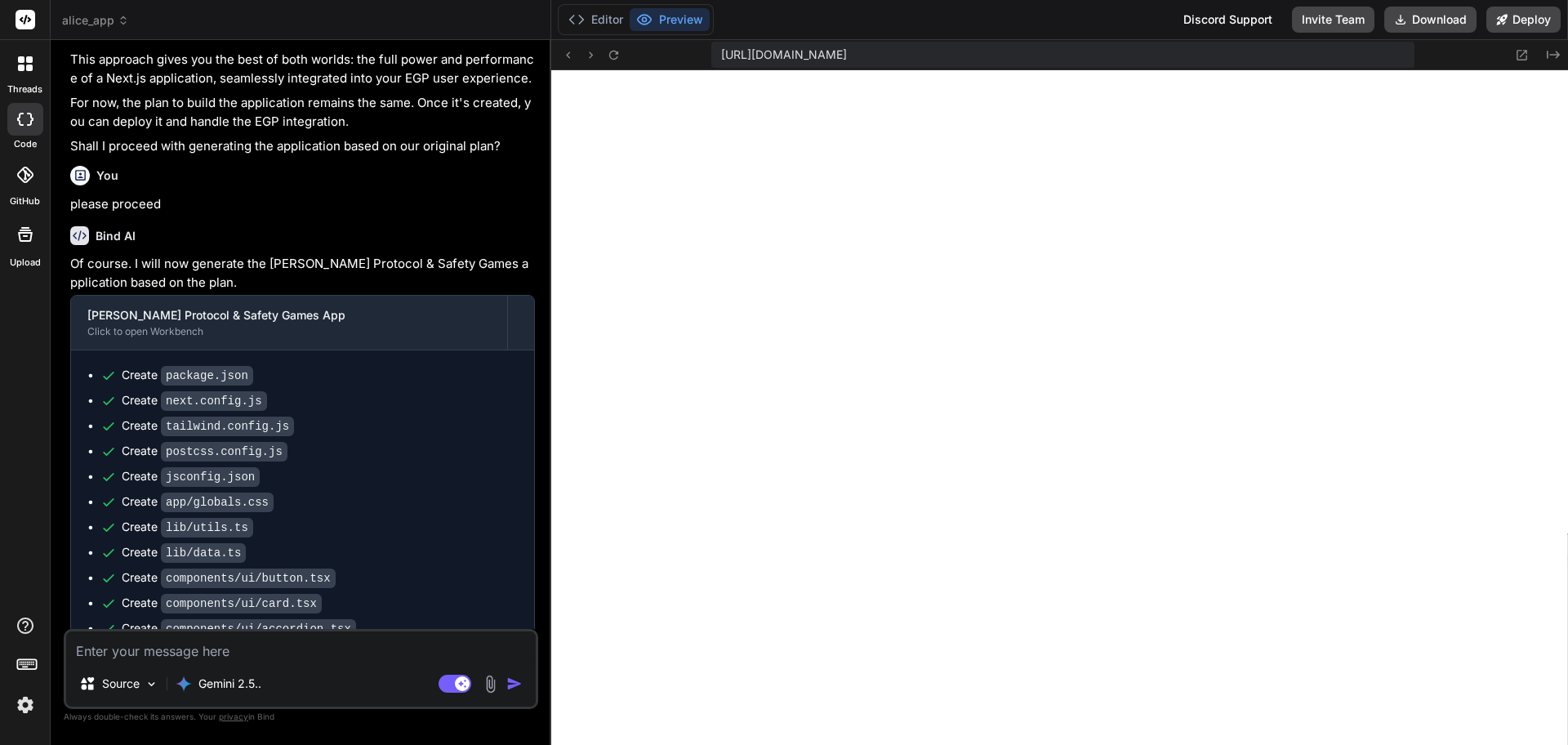
scroll to position [1325, 0]
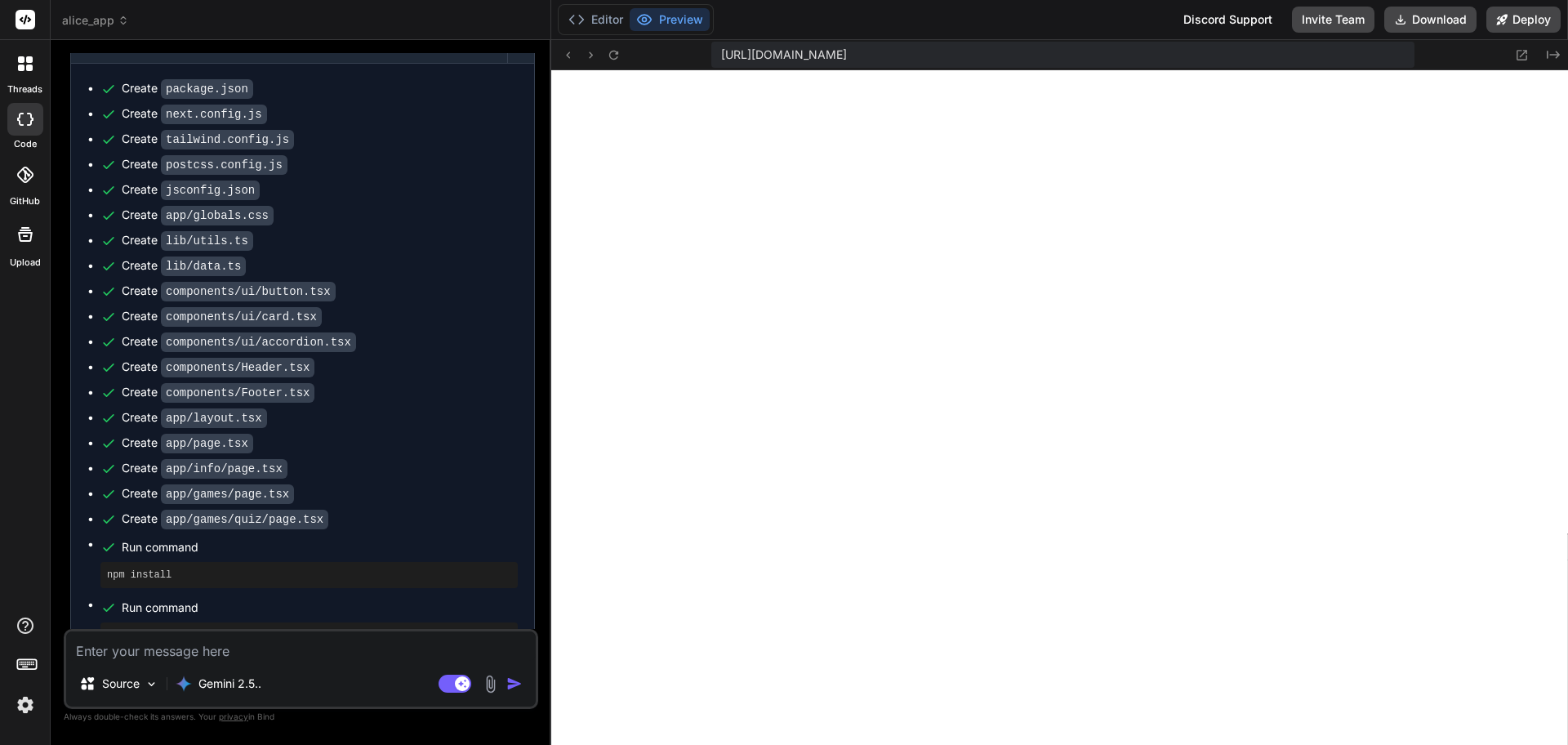
click at [146, 657] on textarea at bounding box center [301, 646] width 470 height 30
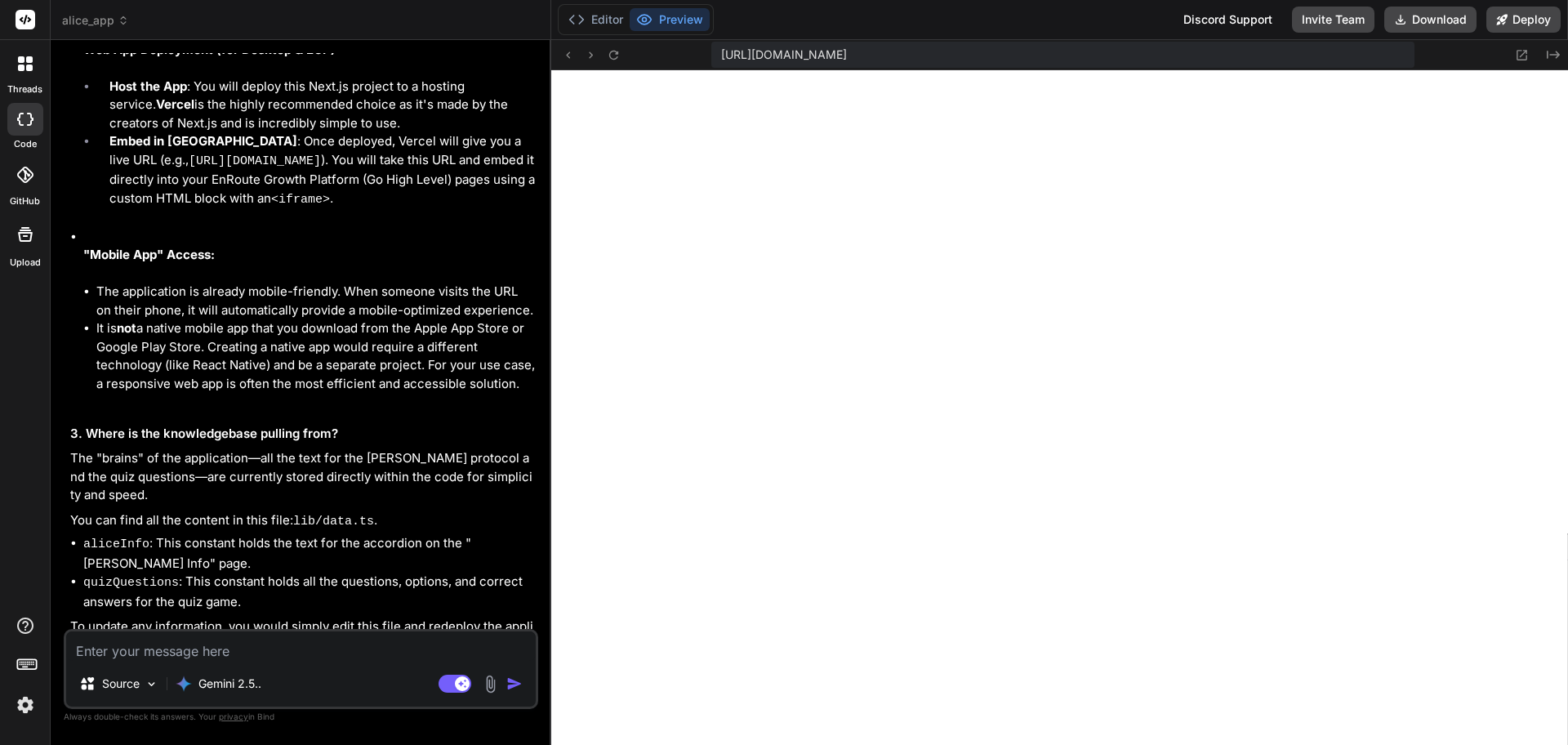
scroll to position [2400, 0]
click at [188, 647] on textarea at bounding box center [301, 646] width 470 height 30
click at [169, 649] on textarea at bounding box center [301, 646] width 470 height 30
paste textarea "h"
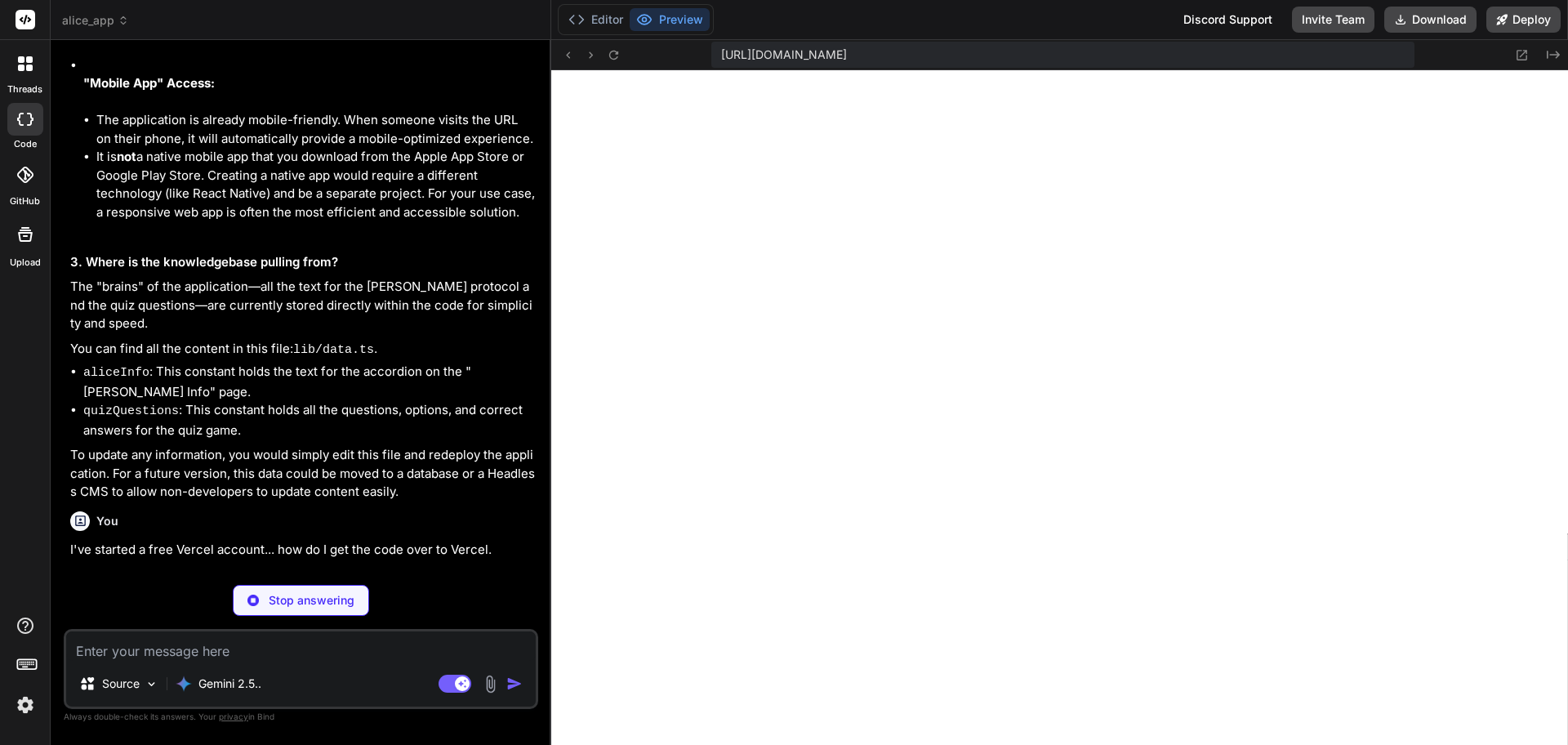
scroll to position [2563, 0]
